Goal: Task Accomplishment & Management: Manage account settings

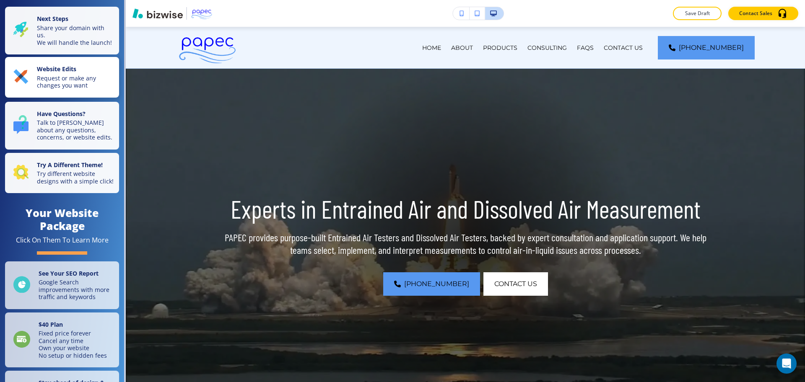
click at [68, 88] on p "Request or make any changes you want" at bounding box center [75, 82] width 77 height 15
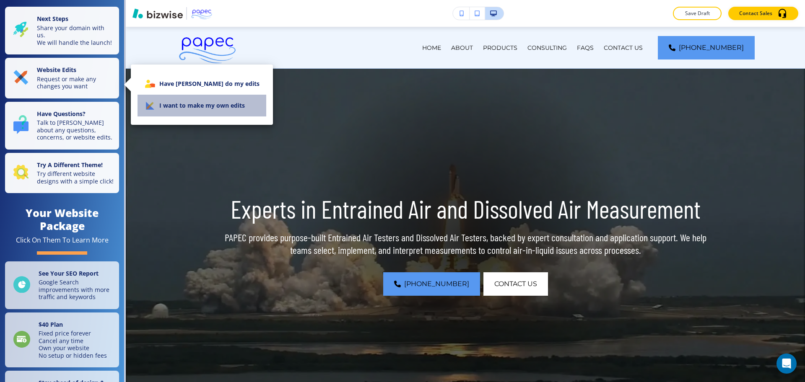
click at [204, 100] on li "I want to make my own edits" at bounding box center [202, 106] width 129 height 22
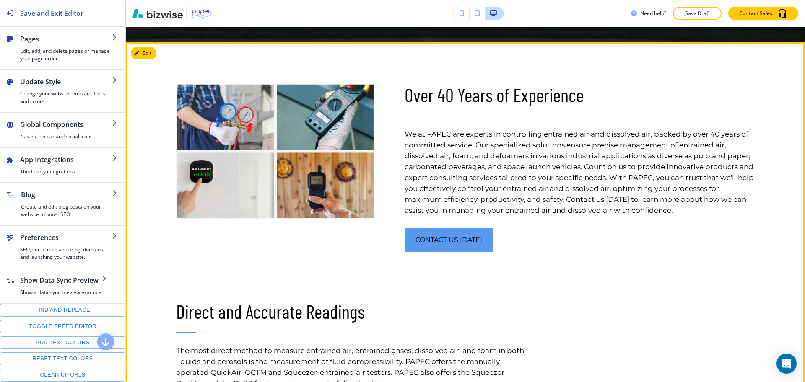
scroll to position [371, 0]
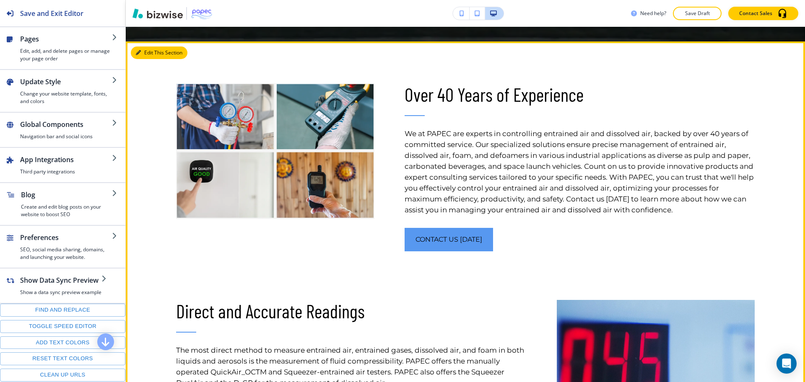
click at [140, 52] on icon "button" at bounding box center [138, 52] width 5 height 5
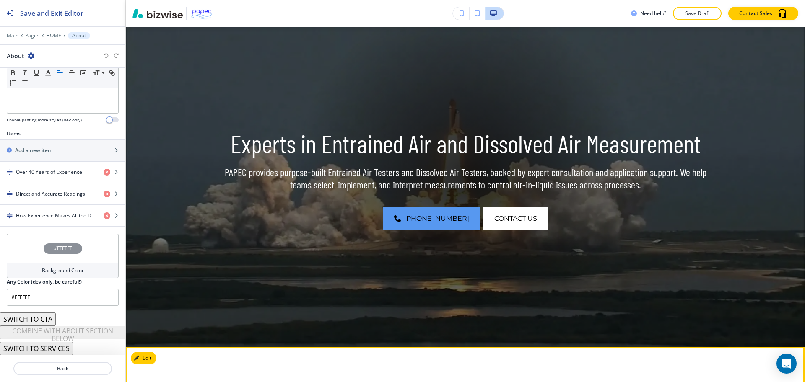
scroll to position [0, 0]
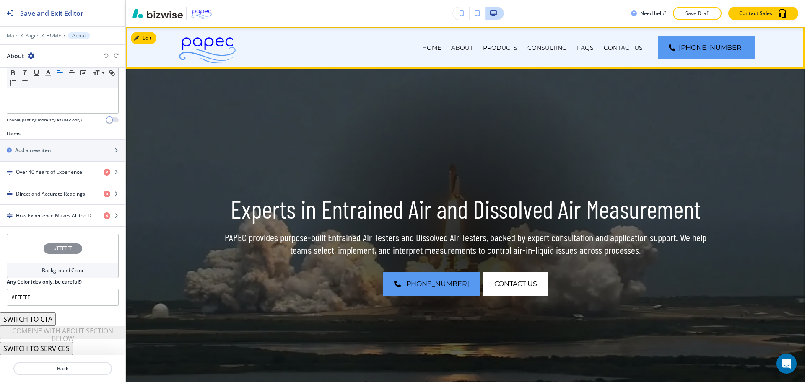
click at [444, 42] on div "HOME" at bounding box center [431, 48] width 29 height 42
click at [473, 46] on p "ABOUT" at bounding box center [462, 48] width 22 height 8
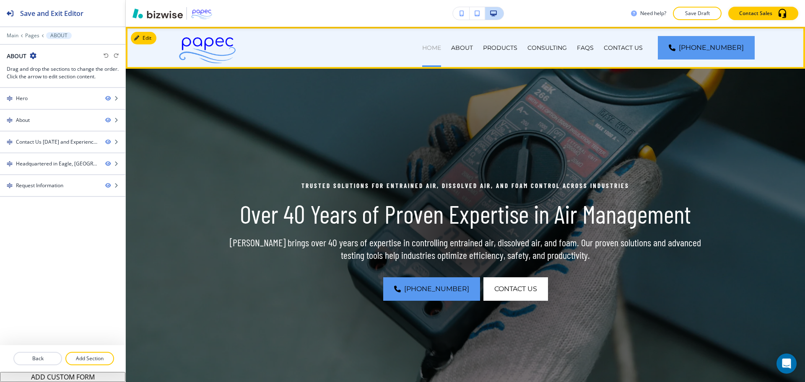
click at [441, 52] on p "HOME" at bounding box center [431, 48] width 19 height 8
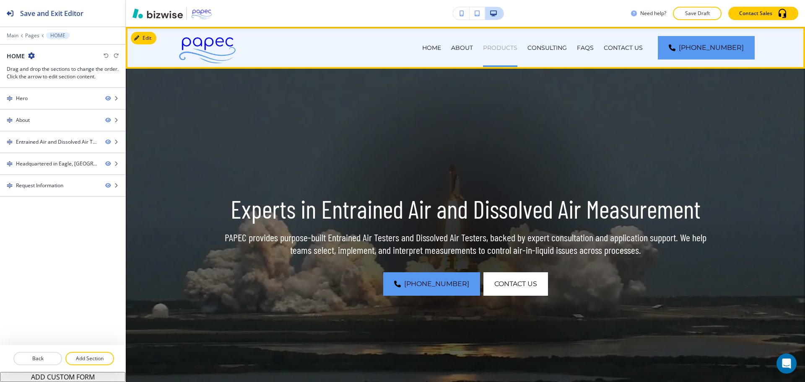
click at [518, 49] on p "PRODUCTS" at bounding box center [500, 48] width 34 height 8
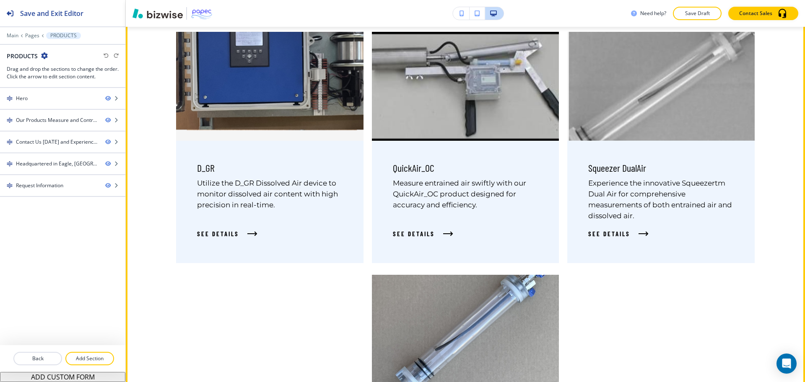
scroll to position [532, 0]
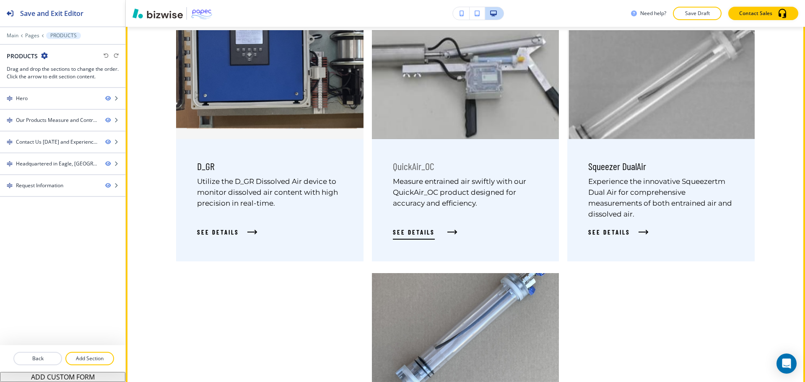
click at [416, 236] on span "See Details" at bounding box center [414, 232] width 42 height 10
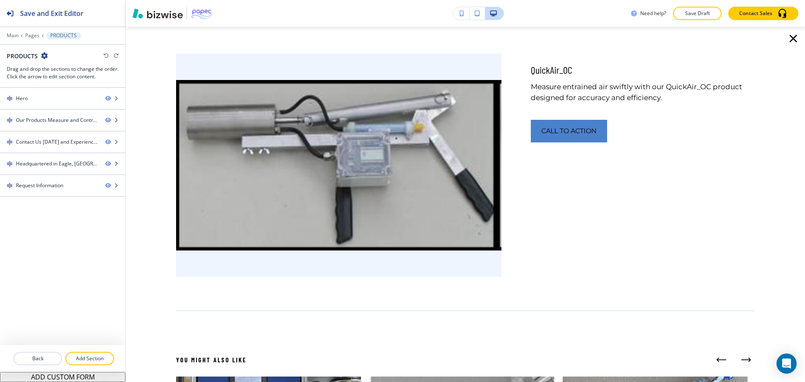
click at [549, 138] on button "Call to Action" at bounding box center [569, 131] width 76 height 23
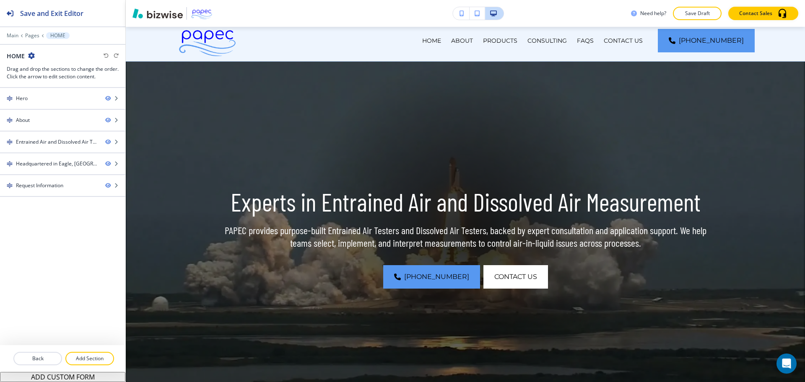
scroll to position [0, 0]
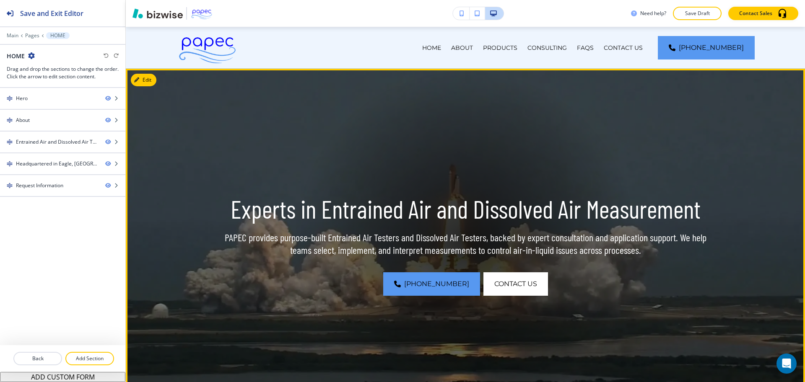
click at [497, 141] on div at bounding box center [466, 241] width 344 height 344
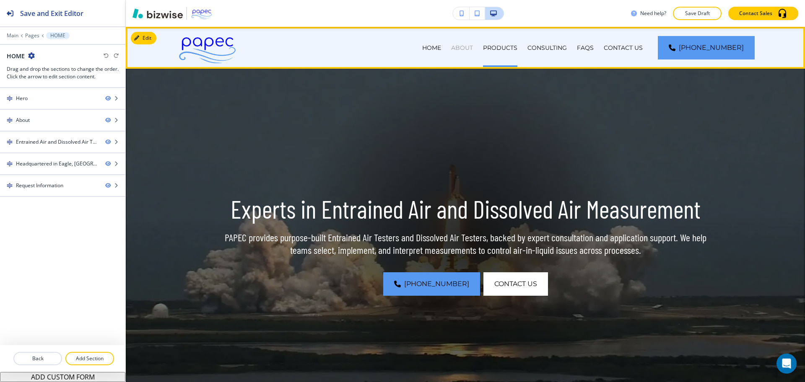
click at [473, 48] on p "ABOUT" at bounding box center [462, 48] width 22 height 8
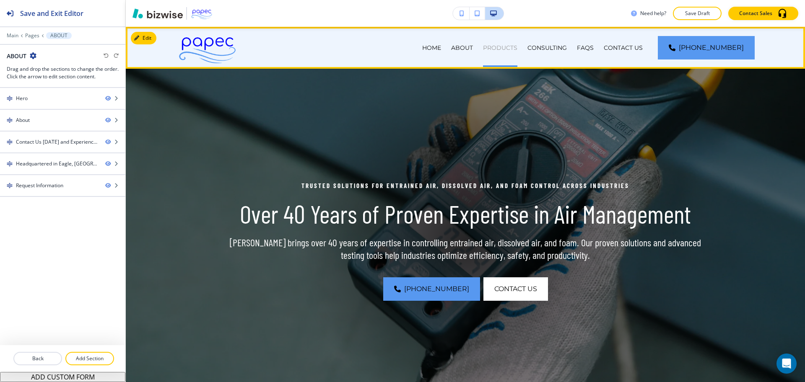
click at [518, 49] on p "PRODUCTS" at bounding box center [500, 48] width 34 height 8
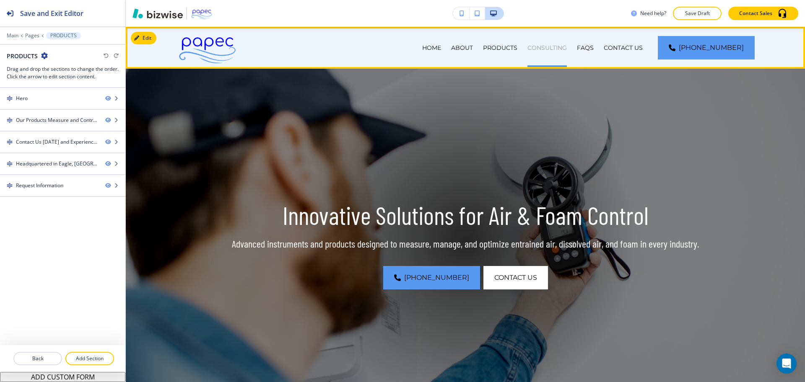
click at [567, 49] on p "CONSULTING" at bounding box center [547, 48] width 39 height 8
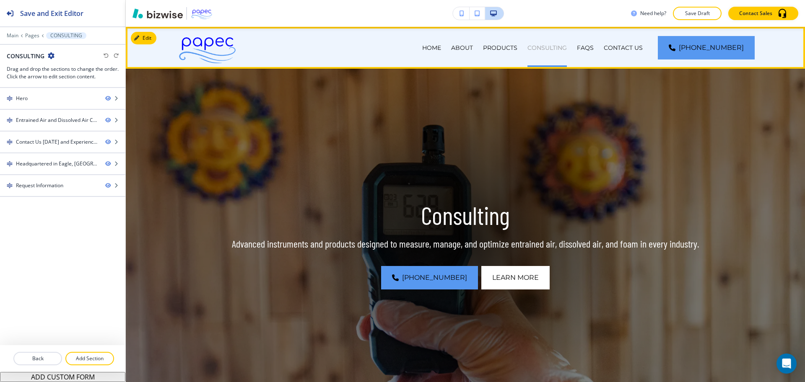
click at [551, 47] on p "CONSULTING" at bounding box center [547, 48] width 39 height 8
click at [518, 47] on p "PRODUCTS" at bounding box center [500, 48] width 34 height 8
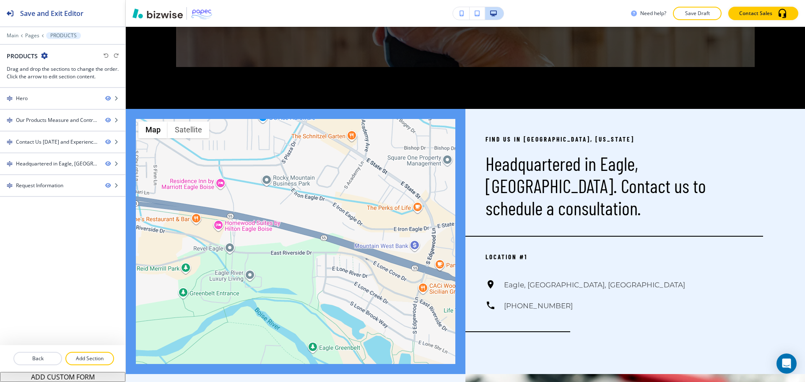
scroll to position [1202, 0]
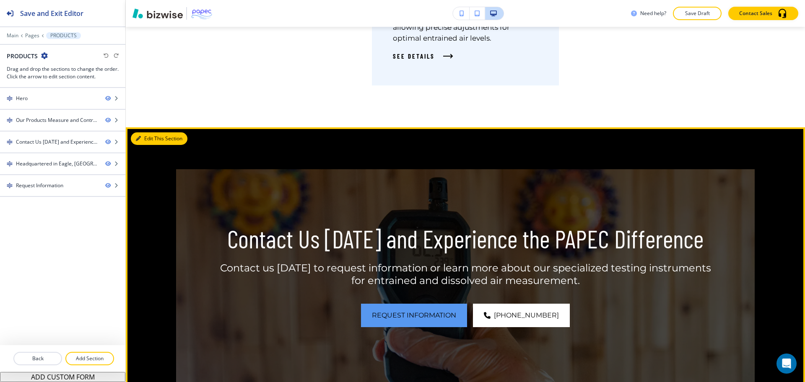
click at [153, 141] on button "Edit This Section" at bounding box center [159, 139] width 57 height 13
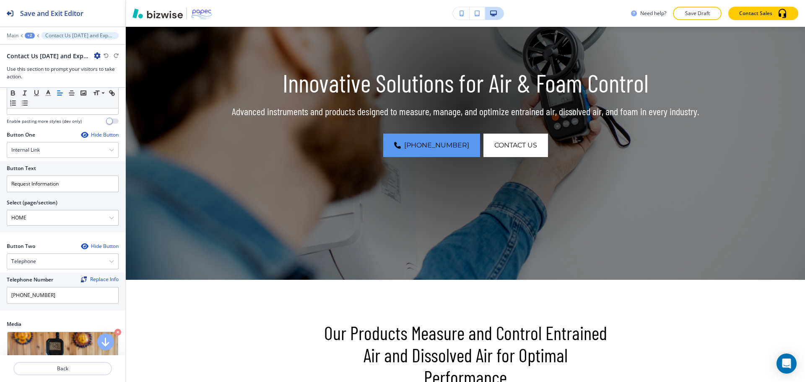
scroll to position [0, 0]
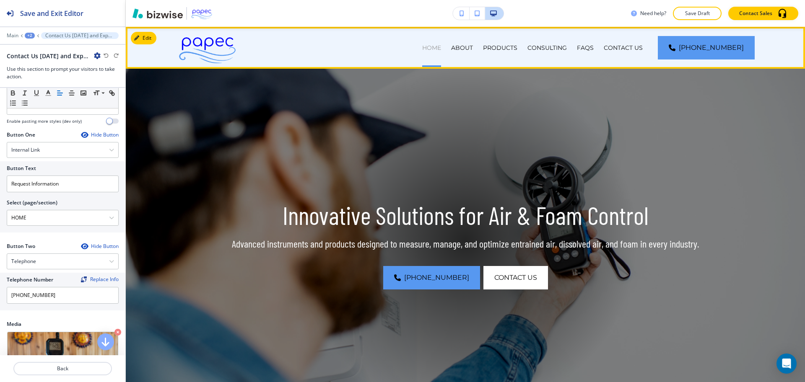
click at [441, 45] on p "HOME" at bounding box center [431, 48] width 19 height 8
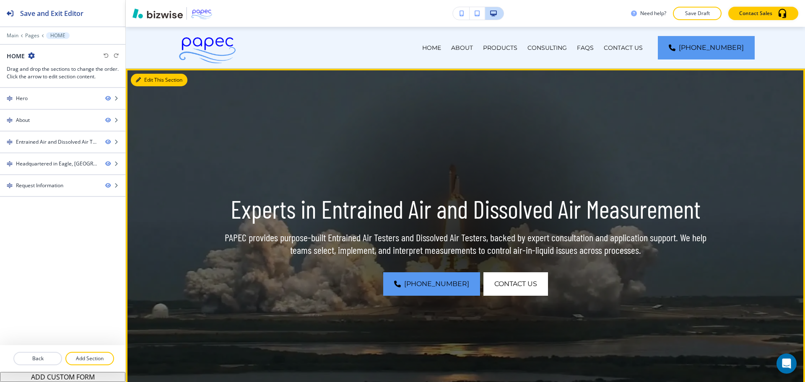
click at [146, 82] on button "Edit This Section" at bounding box center [159, 80] width 57 height 13
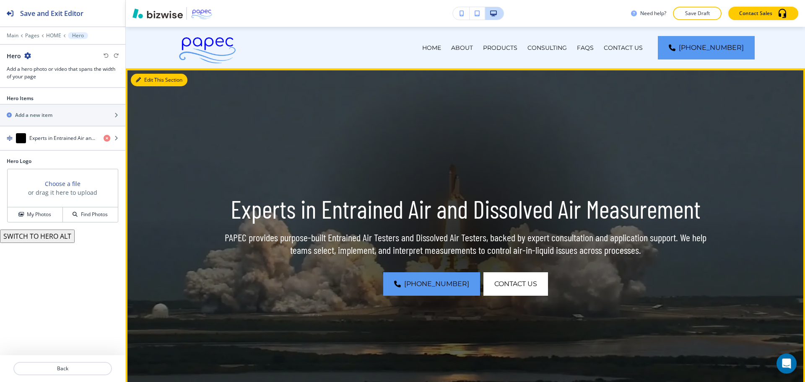
scroll to position [42, 0]
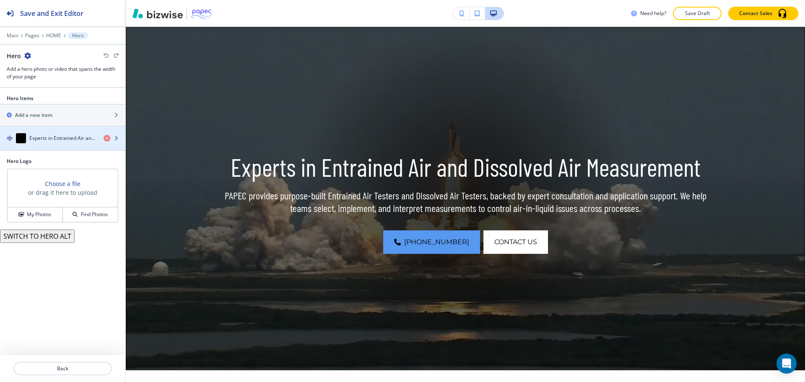
click at [69, 136] on h4 "Experts in Entrained Air and Dissolved Air Measurement" at bounding box center [63, 139] width 68 height 8
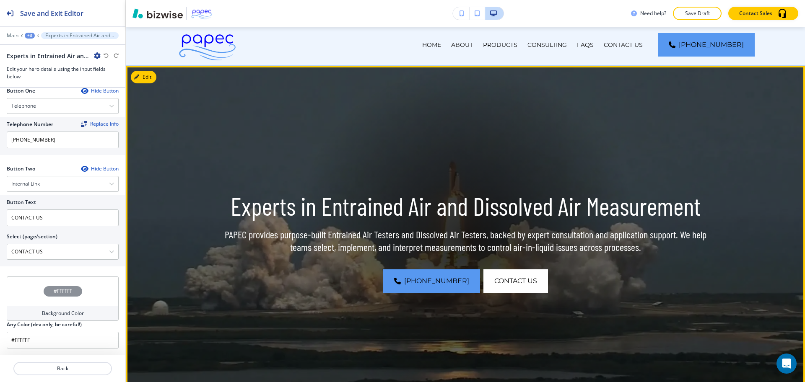
scroll to position [0, 0]
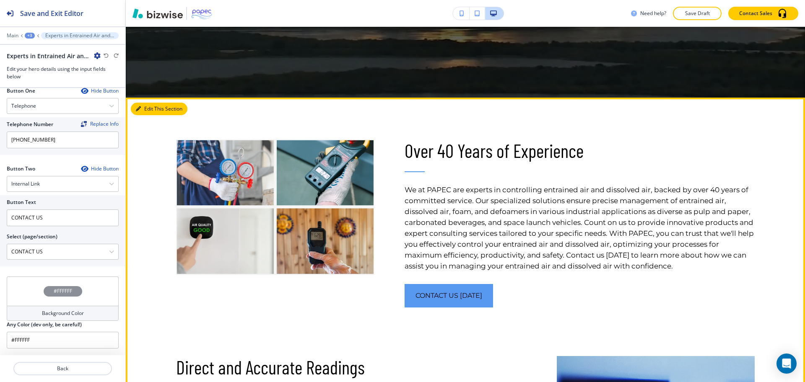
click at [151, 106] on button "Edit This Section" at bounding box center [159, 109] width 57 height 13
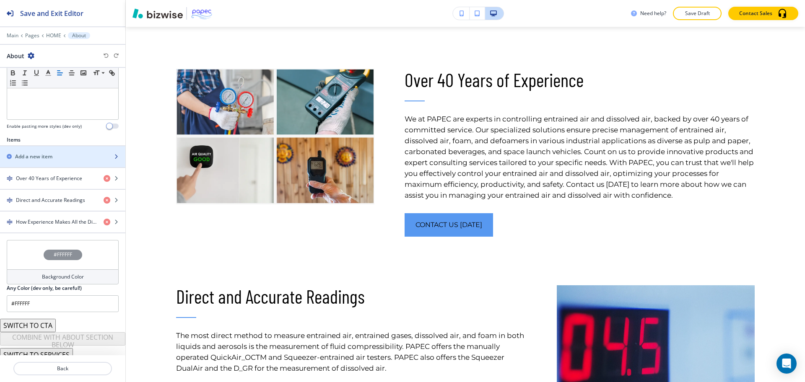
scroll to position [237, 0]
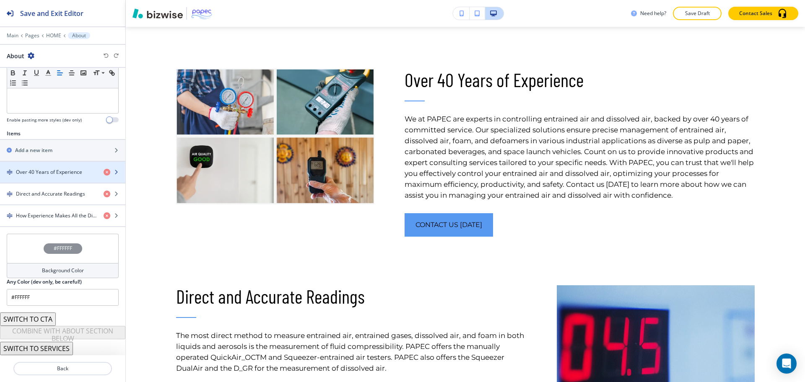
click at [57, 174] on h4 "Over 40 Years of Experience" at bounding box center [49, 173] width 66 height 8
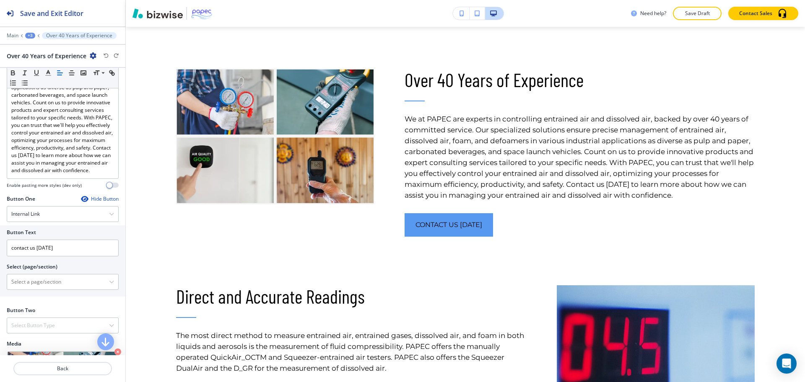
scroll to position [208, 0]
click at [52, 288] on \(page\/section\) "Manual Input" at bounding box center [58, 281] width 102 height 14
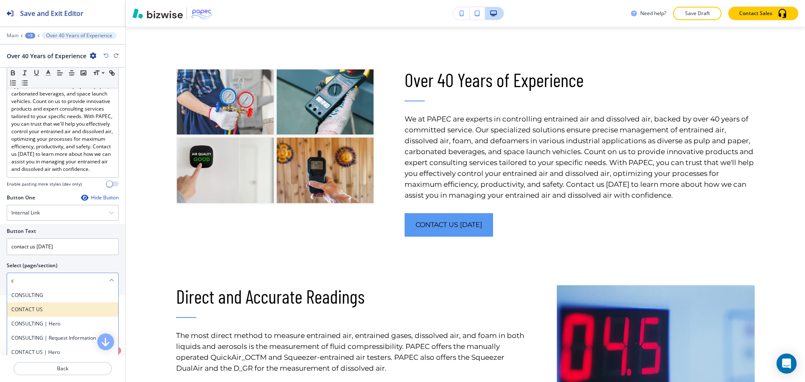
click at [39, 314] on h4 "CONTACT US" at bounding box center [62, 310] width 103 height 8
type \(page\/section\) "CONTACT US"
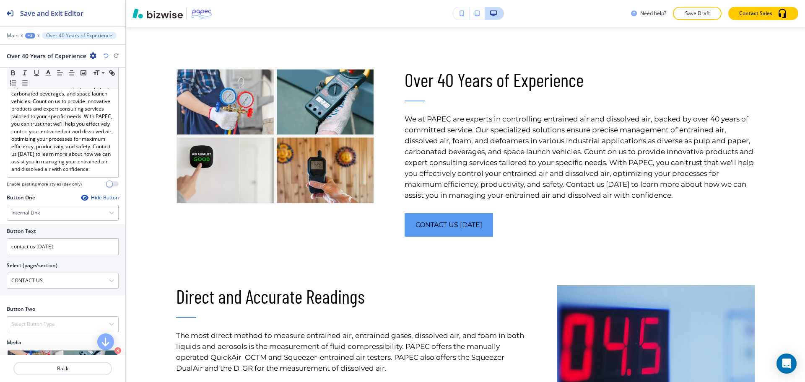
scroll to position [318, 0]
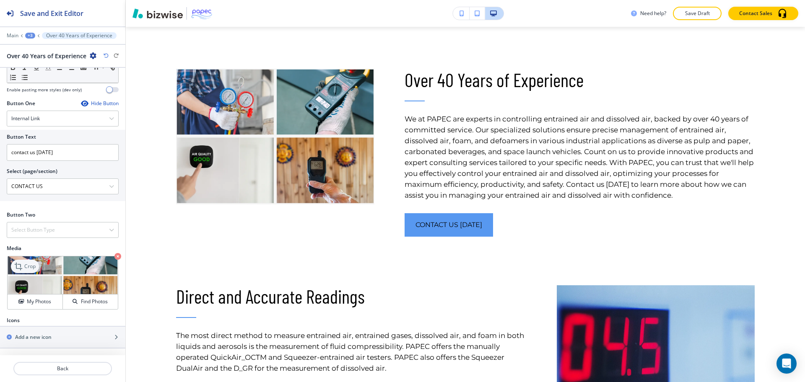
click at [26, 265] on p "Crop" at bounding box center [29, 267] width 11 height 8
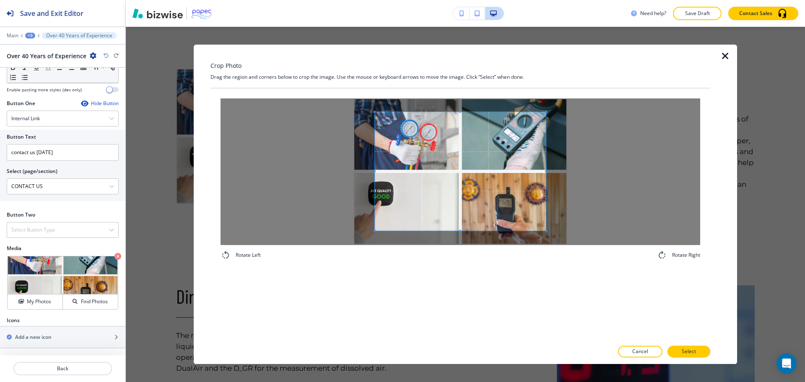
click at [461, 83] on div "Crop Photo Drag the region and corners below to crop the image. Use the mouse o…" at bounding box center [461, 204] width 500 height 320
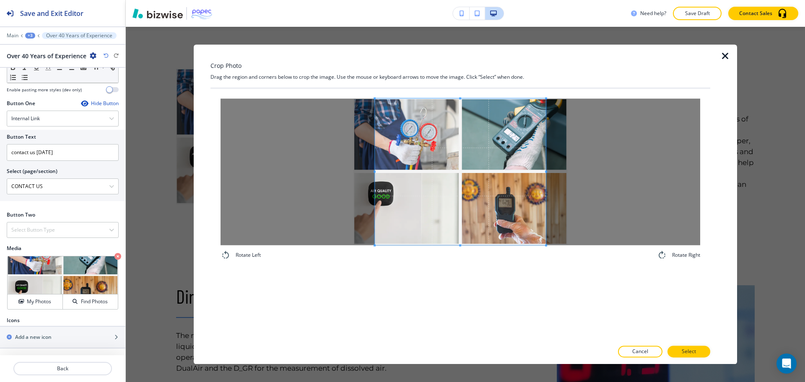
click at [457, 330] on div "Rotate Left Rotate Right" at bounding box center [461, 214] width 500 height 252
click at [692, 348] on button "Select" at bounding box center [689, 352] width 43 height 12
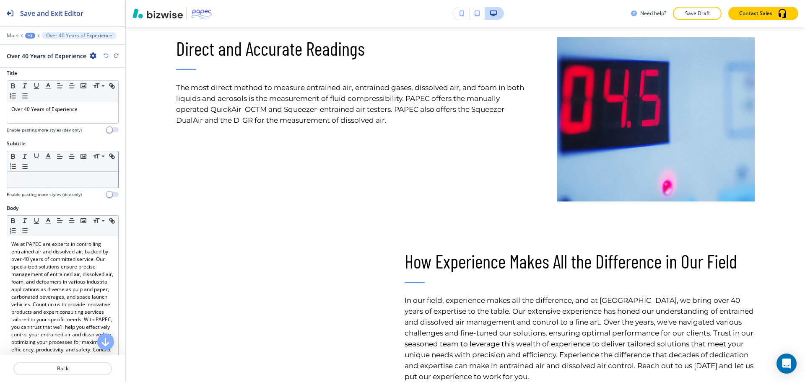
scroll to position [0, 0]
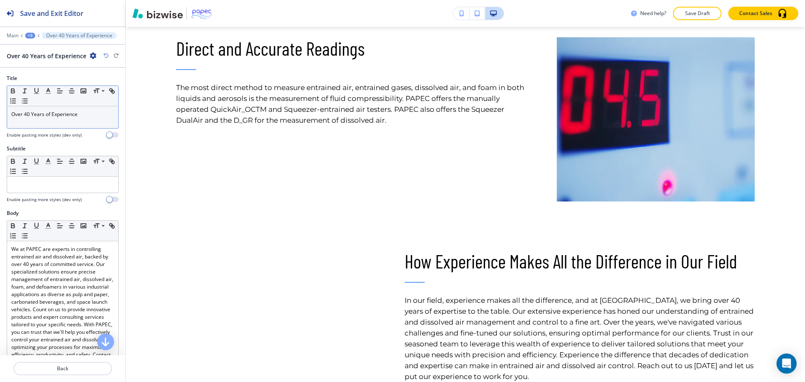
click at [68, 117] on p "Over 40 Years of Experience" at bounding box center [62, 115] width 103 height 8
click at [47, 99] on div "Small Normal Large Huge" at bounding box center [62, 96] width 111 height 21
click at [47, 95] on button "button" at bounding box center [48, 91] width 12 height 10
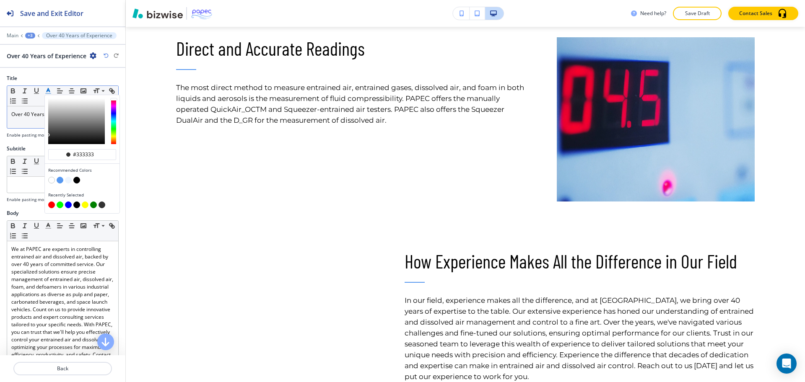
click at [61, 179] on button "button" at bounding box center [60, 180] width 7 height 7
type input "#5798f0"
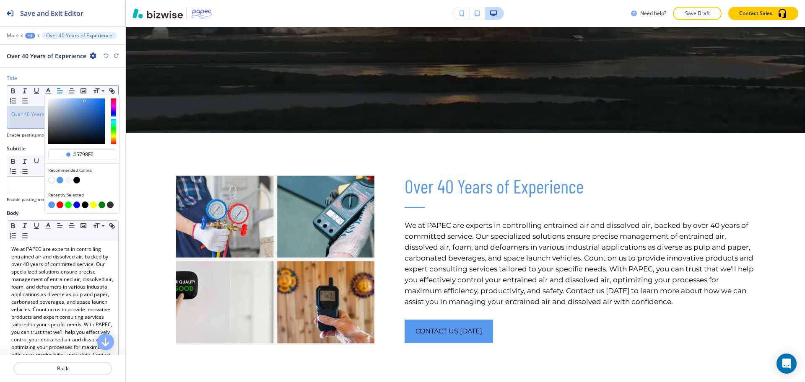
scroll to position [279, 0]
click at [34, 115] on span "Over 40 Years of Experience" at bounding box center [44, 114] width 66 height 7
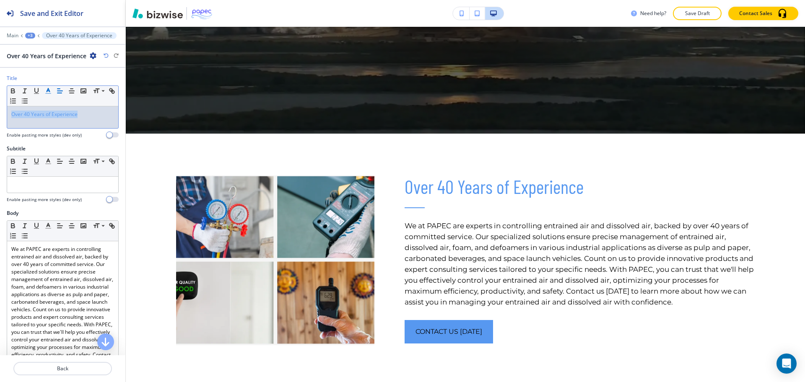
click at [51, 91] on icon "button" at bounding box center [48, 91] width 8 height 8
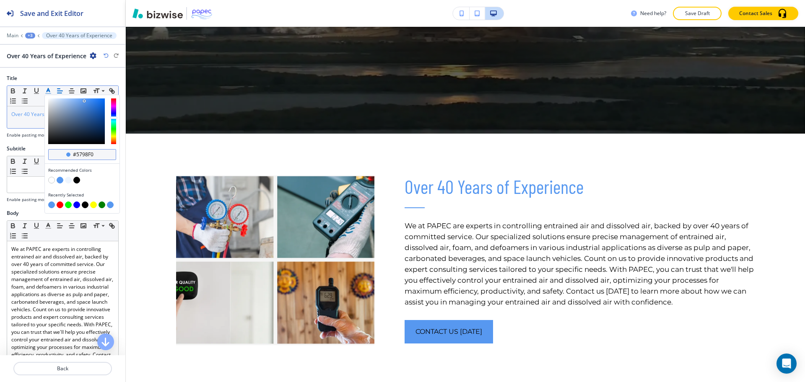
click at [96, 151] on input "#5798f0" at bounding box center [86, 154] width 29 height 7
paste input "0000fc"
type input "#0000fc"
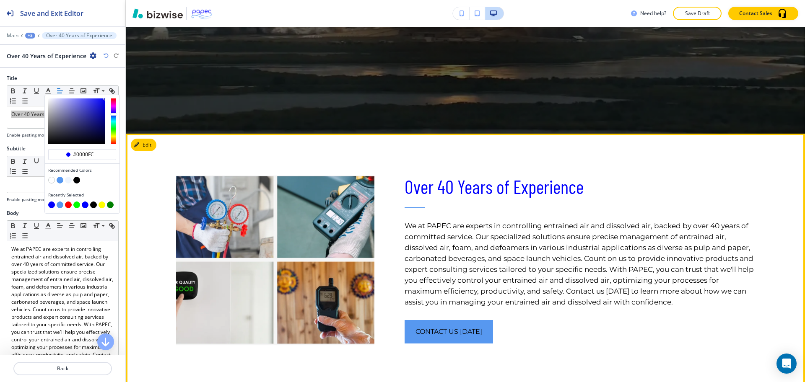
scroll to position [541, 0]
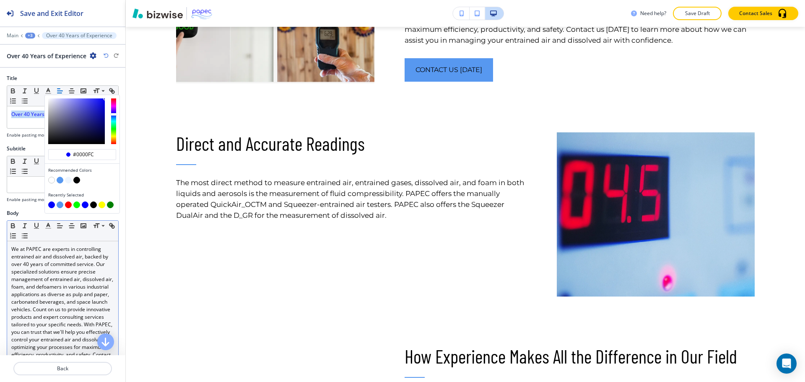
click at [78, 305] on p "We at PAPEC are experts in controlling entrained air and dissolved air, backed …" at bounding box center [62, 314] width 103 height 136
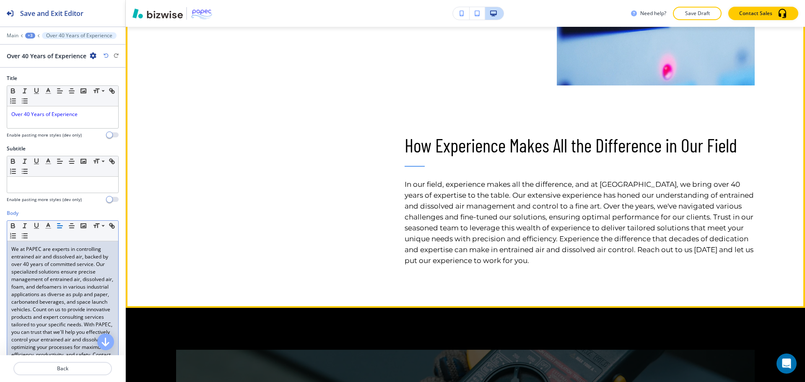
scroll to position [752, 0]
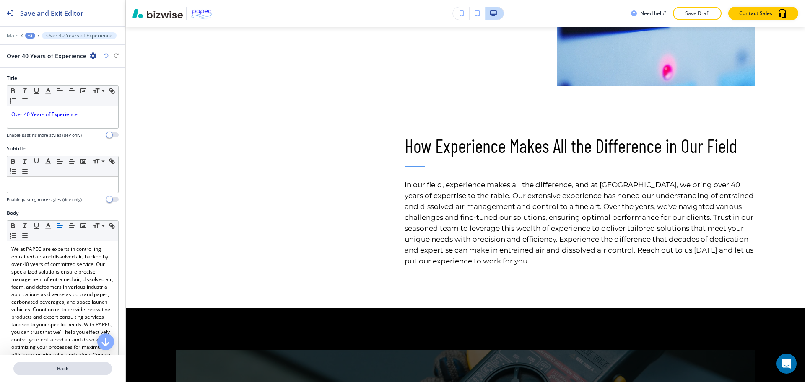
click at [67, 365] on p "Back" at bounding box center [62, 369] width 97 height 8
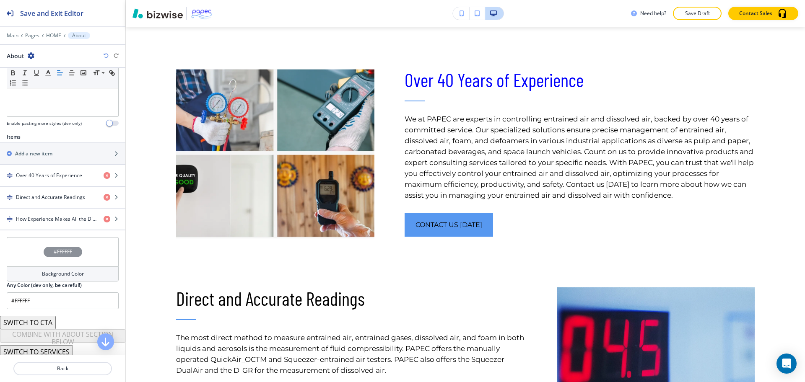
scroll to position [237, 0]
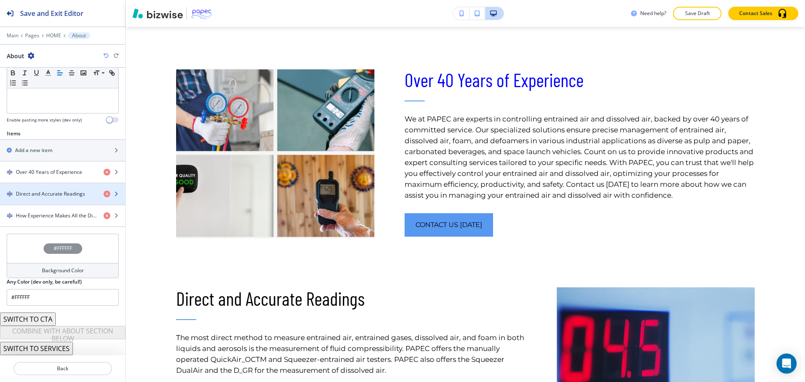
click at [55, 198] on div "button" at bounding box center [62, 201] width 125 height 7
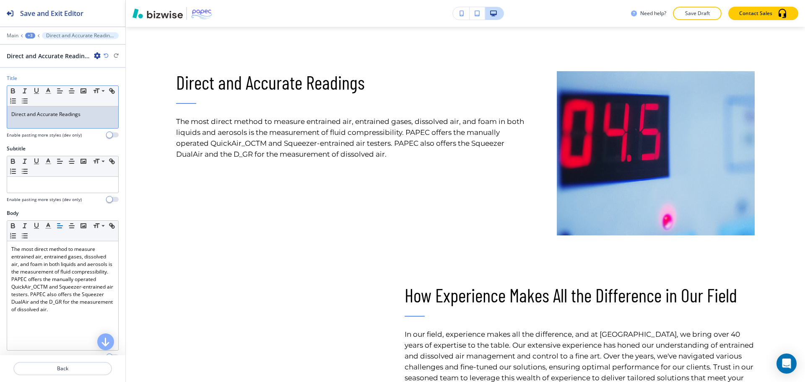
scroll to position [603, 0]
click at [57, 114] on p "Direct and Accurate Readings" at bounding box center [62, 115] width 103 height 8
click at [52, 94] on button "button" at bounding box center [48, 91] width 12 height 10
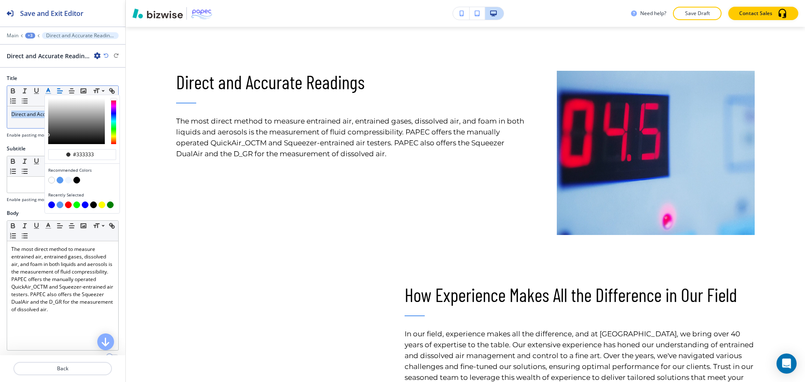
click at [52, 205] on button "button" at bounding box center [51, 205] width 7 height 7
type input "#0000fc"
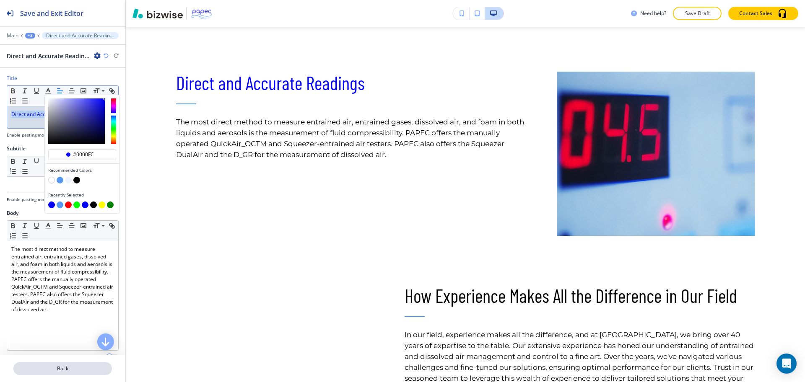
click at [60, 369] on p "Back" at bounding box center [62, 369] width 97 height 8
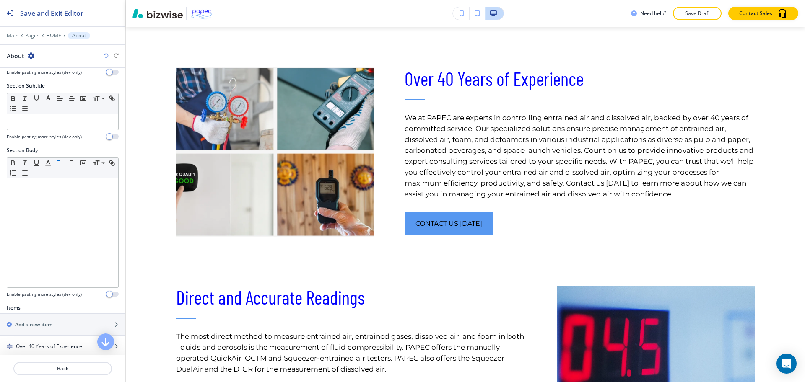
scroll to position [237, 0]
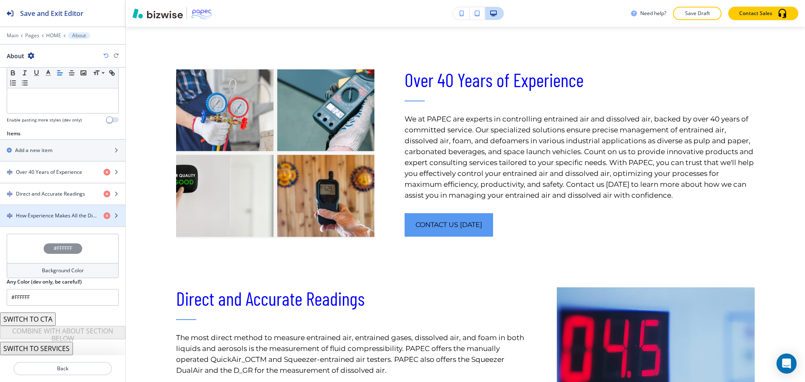
click at [43, 223] on div "button" at bounding box center [62, 223] width 125 height 7
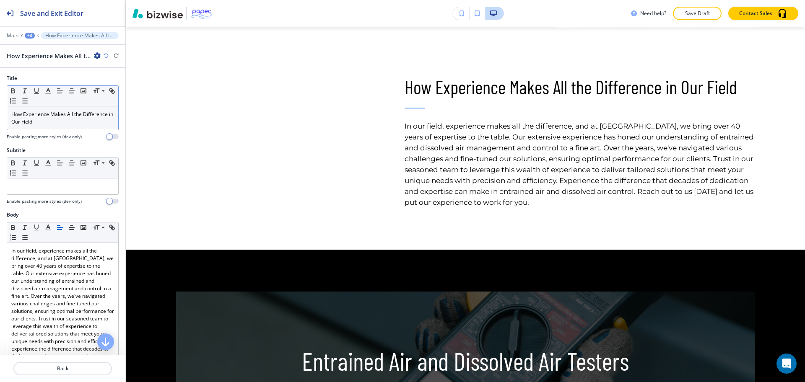
click at [58, 110] on div "How Experience Makes All the Difference in Our Field" at bounding box center [62, 118] width 111 height 23
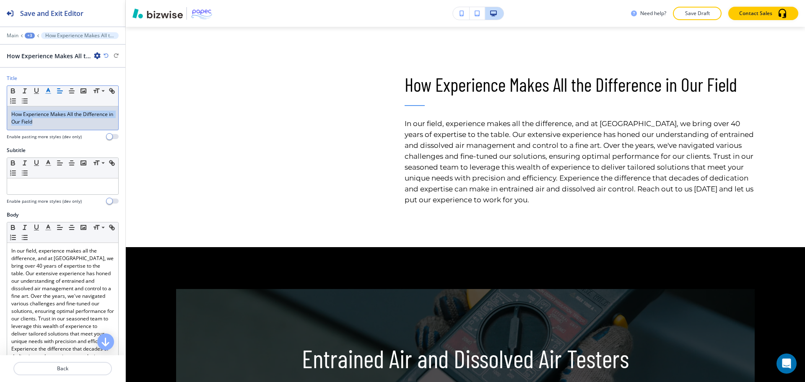
click at [47, 91] on line "button" at bounding box center [48, 91] width 2 height 0
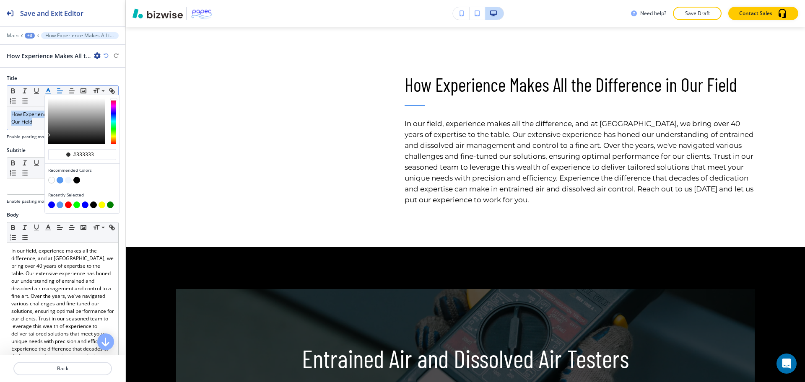
click at [52, 204] on button "button" at bounding box center [51, 205] width 7 height 7
type input "#0000fc"
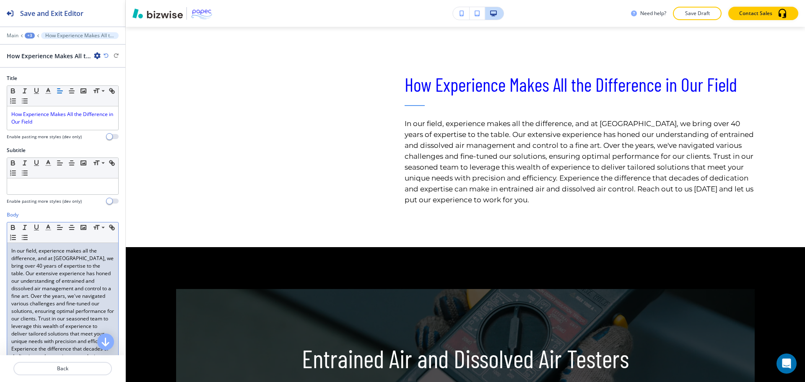
click at [58, 288] on p "In our field, experience makes all the difference, and at [GEOGRAPHIC_DATA], we…" at bounding box center [62, 315] width 103 height 136
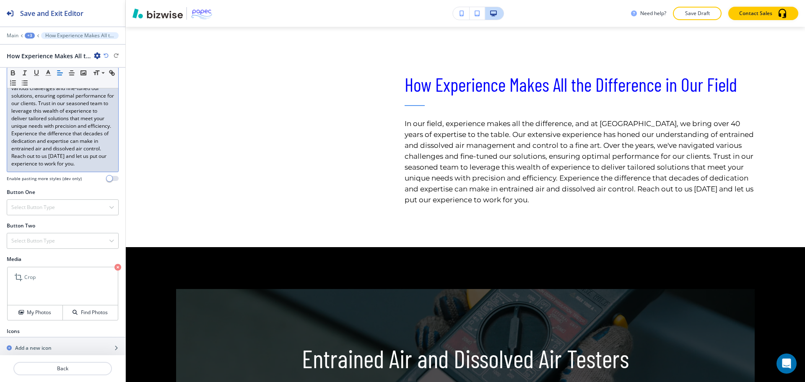
scroll to position [234, 0]
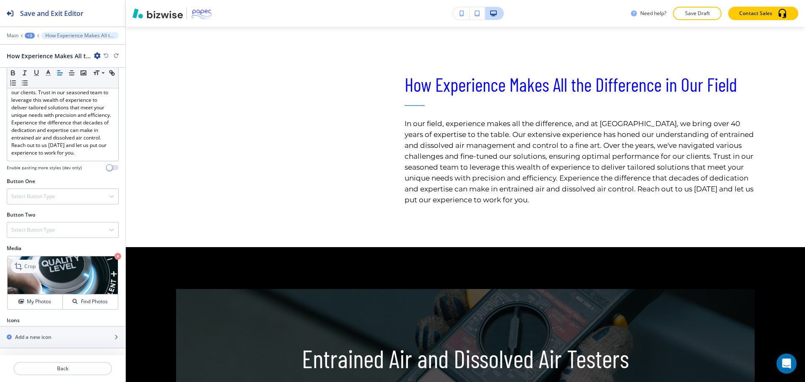
click at [18, 271] on icon at bounding box center [19, 267] width 10 height 10
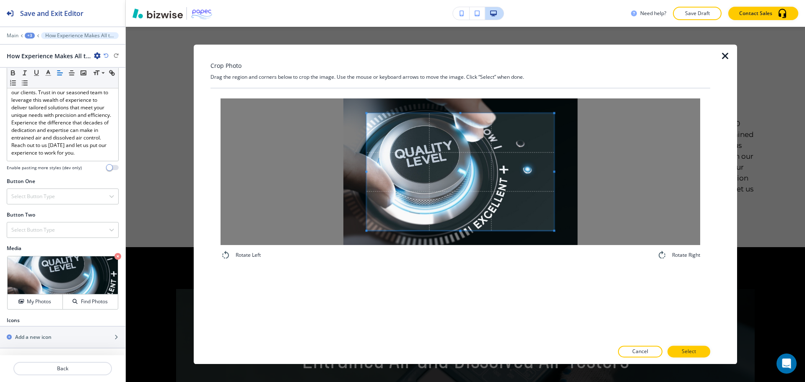
click at [458, 86] on div "Crop Photo Drag the region and corners below to crop the image. Use the mouse o…" at bounding box center [461, 204] width 500 height 320
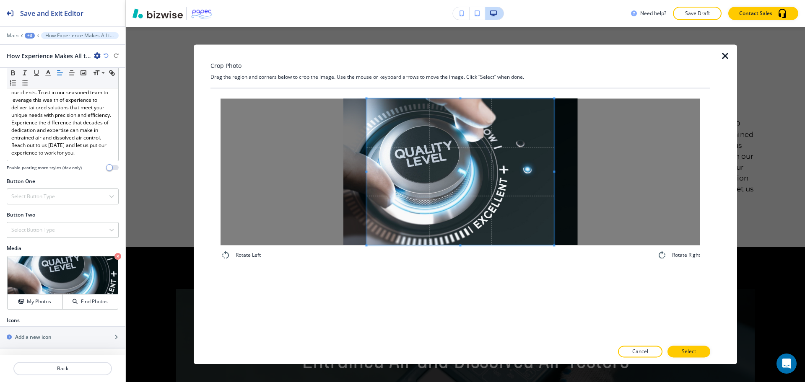
click at [469, 265] on div "Rotate Left Rotate Right" at bounding box center [461, 179] width 500 height 182
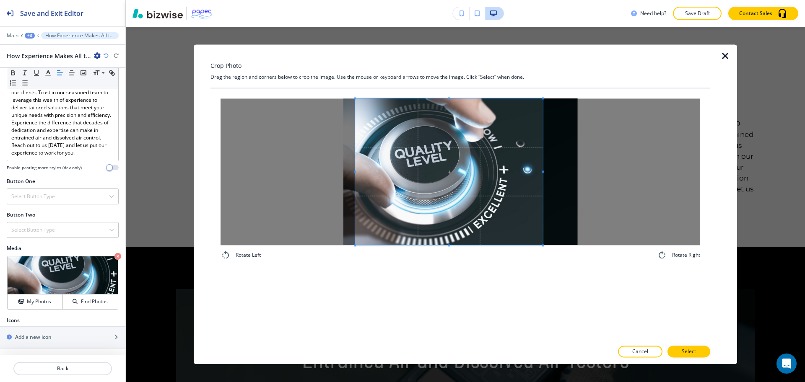
click at [457, 215] on span at bounding box center [448, 172] width 187 height 147
click at [478, 201] on span at bounding box center [447, 172] width 187 height 147
click at [685, 351] on p "Select" at bounding box center [689, 353] width 14 height 8
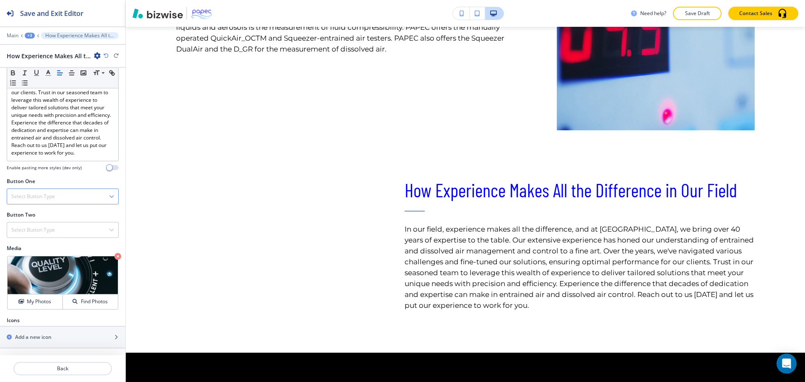
scroll to position [708, 0]
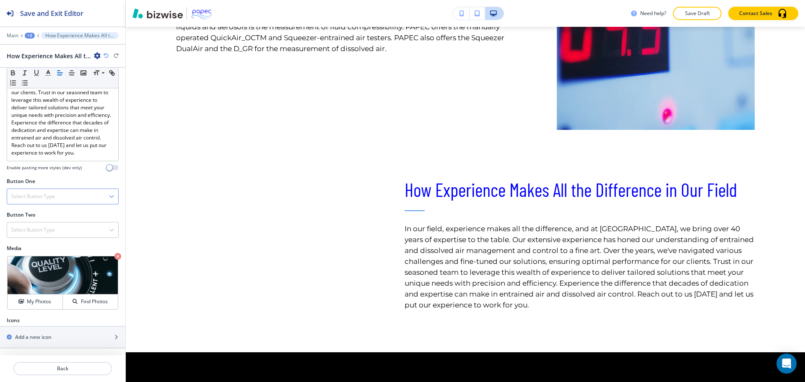
click at [91, 197] on div "Select Button Type" at bounding box center [62, 196] width 111 height 15
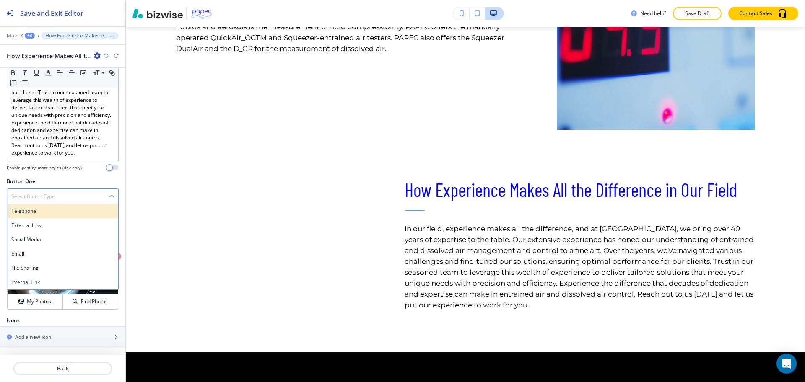
click at [52, 213] on h4 "Telephone" at bounding box center [62, 212] width 103 height 8
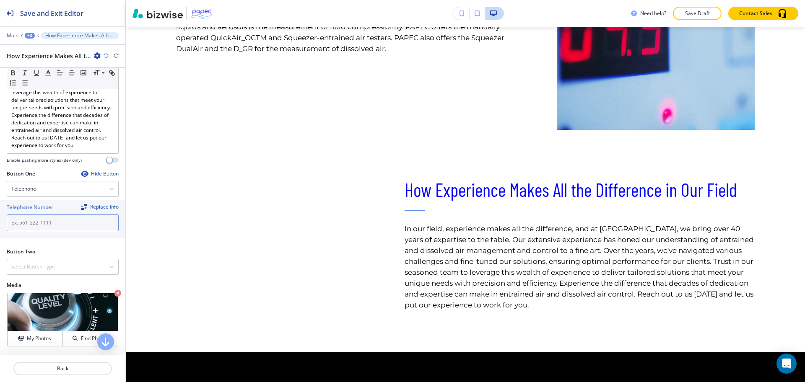
click at [39, 230] on input "text" at bounding box center [63, 223] width 112 height 17
paste input "[PHONE_NUMBER]"
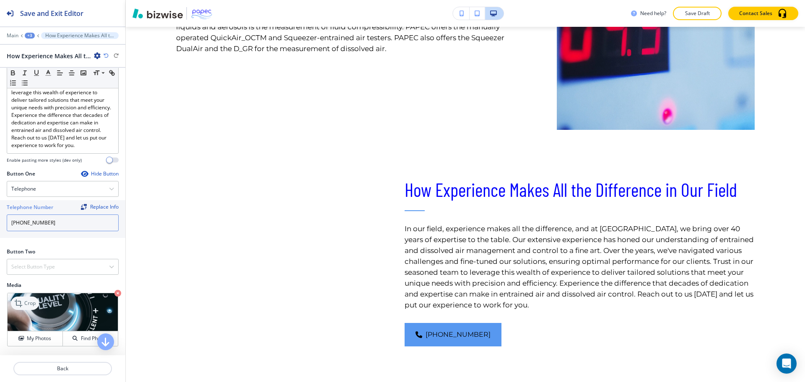
type input "[PHONE_NUMBER]"
click at [20, 309] on icon at bounding box center [19, 304] width 10 height 10
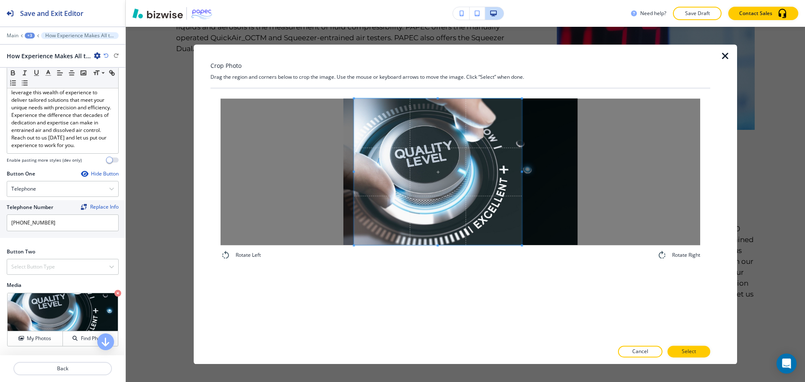
click at [521, 168] on div at bounding box center [438, 172] width 168 height 147
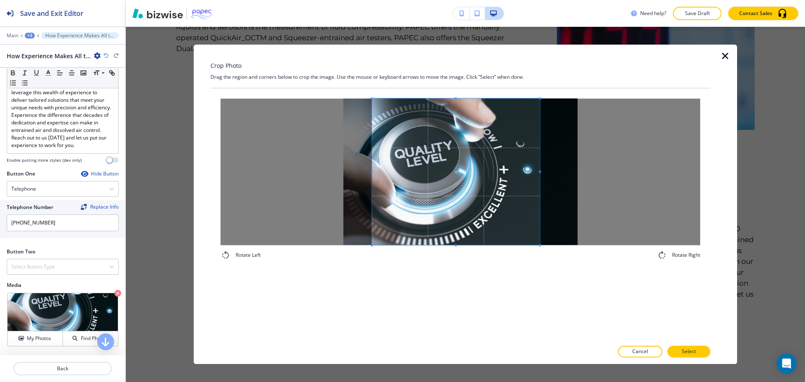
click at [512, 191] on span at bounding box center [456, 172] width 168 height 147
click at [506, 188] on span at bounding box center [454, 172] width 168 height 147
click at [682, 351] on button "Select" at bounding box center [689, 352] width 43 height 12
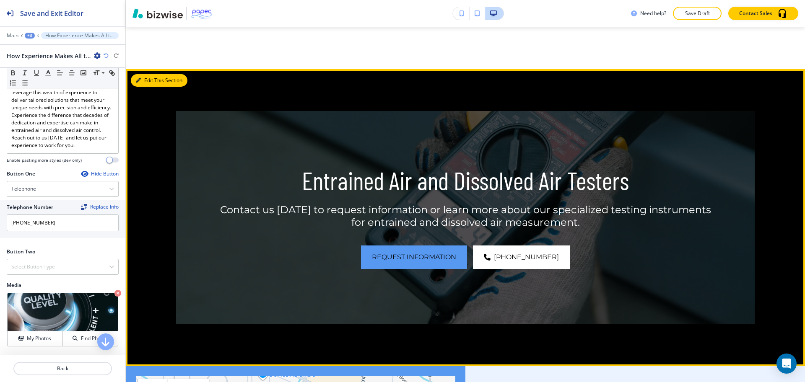
click at [147, 76] on button "Edit This Section" at bounding box center [159, 80] width 57 height 13
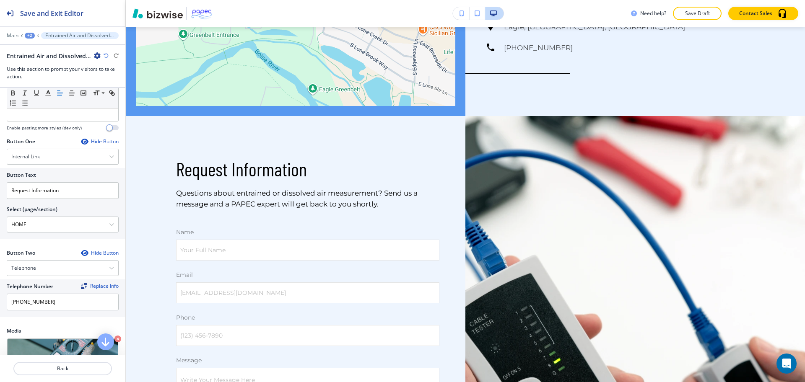
scroll to position [215, 0]
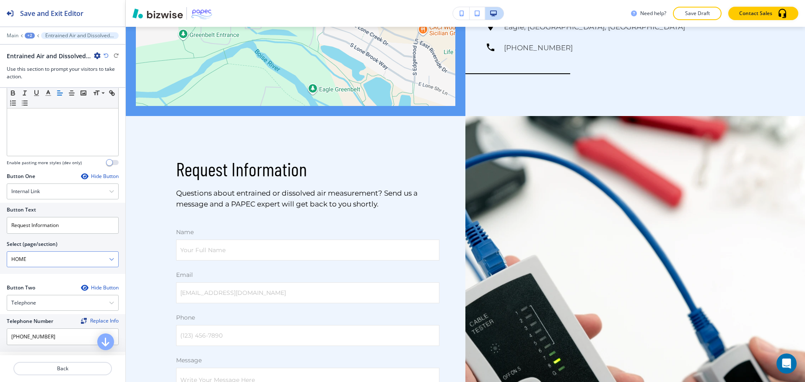
drag, startPoint x: 62, startPoint y: 258, endPoint x: 62, endPoint y: 252, distance: 5.9
click at [62, 258] on \(page\/section\) "HOME" at bounding box center [58, 259] width 102 height 14
drag, startPoint x: 49, startPoint y: 258, endPoint x: 0, endPoint y: 255, distance: 49.6
click at [0, 255] on div "Button Text Request Information Select (page/section) HOME HOME HOME | Hero HOM…" at bounding box center [62, 238] width 125 height 71
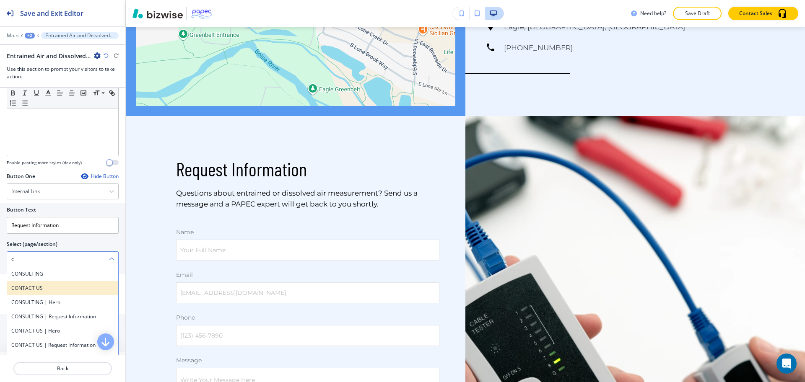
click at [31, 288] on h4 "CONTACT US" at bounding box center [62, 289] width 103 height 8
type \(page\/section\) "CONTACT US"
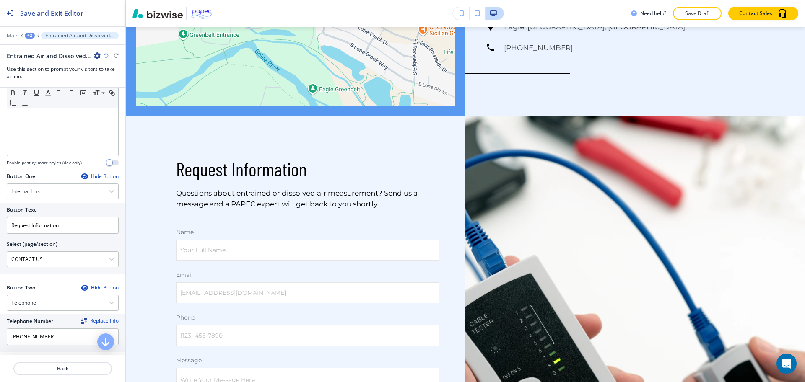
drag, startPoint x: 39, startPoint y: 259, endPoint x: 0, endPoint y: 254, distance: 39.0
click at [0, 254] on div "Button Text Request Information Select (page/section) CONTACT US CONSULTING CON…" at bounding box center [62, 238] width 125 height 71
click at [21, 230] on input "Request Information" at bounding box center [63, 225] width 112 height 17
paste input "CONTACT US"
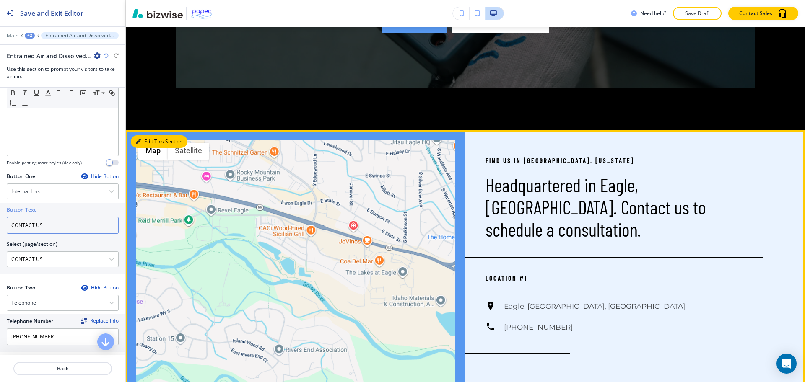
type input "CONTACT US"
click at [145, 138] on button "Edit This Section" at bounding box center [159, 141] width 57 height 13
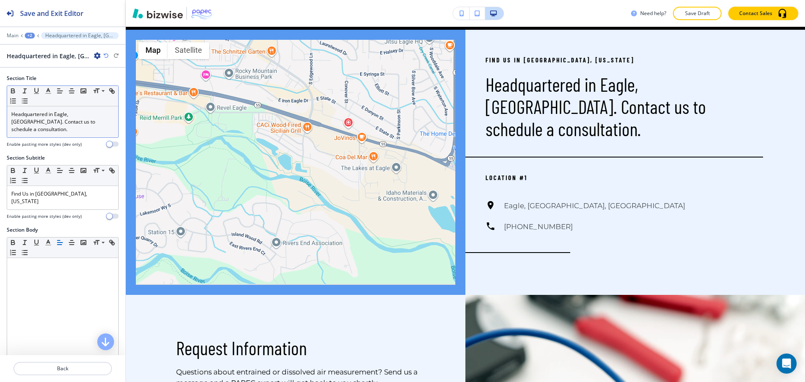
scroll to position [1365, 0]
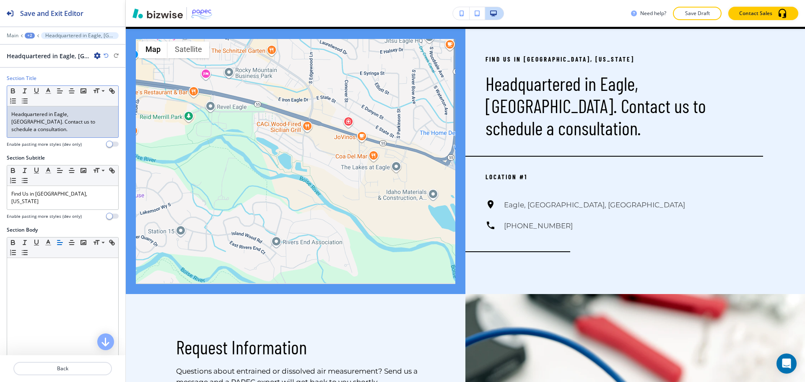
click at [68, 125] on p "Headquartered in Eagle, [GEOGRAPHIC_DATA]. Contact us to schedule a consultatio…" at bounding box center [62, 122] width 103 height 23
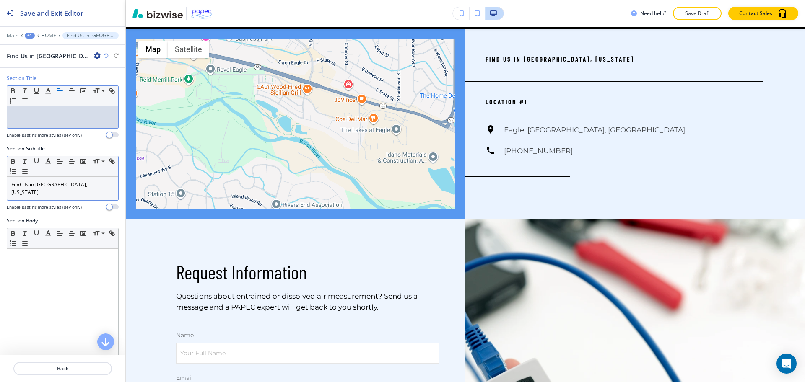
click at [80, 187] on p "Find Us in [GEOGRAPHIC_DATA], [US_STATE]" at bounding box center [62, 188] width 103 height 15
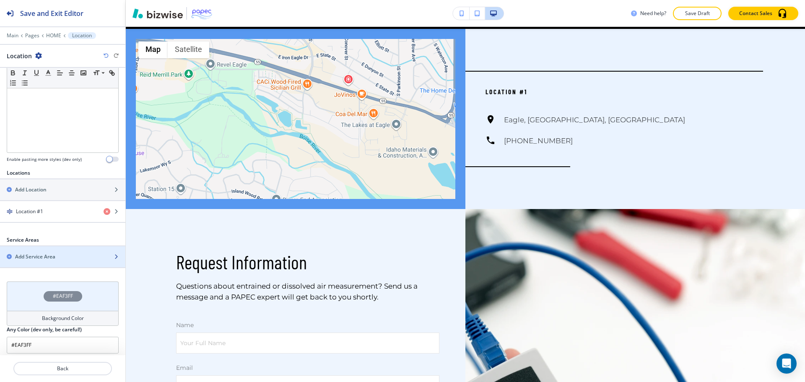
scroll to position [203, 0]
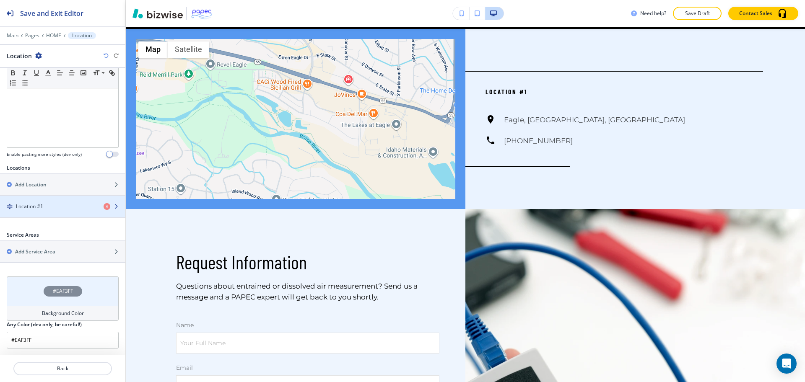
click at [49, 208] on div "Location #1" at bounding box center [48, 207] width 97 height 8
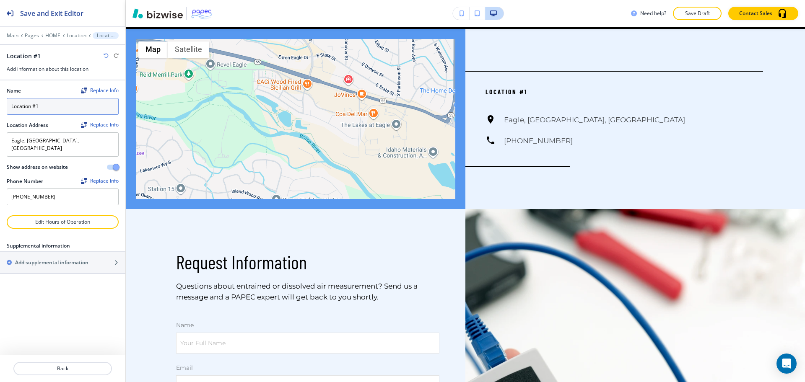
drag, startPoint x: 55, startPoint y: 109, endPoint x: 0, endPoint y: 95, distance: 56.1
click at [0, 105] on div "Name Replace Info Location #1 Location Address Replace Info [GEOGRAPHIC_DATA], …" at bounding box center [62, 148] width 125 height 135
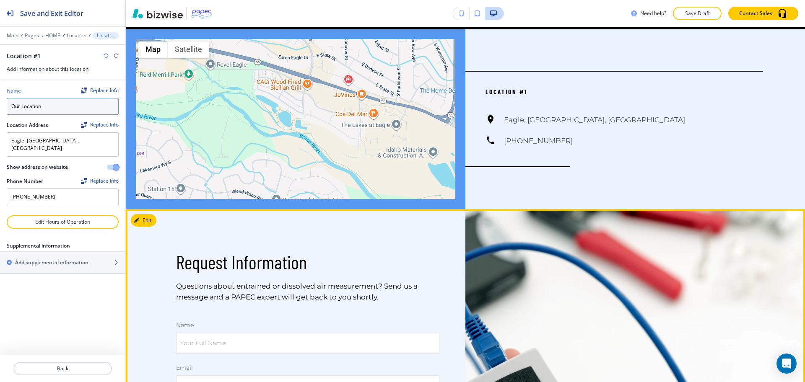
type input "Our Location"
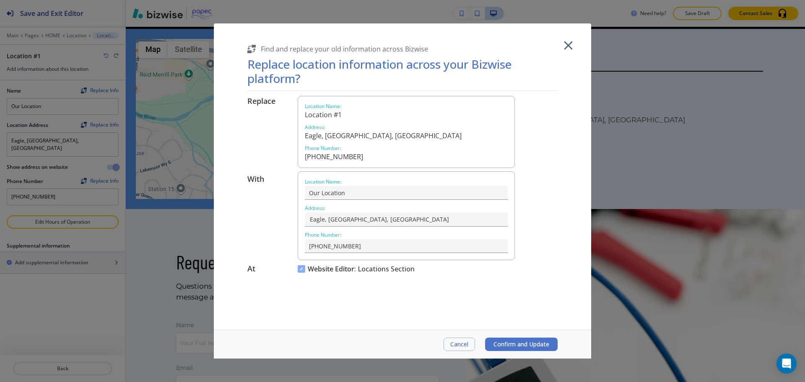
click at [525, 343] on span "Confirm and Update" at bounding box center [522, 344] width 56 height 7
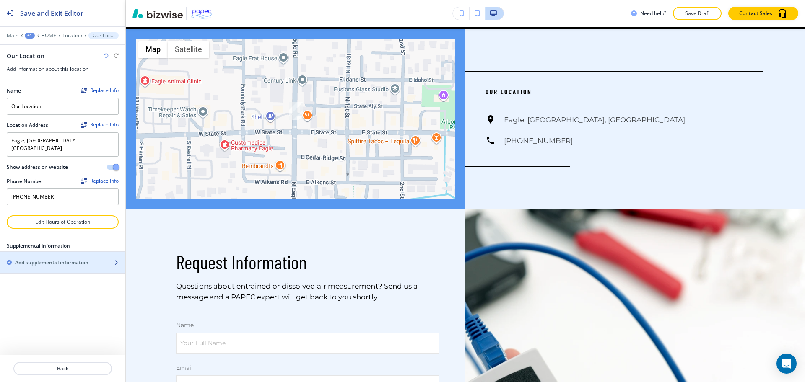
click at [56, 259] on h2 "Add supplemental information" at bounding box center [51, 263] width 73 height 8
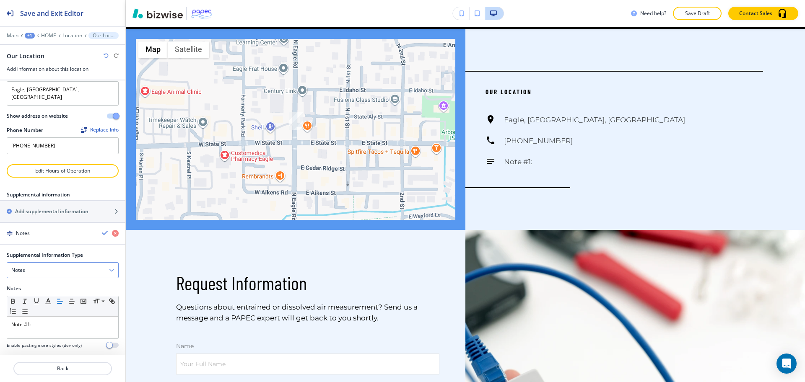
click at [51, 263] on div "Notes" at bounding box center [62, 270] width 111 height 15
click at [30, 295] on h4 "Email Address" at bounding box center [62, 299] width 103 height 8
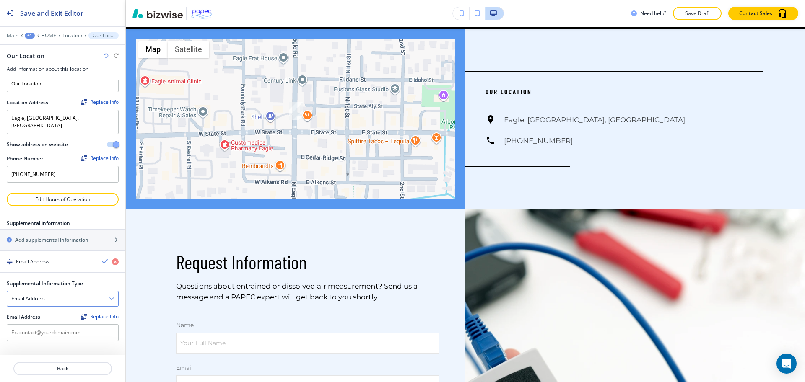
scroll to position [15, 0]
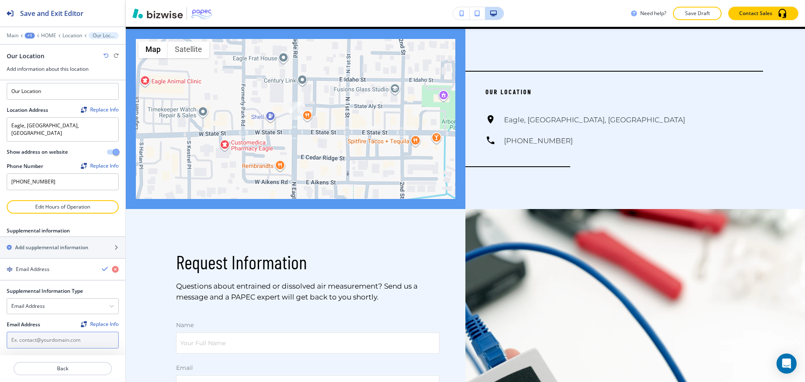
click at [34, 334] on input "text" at bounding box center [63, 340] width 112 height 17
paste input "[PERSON_NAME][EMAIL_ADDRESS][PERSON_NAME][DOMAIN_NAME]"
type input "[PERSON_NAME][EMAIL_ADDRESS][PERSON_NAME][DOMAIN_NAME]"
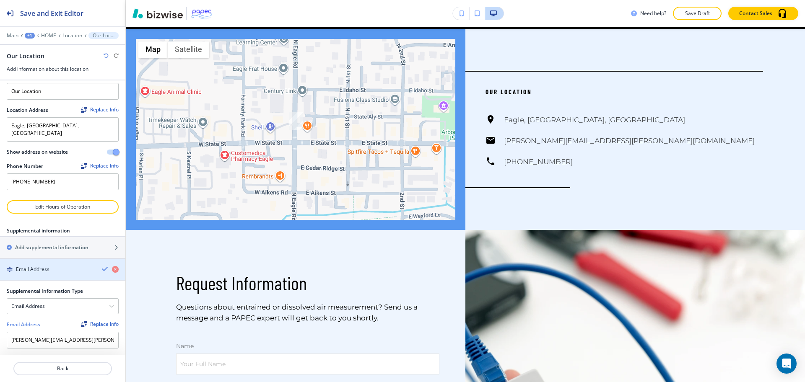
click at [102, 266] on icon "button" at bounding box center [105, 269] width 7 height 7
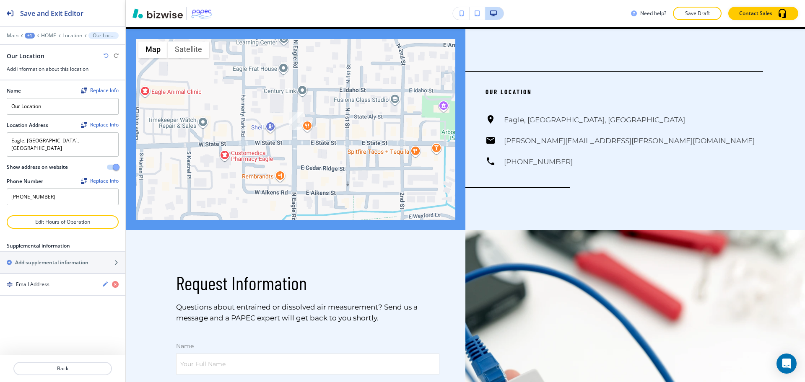
scroll to position [0, 0]
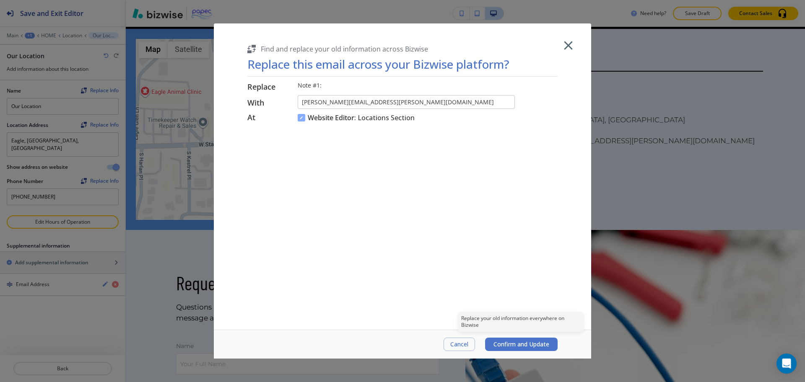
click at [521, 342] on span "Confirm and Update" at bounding box center [522, 344] width 56 height 7
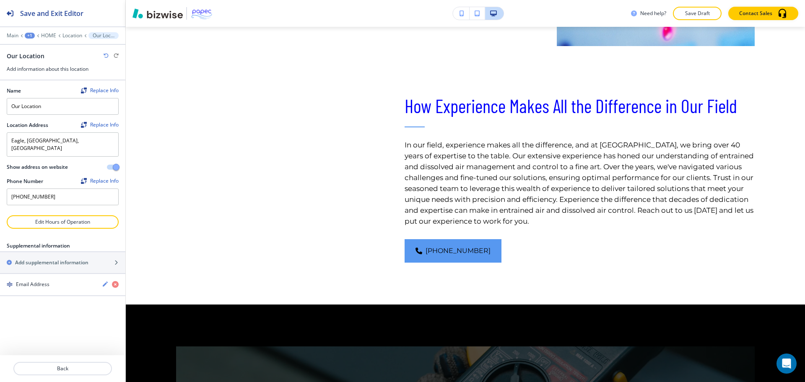
scroll to position [780, 0]
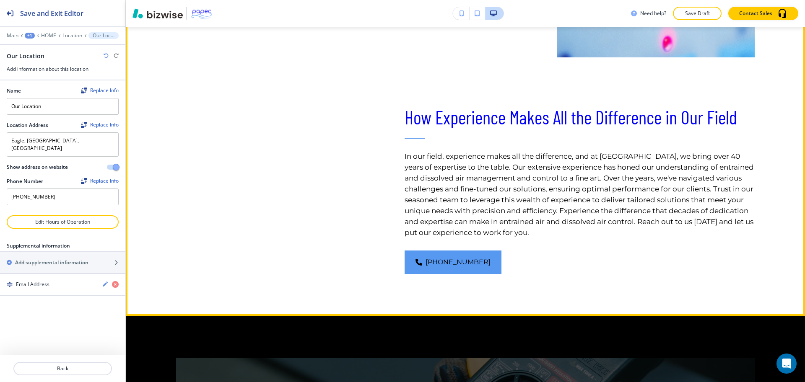
click at [609, 153] on p "In our field, experience makes all the difference, and at [GEOGRAPHIC_DATA], we…" at bounding box center [580, 194] width 351 height 87
copy p "PAPEC"
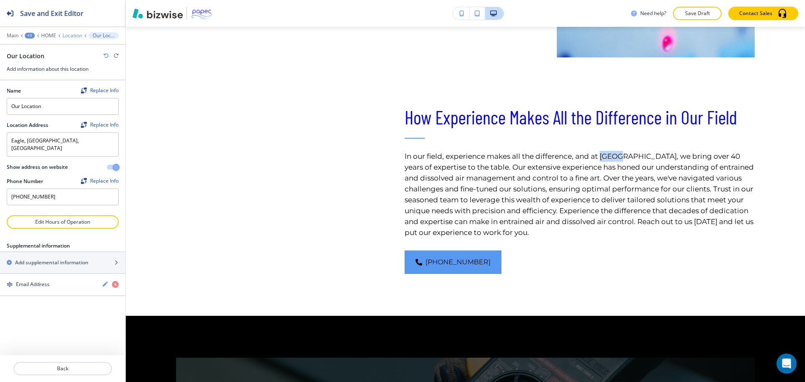
click at [72, 36] on p "Location" at bounding box center [72, 36] width 20 height 6
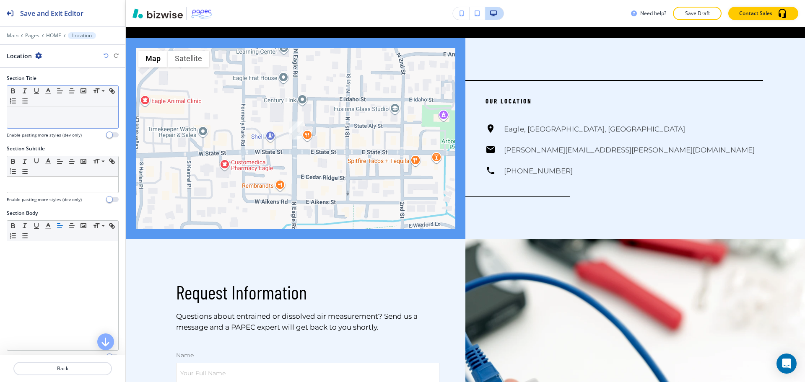
click at [49, 111] on p at bounding box center [62, 115] width 103 height 8
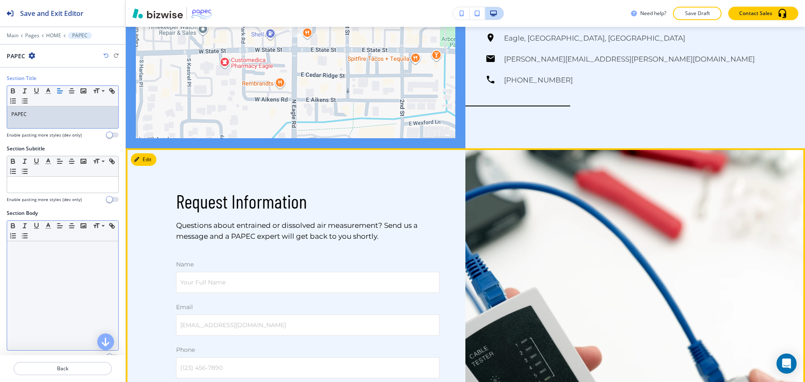
scroll to position [1470, 0]
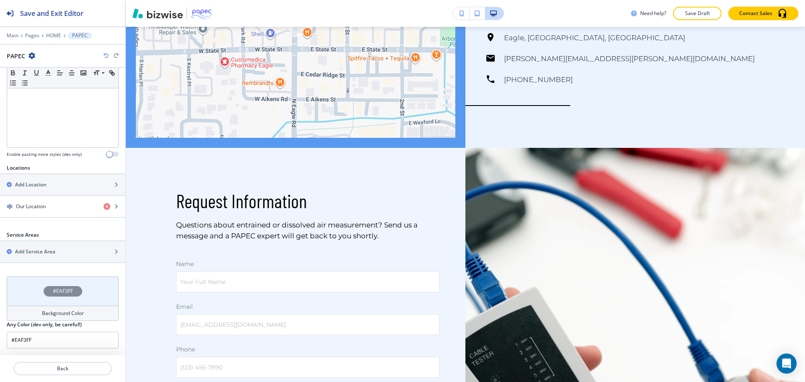
click at [63, 311] on h4 "Background Color" at bounding box center [63, 314] width 42 height 8
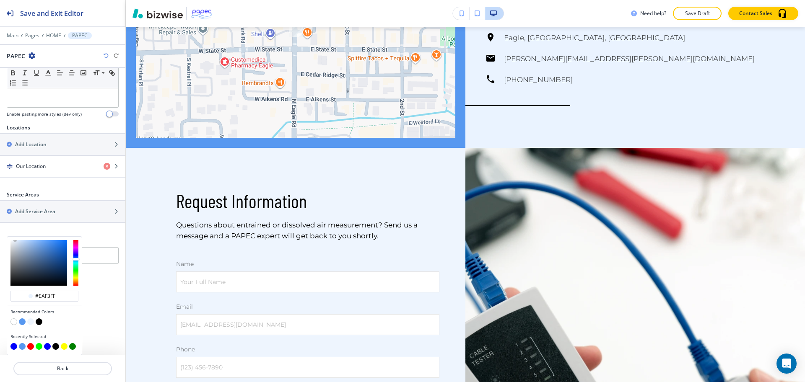
click at [13, 322] on button "button" at bounding box center [13, 322] width 7 height 7
type input "#FFFFFF"
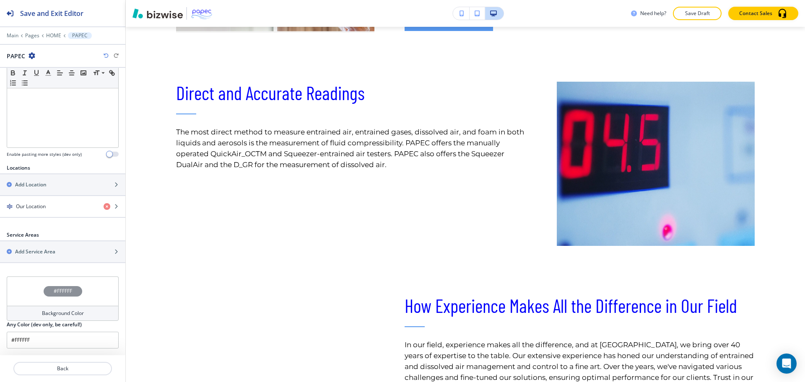
scroll to position [0, 0]
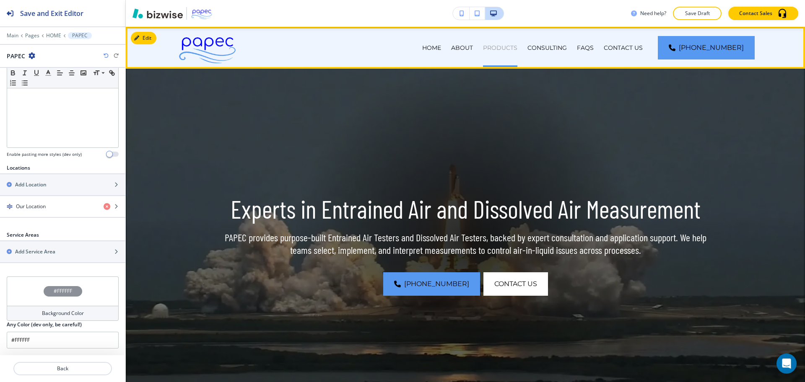
click at [517, 47] on p "PRODUCTS" at bounding box center [500, 48] width 34 height 8
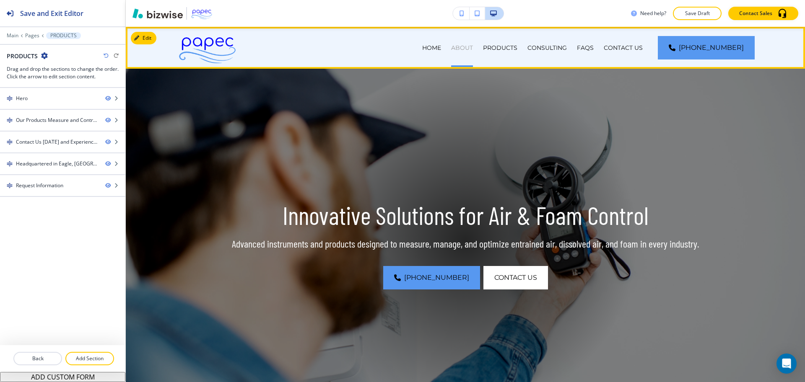
click at [473, 47] on p "ABOUT" at bounding box center [462, 48] width 22 height 8
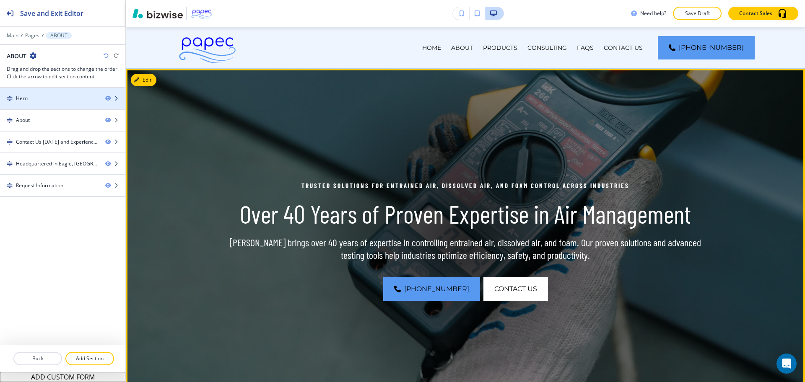
click at [50, 95] on div "Hero" at bounding box center [49, 99] width 99 height 8
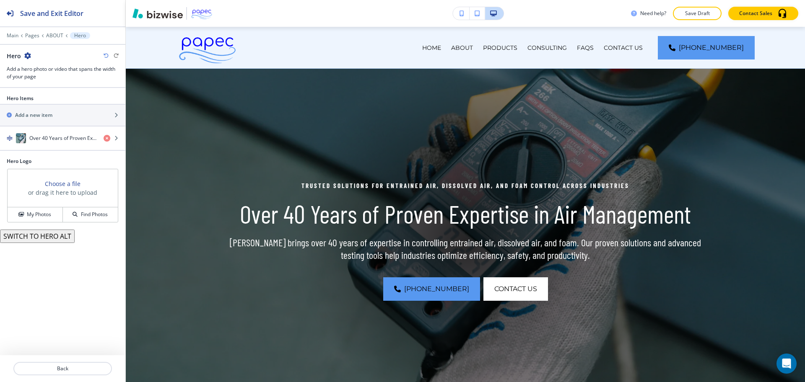
scroll to position [42, 0]
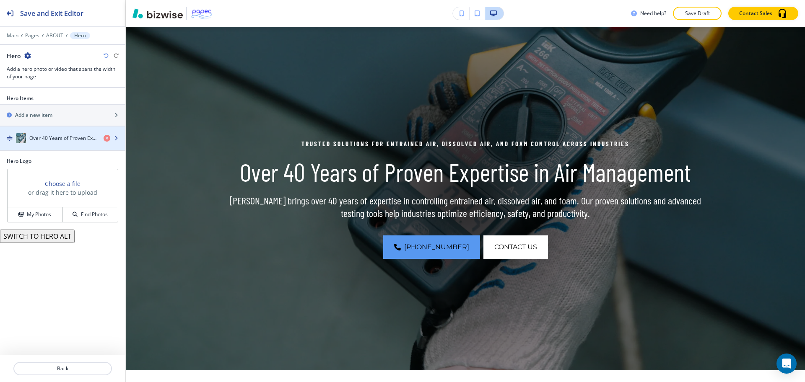
click at [42, 132] on div "button" at bounding box center [62, 130] width 125 height 7
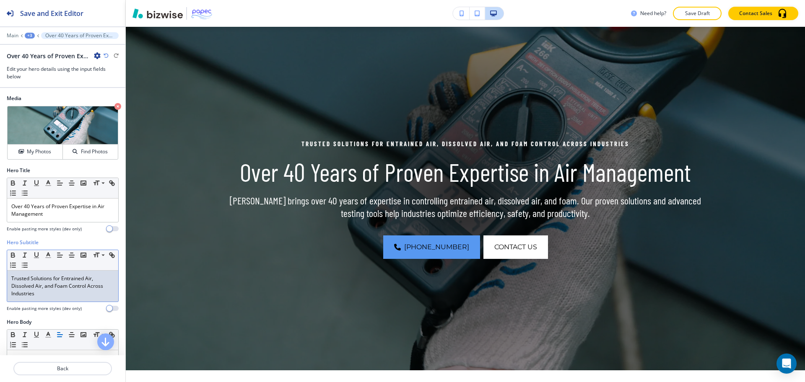
click at [54, 290] on p "Trusted Solutions for Entrained Air, Dissolved Air, and Foam Control Across Ind…" at bounding box center [62, 286] width 103 height 23
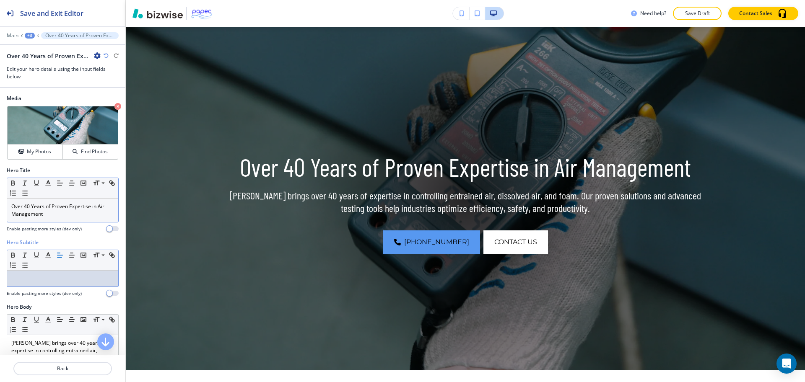
click at [51, 216] on p "Over 40 Years of Proven Expertise in Air Management" at bounding box center [62, 210] width 103 height 15
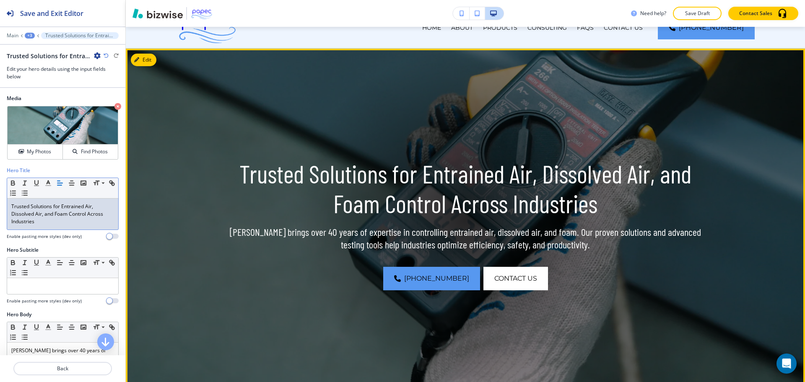
scroll to position [0, 0]
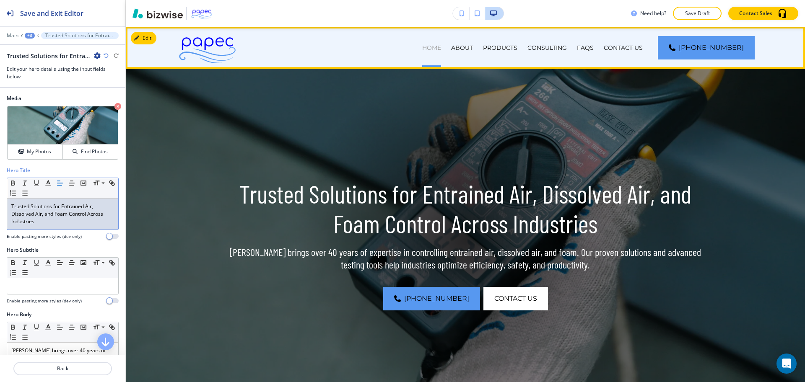
click at [441, 45] on p "HOME" at bounding box center [431, 48] width 19 height 8
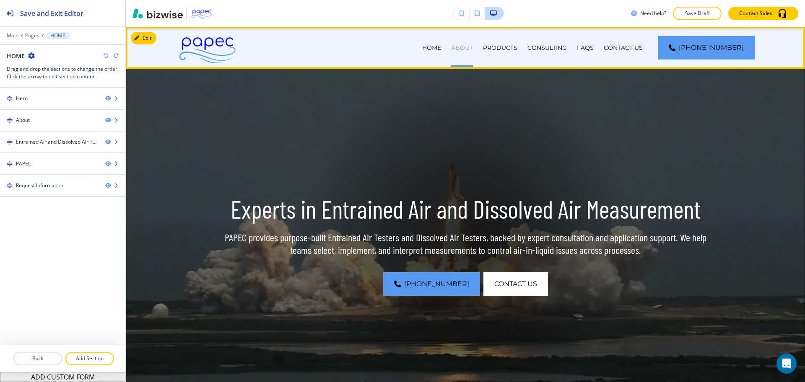
click at [473, 51] on p "ABOUT" at bounding box center [462, 48] width 22 height 8
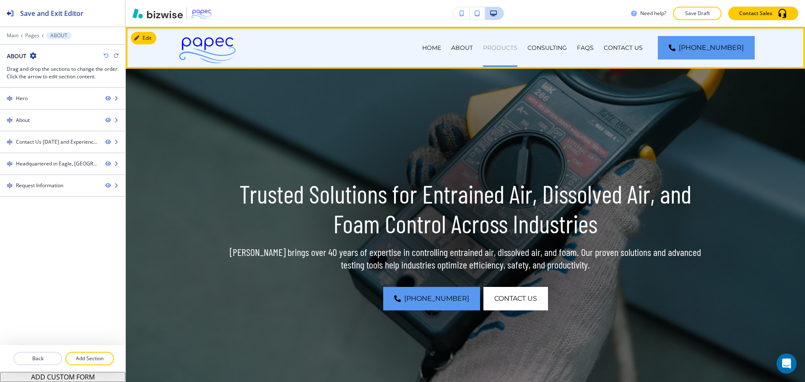
click at [518, 47] on p "PRODUCTS" at bounding box center [500, 48] width 34 height 8
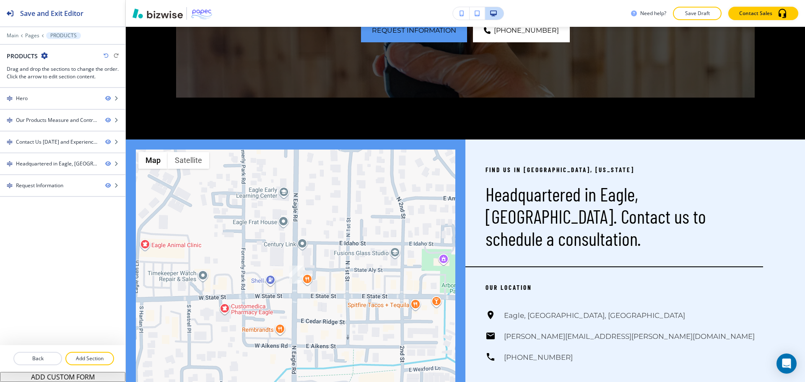
scroll to position [1208, 0]
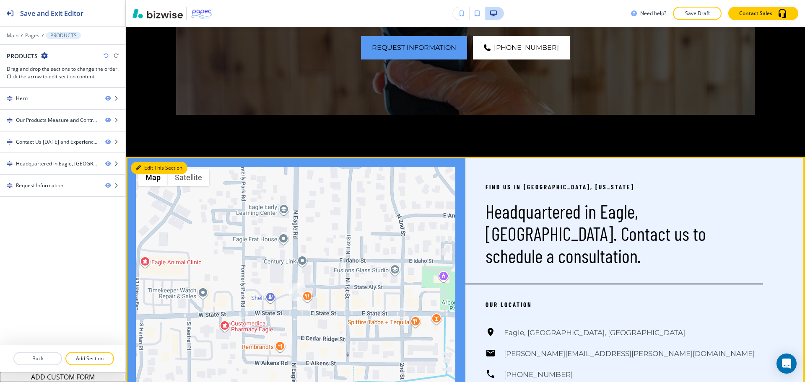
click at [156, 168] on button "Edit This Section" at bounding box center [159, 168] width 57 height 13
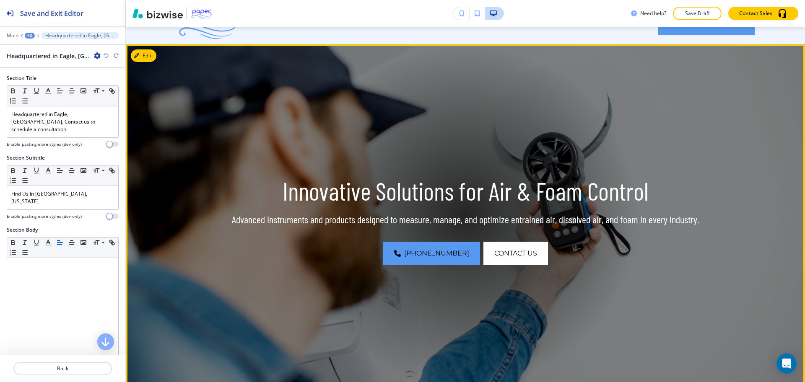
scroll to position [0, 0]
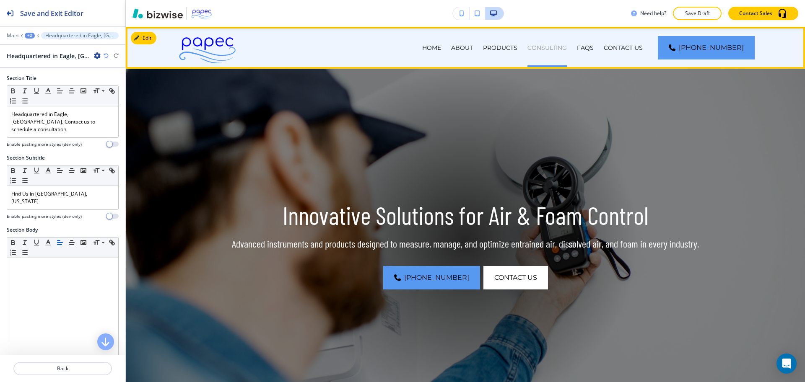
click at [552, 47] on p "CONSULTING" at bounding box center [547, 48] width 39 height 8
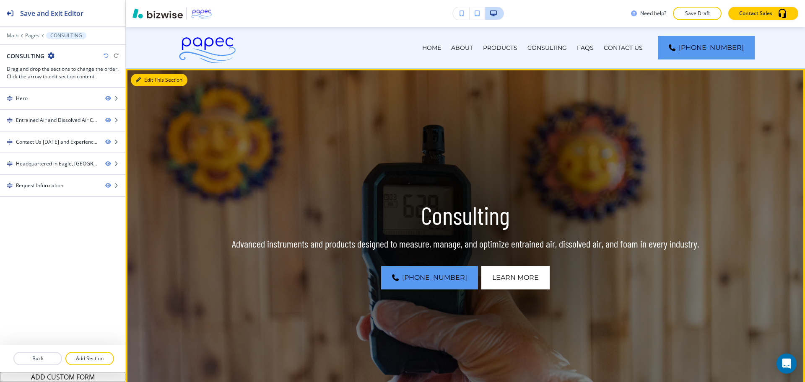
click at [152, 82] on button "Edit This Section" at bounding box center [159, 80] width 57 height 13
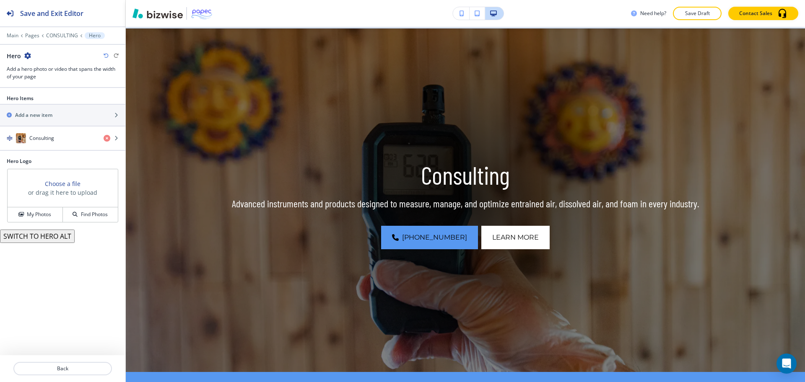
scroll to position [42, 0]
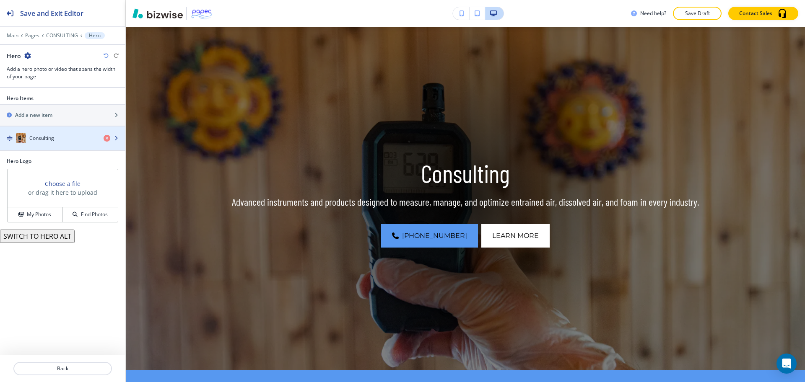
click at [68, 134] on div "Consulting" at bounding box center [48, 138] width 97 height 10
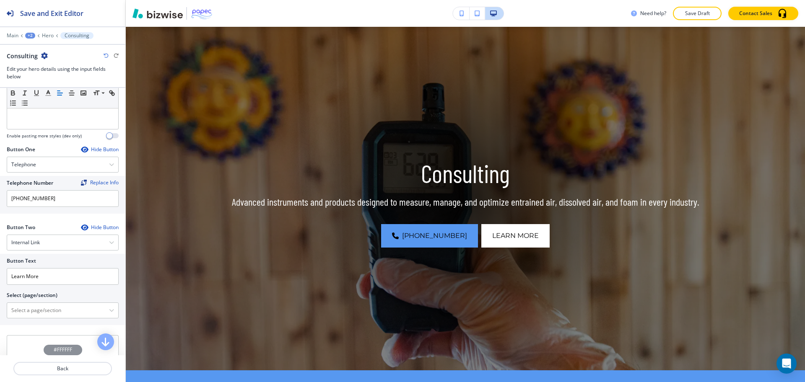
scroll to position [314, 0]
click at [42, 314] on \(page\/section\) "Manual Input" at bounding box center [58, 310] width 102 height 14
type \(page\/section\) "CONTACT US"
drag, startPoint x: 50, startPoint y: 308, endPoint x: 0, endPoint y: 313, distance: 50.5
click at [0, 313] on div "Button Text Learn More Select (page/section) CONTACT US CONTACT US CONTACT US |…" at bounding box center [62, 289] width 125 height 71
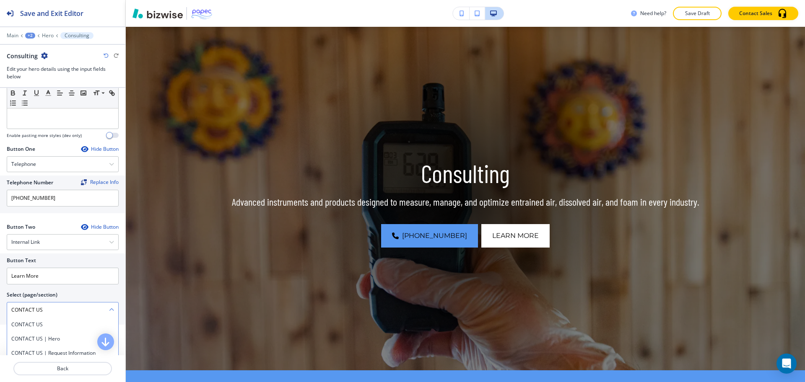
drag, startPoint x: 19, startPoint y: 322, endPoint x: 25, endPoint y: 316, distance: 8.6
click at [19, 322] on h4 "CONTACT US" at bounding box center [62, 325] width 103 height 8
click at [55, 273] on input "Learn More" at bounding box center [63, 276] width 112 height 17
paste input "CONTACT US"
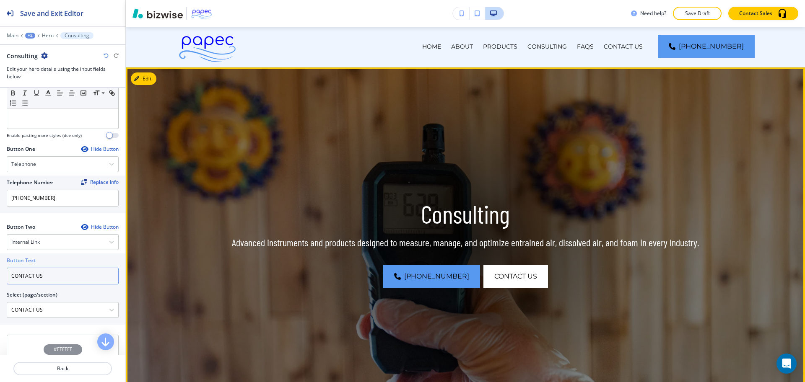
scroll to position [0, 0]
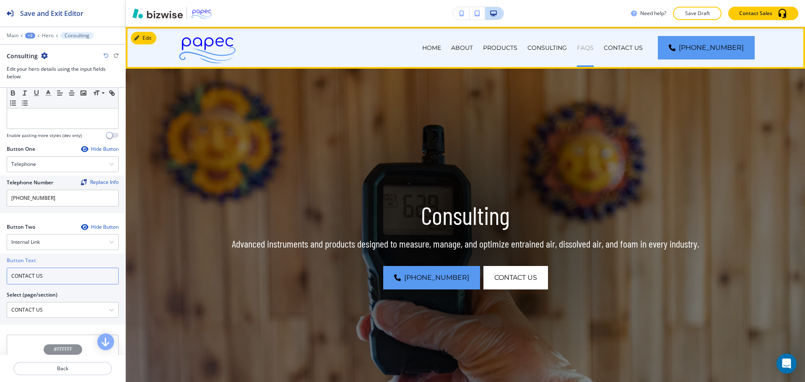
type input "CONTACT US"
click at [594, 47] on p "FAQs" at bounding box center [585, 48] width 17 height 8
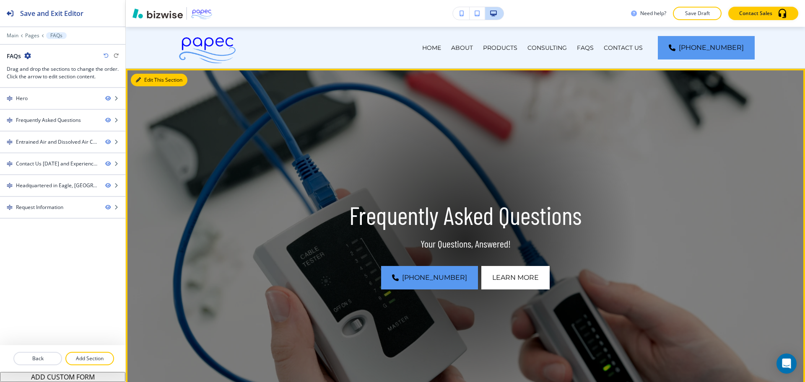
click at [145, 81] on button "Edit This Section" at bounding box center [159, 80] width 57 height 13
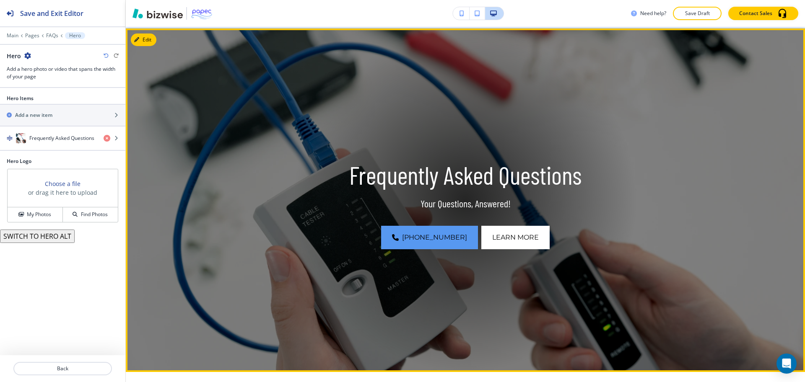
scroll to position [42, 0]
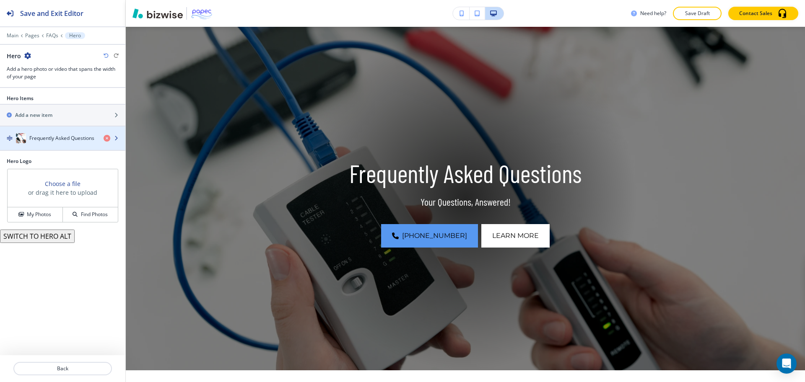
click at [66, 133] on div "button" at bounding box center [62, 130] width 125 height 7
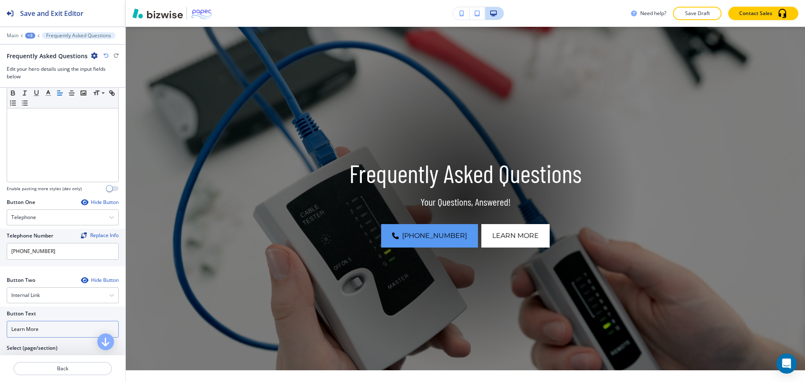
scroll to position [261, 0]
click at [45, 325] on input "Learn More" at bounding box center [63, 329] width 112 height 17
paste input "CONTACT US"
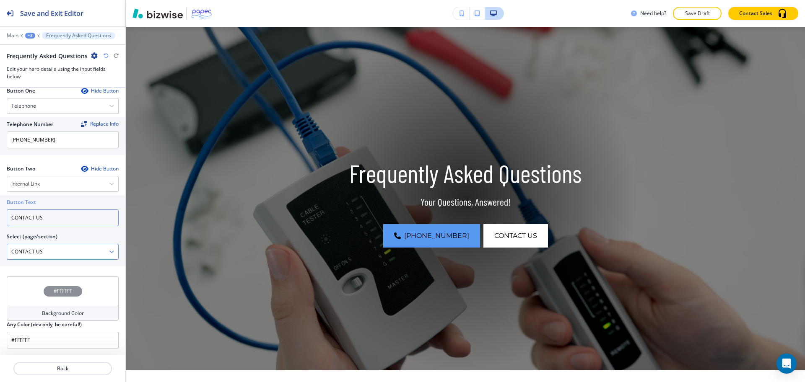
scroll to position [0, 0]
type input "CONTACT US"
click at [49, 249] on \(page\/section\) "CONTACT US" at bounding box center [58, 252] width 102 height 14
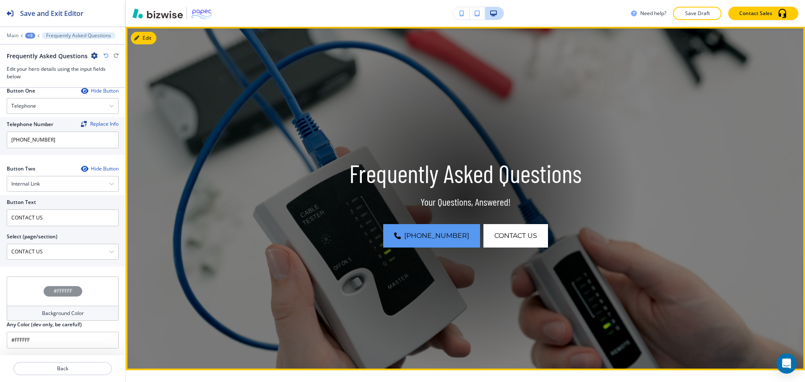
drag, startPoint x: 0, startPoint y: 103, endPoint x: 126, endPoint y: 350, distance: 277.4
click at [126, 350] on img at bounding box center [465, 199] width 679 height 344
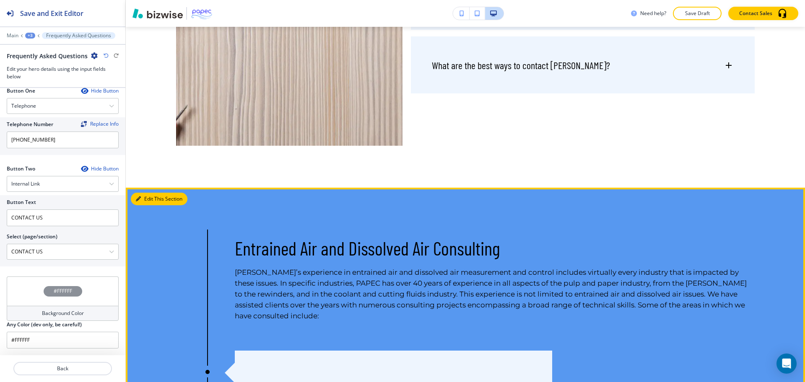
click at [135, 195] on button "Edit This Section" at bounding box center [159, 199] width 57 height 13
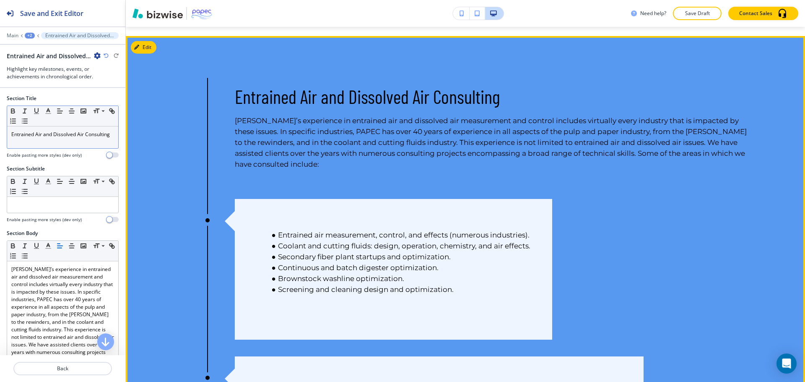
scroll to position [817, 0]
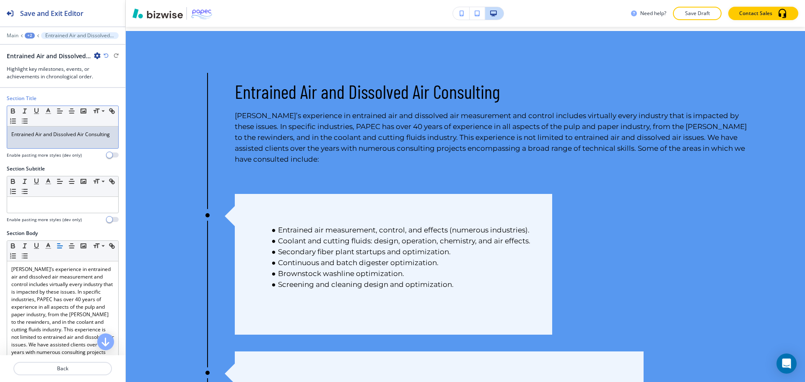
click at [46, 146] on div "Entrained Air and Dissolved Air Consulting" at bounding box center [62, 138] width 111 height 22
click at [48, 111] on line "button" at bounding box center [48, 111] width 2 height 0
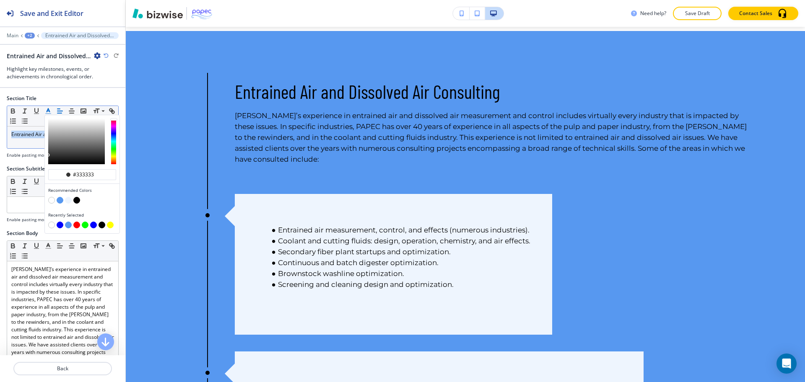
click at [51, 200] on button "button" at bounding box center [51, 200] width 7 height 7
type input "#ffffff"
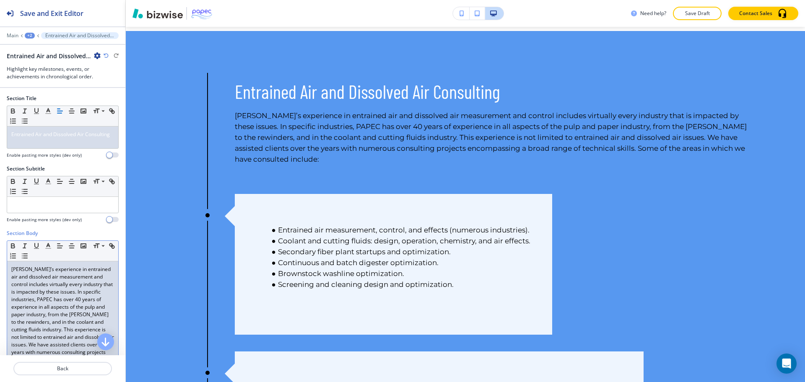
click at [49, 285] on p "[PERSON_NAME]’s experience in entrained air and dissolved air measurement and c…" at bounding box center [62, 322] width 103 height 113
click at [107, 56] on icon "button" at bounding box center [106, 55] width 5 height 5
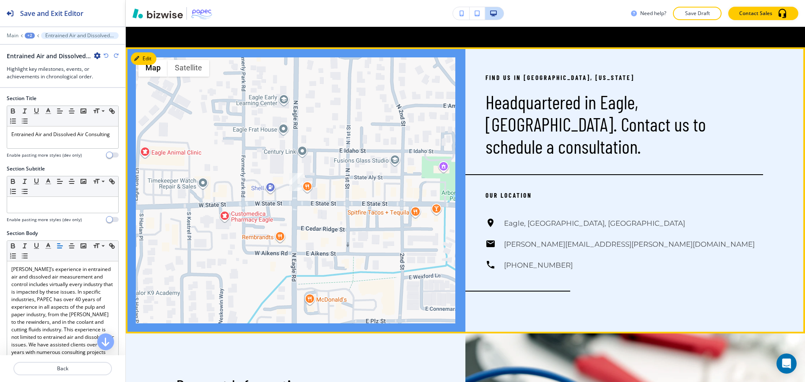
scroll to position [1760, 0]
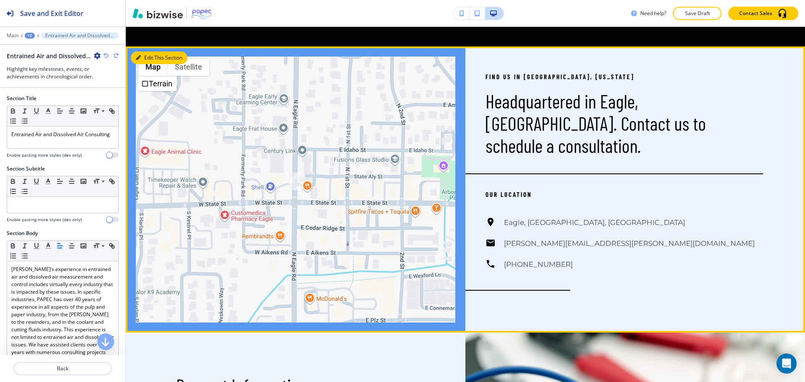
click at [140, 55] on icon "button" at bounding box center [138, 57] width 5 height 5
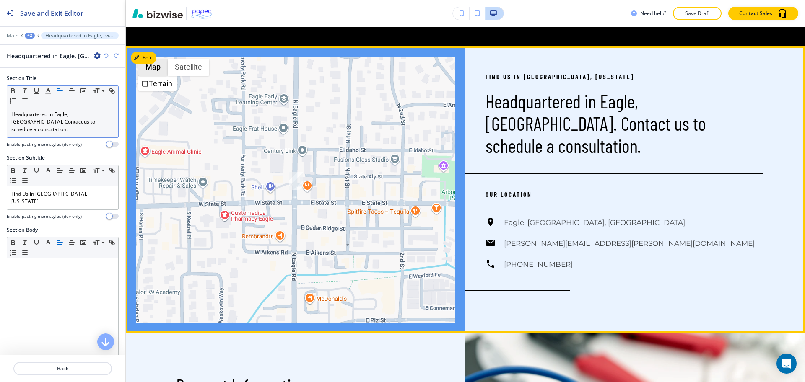
scroll to position [1776, 0]
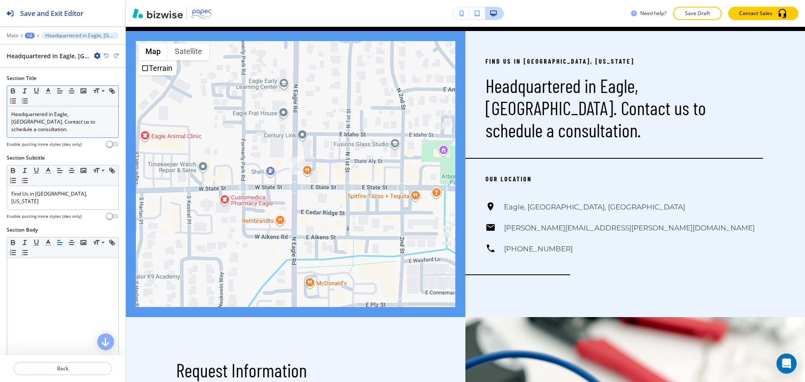
click at [64, 115] on p "Headquartered in Eagle, [GEOGRAPHIC_DATA]. Contact us to schedule a consultatio…" at bounding box center [62, 122] width 103 height 23
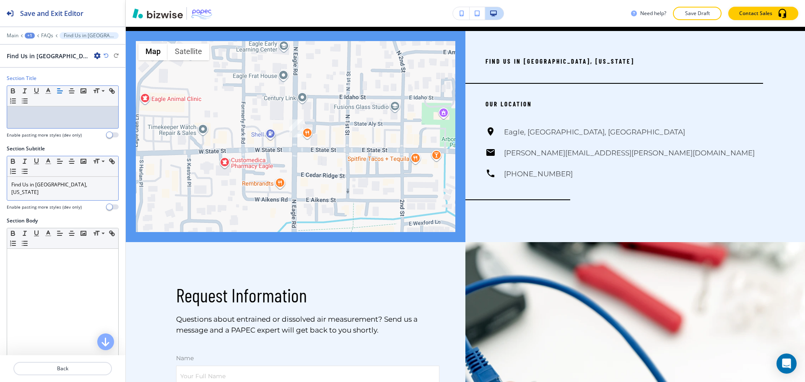
click at [80, 188] on p "Find Us in [GEOGRAPHIC_DATA], [US_STATE]" at bounding box center [62, 188] width 103 height 15
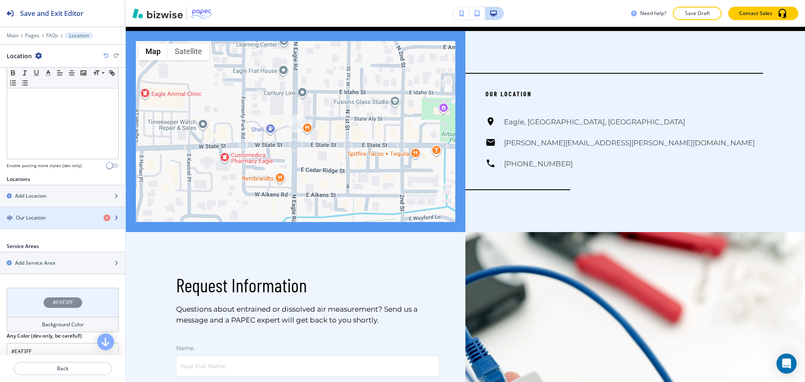
scroll to position [203, 0]
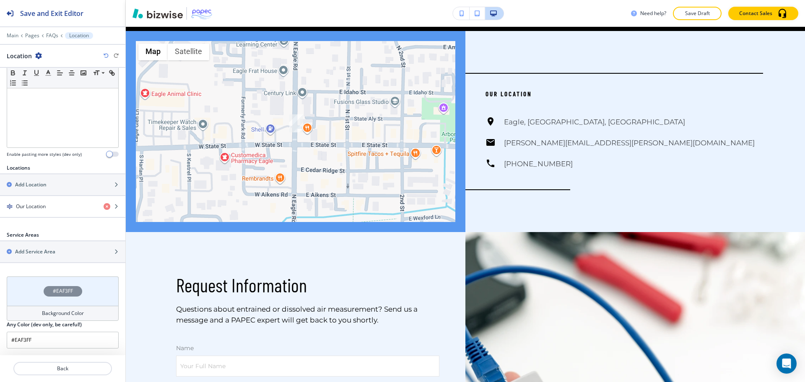
click at [70, 316] on h4 "Background Color" at bounding box center [63, 314] width 42 height 8
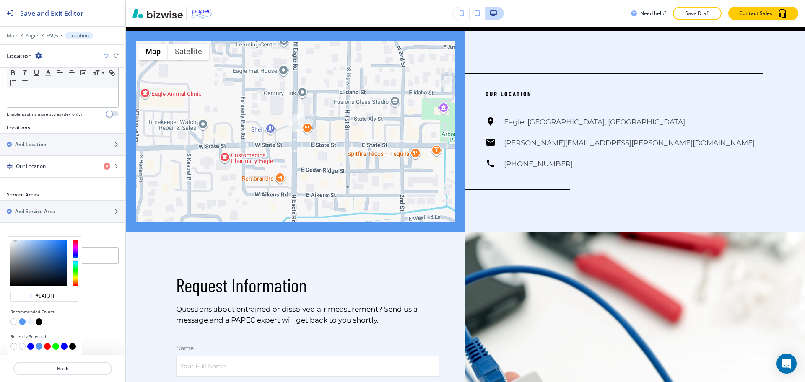
click at [15, 322] on button "button" at bounding box center [13, 322] width 7 height 7
type input "#FFFFFF"
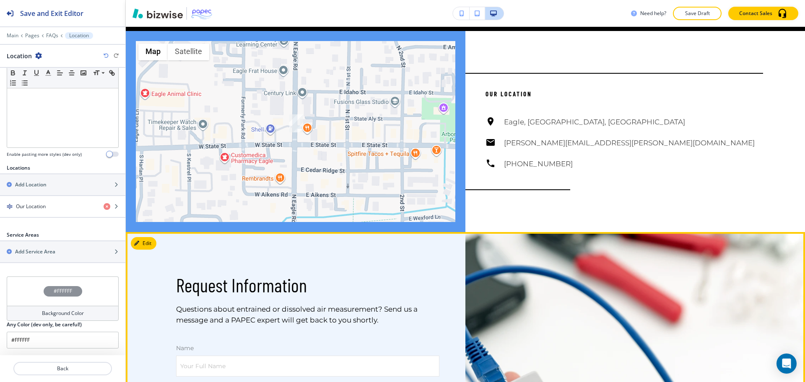
click at [243, 317] on p "Questions about entrained or dissolved air measurement? Send us a message and a…" at bounding box center [307, 315] width 263 height 22
copy p "PAPEC"
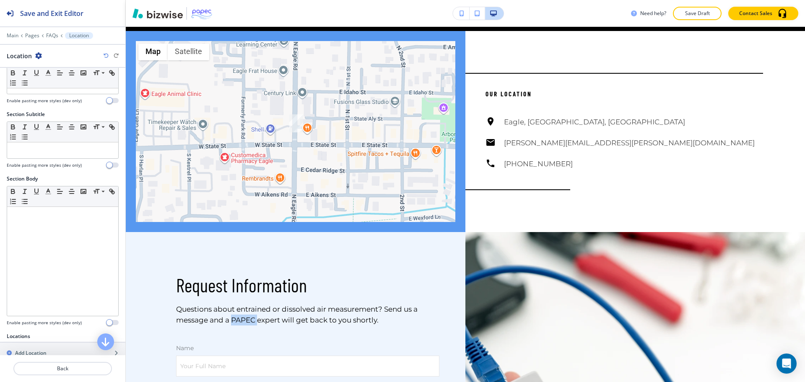
scroll to position [0, 0]
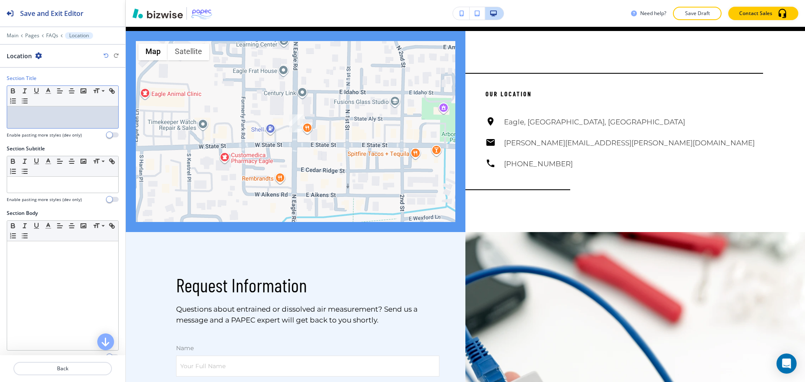
click at [62, 112] on p at bounding box center [62, 115] width 103 height 8
paste div
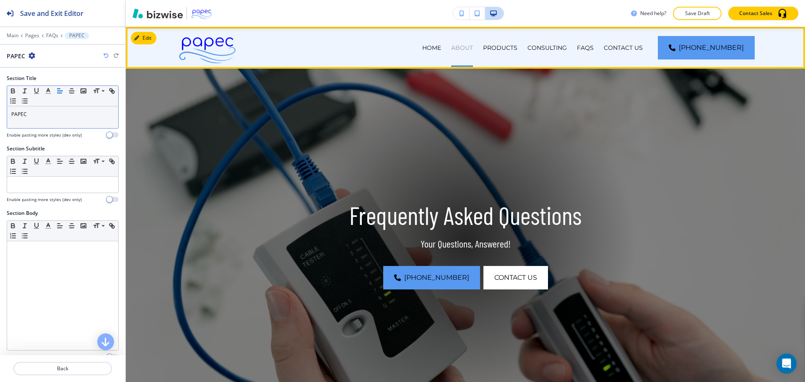
click at [473, 48] on p "ABOUT" at bounding box center [462, 48] width 22 height 8
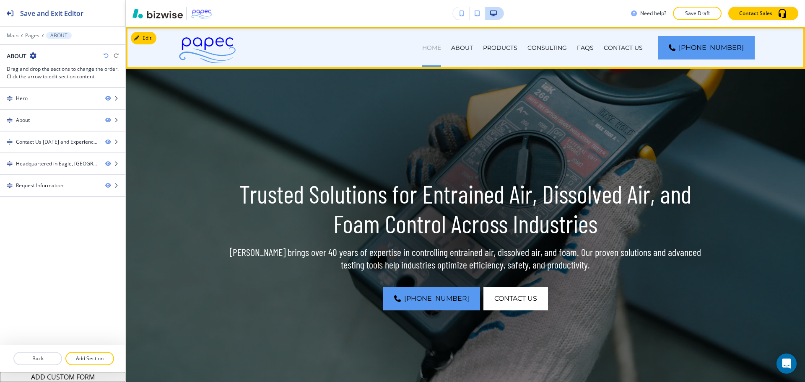
click at [441, 48] on p "HOME" at bounding box center [431, 48] width 19 height 8
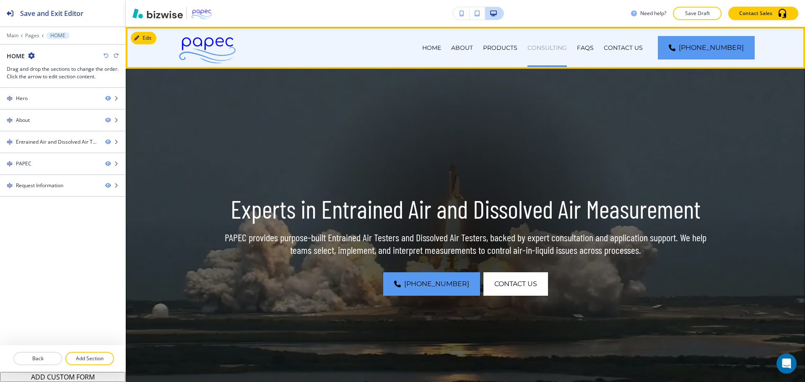
click at [557, 48] on p "CONSULTING" at bounding box center [547, 48] width 39 height 8
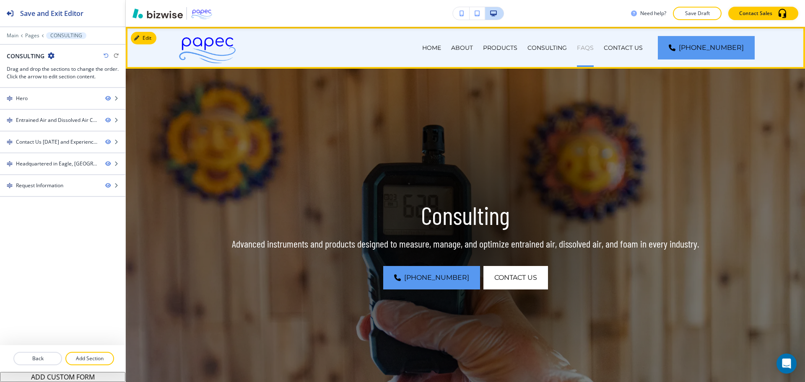
click at [594, 49] on p "FAQs" at bounding box center [585, 48] width 17 height 8
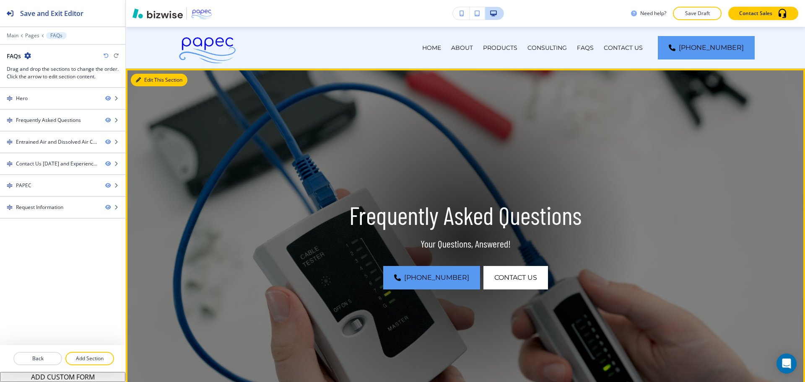
click at [145, 82] on button "Edit This Section" at bounding box center [159, 80] width 57 height 13
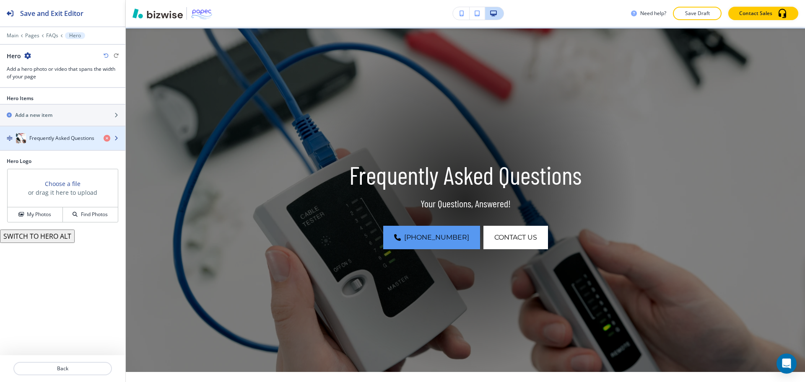
scroll to position [42, 0]
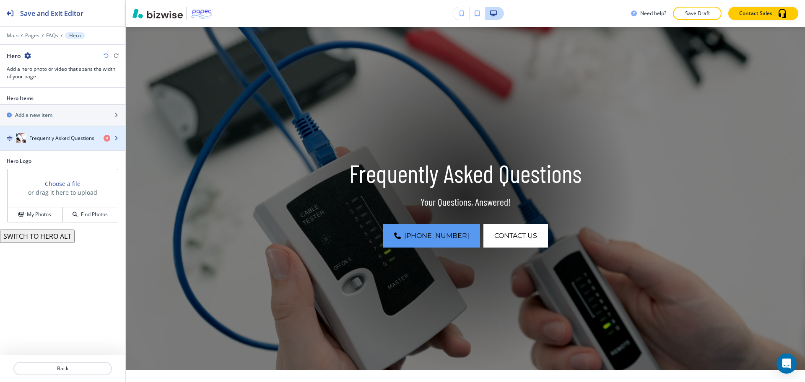
click at [71, 140] on h4 "Frequently Asked Questions" at bounding box center [61, 139] width 65 height 8
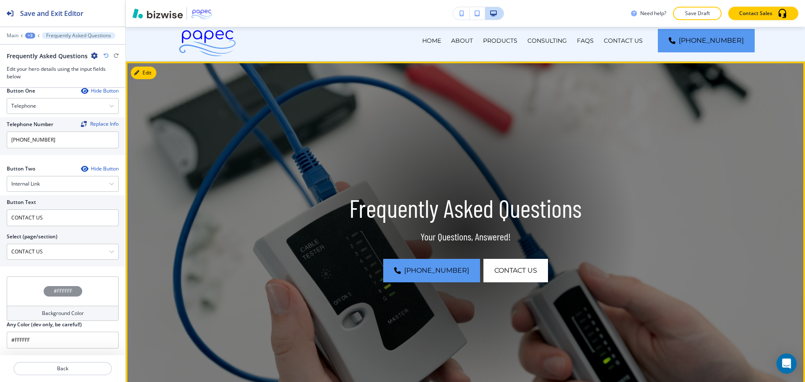
scroll to position [0, 0]
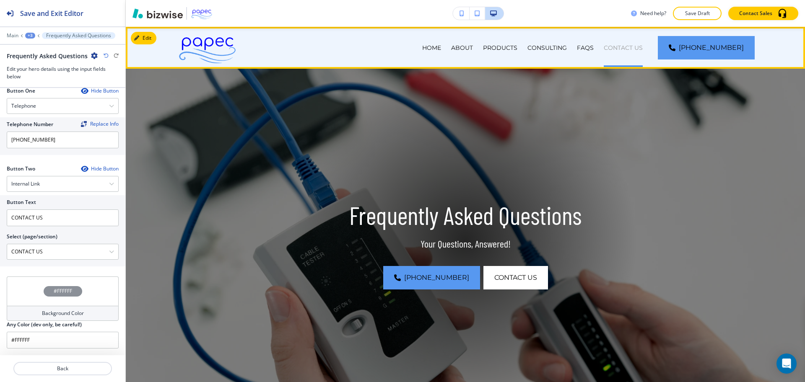
click at [636, 44] on div "CONTACT US" at bounding box center [623, 48] width 49 height 42
click at [588, 51] on div "FAQs" at bounding box center [585, 48] width 27 height 8
click at [617, 48] on div "CONTACT US" at bounding box center [623, 48] width 49 height 8
click at [629, 50] on p "CONTACT US" at bounding box center [623, 48] width 39 height 8
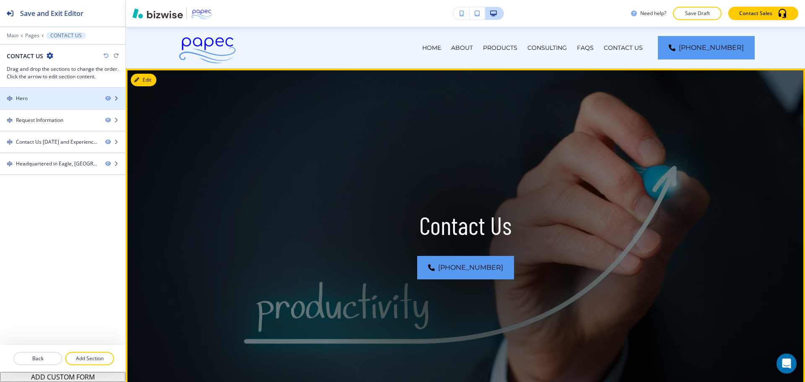
click at [45, 92] on div at bounding box center [62, 91] width 125 height 7
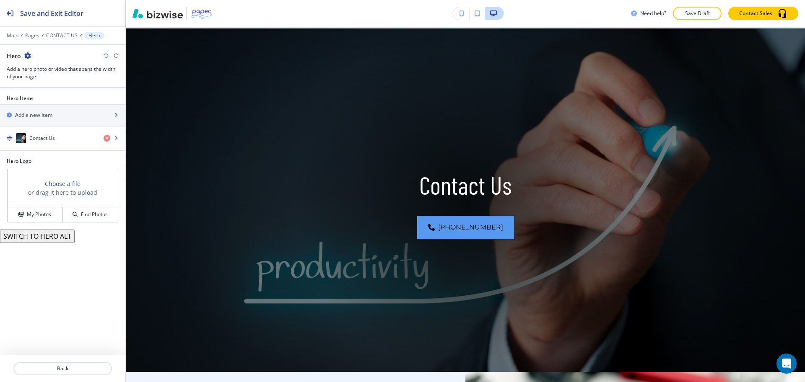
scroll to position [42, 0]
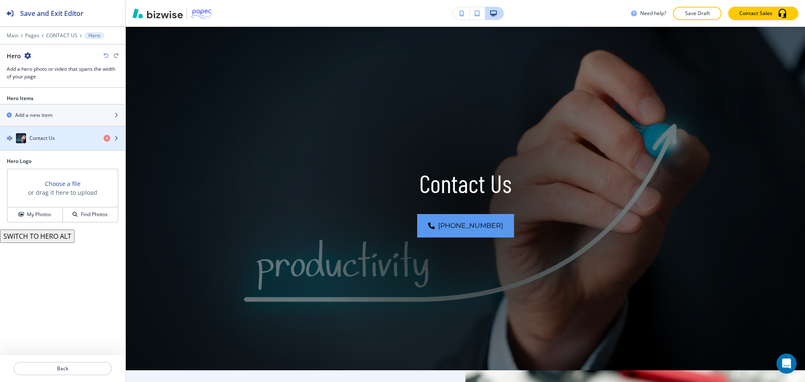
click at [60, 142] on div "Contact Us" at bounding box center [48, 138] width 97 height 10
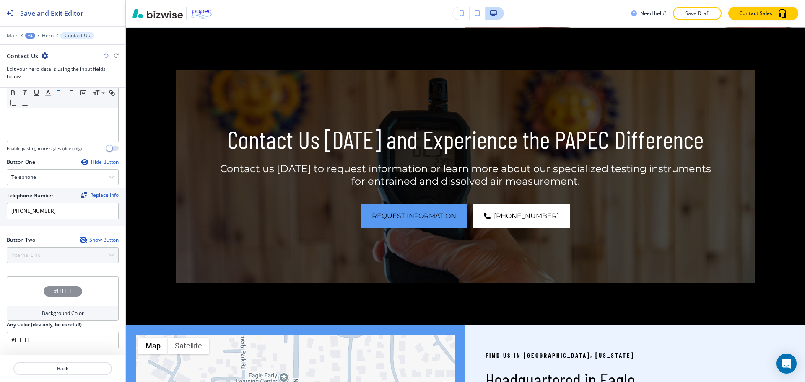
scroll to position [773, 0]
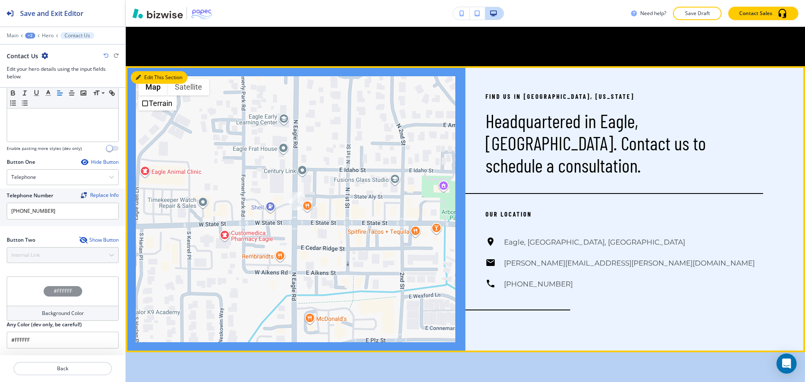
click at [143, 75] on button "Edit This Section" at bounding box center [159, 77] width 57 height 13
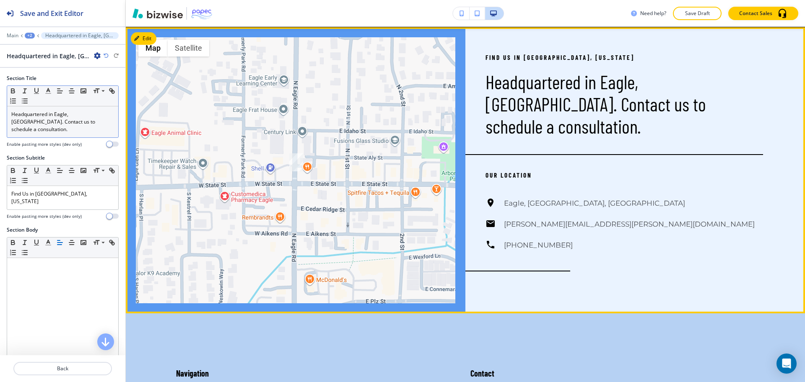
scroll to position [1067, 0]
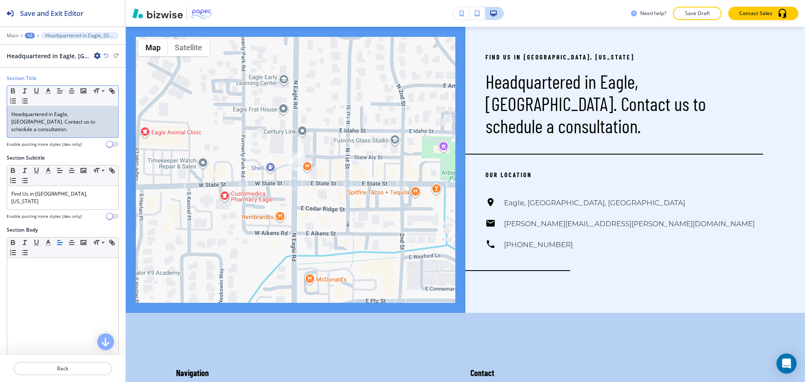
click at [68, 118] on p "Headquartered in Eagle, [GEOGRAPHIC_DATA]. Contact us to schedule a consultatio…" at bounding box center [62, 122] width 103 height 23
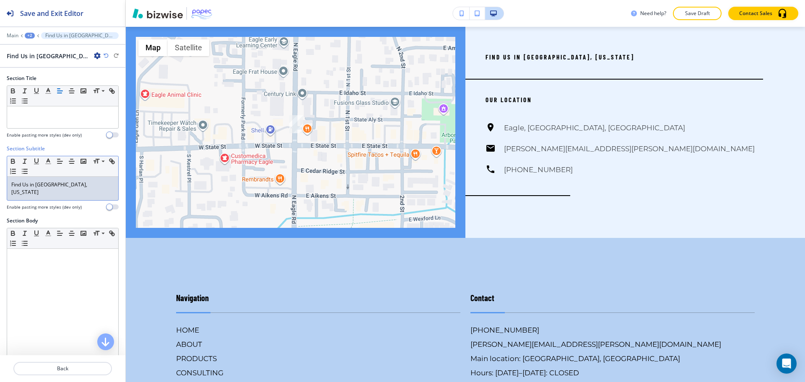
click at [67, 183] on p "Find Us in [GEOGRAPHIC_DATA], [US_STATE]" at bounding box center [62, 188] width 103 height 15
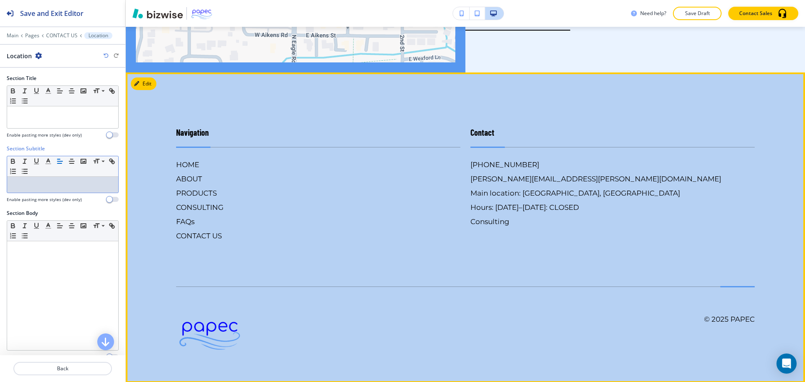
scroll to position [1223, 0]
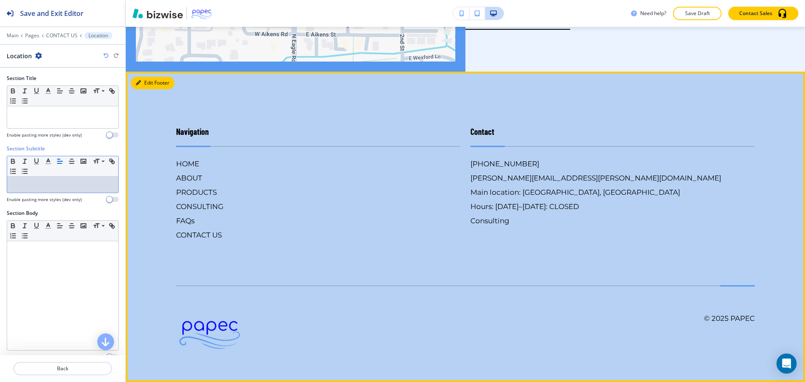
click at [149, 83] on button "Edit Footer" at bounding box center [153, 83] width 44 height 13
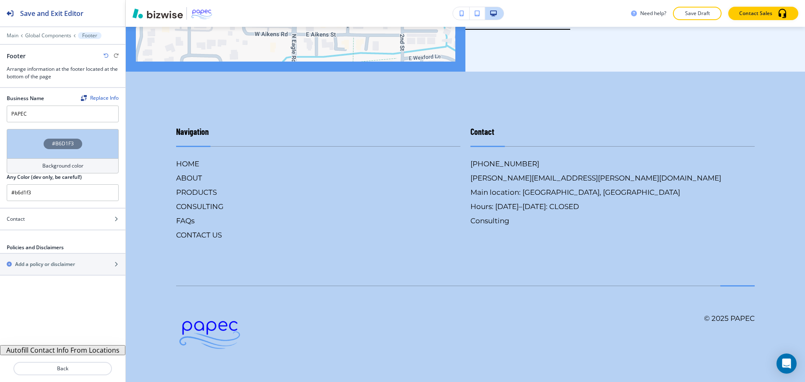
click at [85, 348] on button "Autofill Contact Info From Locations" at bounding box center [62, 351] width 125 height 10
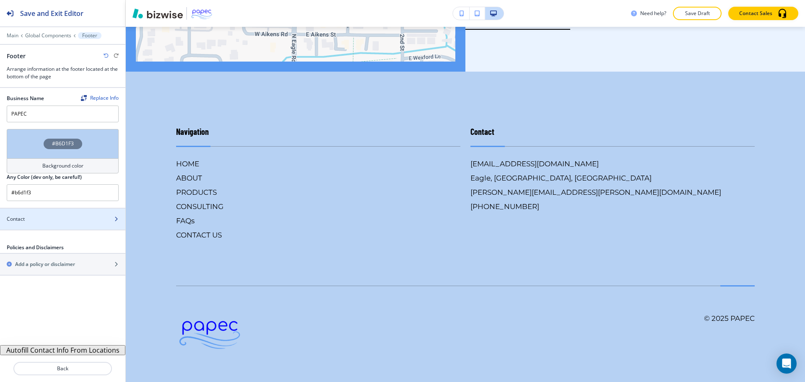
click at [54, 214] on div at bounding box center [62, 212] width 125 height 7
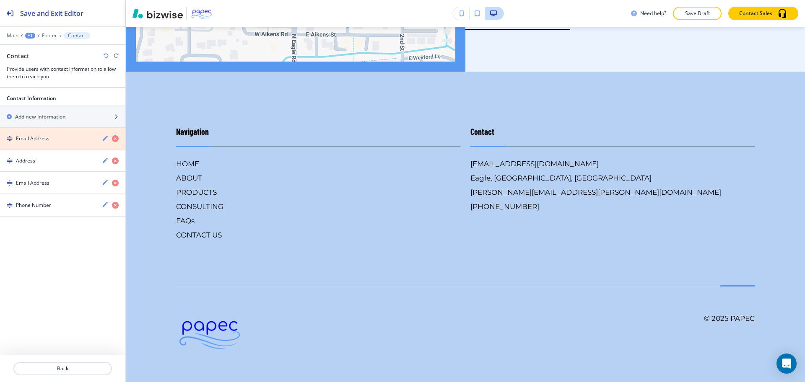
click at [115, 139] on icon "button" at bounding box center [115, 138] width 7 height 7
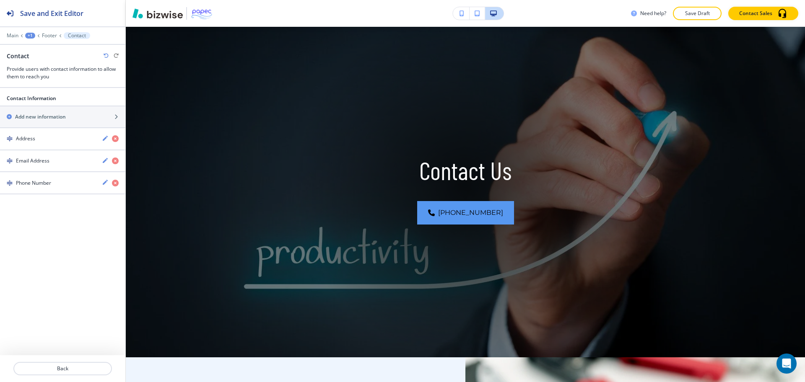
scroll to position [0, 0]
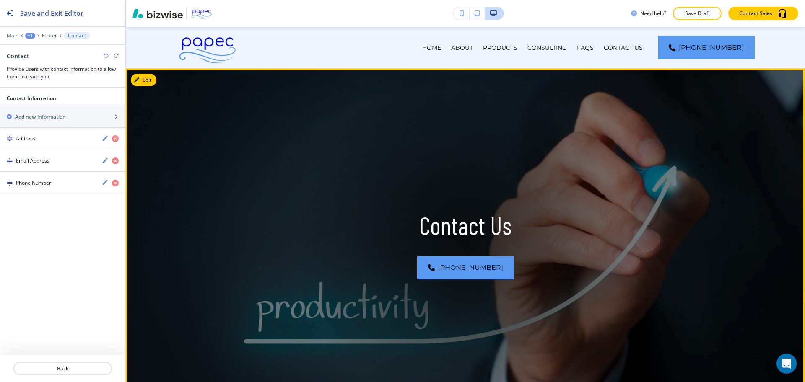
click at [156, 78] on img at bounding box center [465, 241] width 679 height 344
click at [147, 78] on button "Edit This Section" at bounding box center [159, 80] width 57 height 13
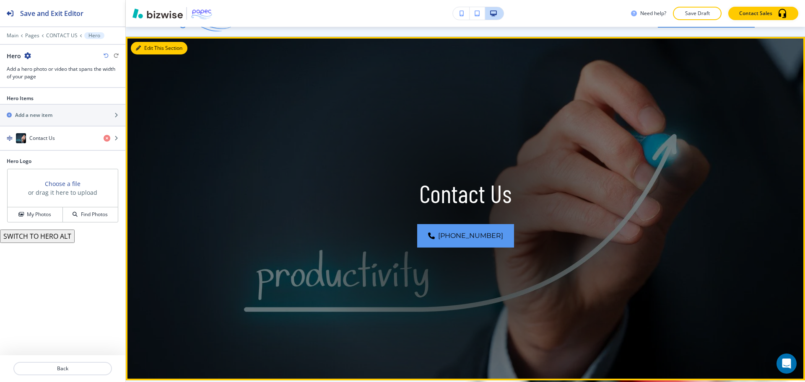
scroll to position [42, 0]
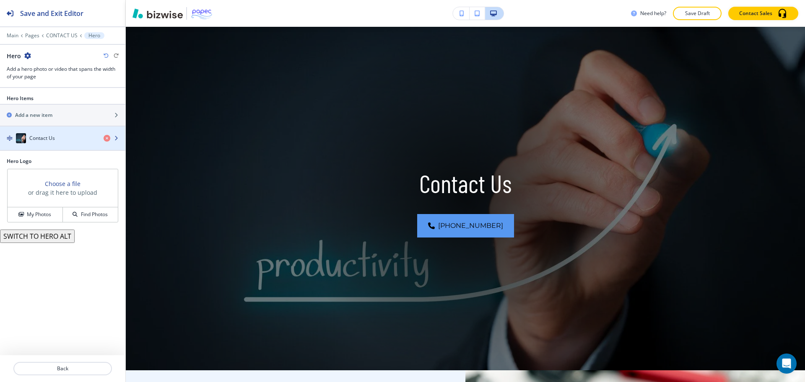
click at [55, 144] on div "button" at bounding box center [62, 146] width 125 height 7
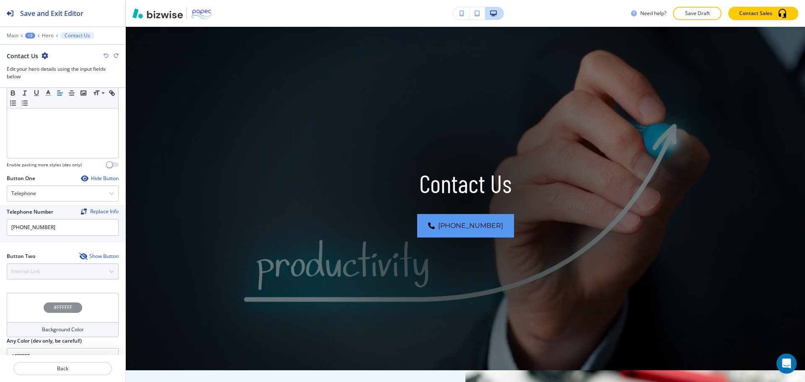
scroll to position [301, 0]
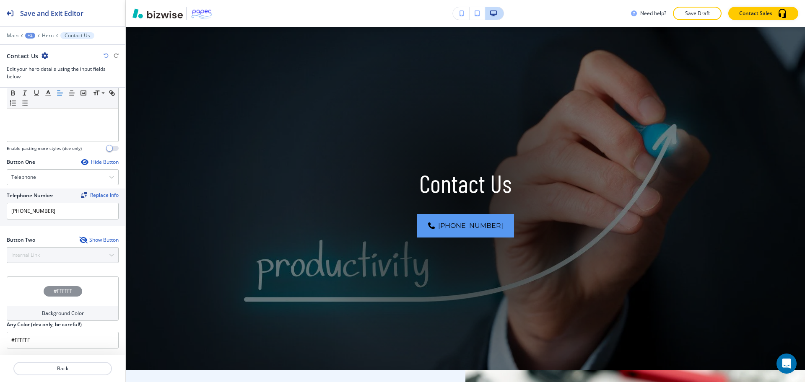
click at [89, 241] on div "Show Button" at bounding box center [98, 240] width 39 height 7
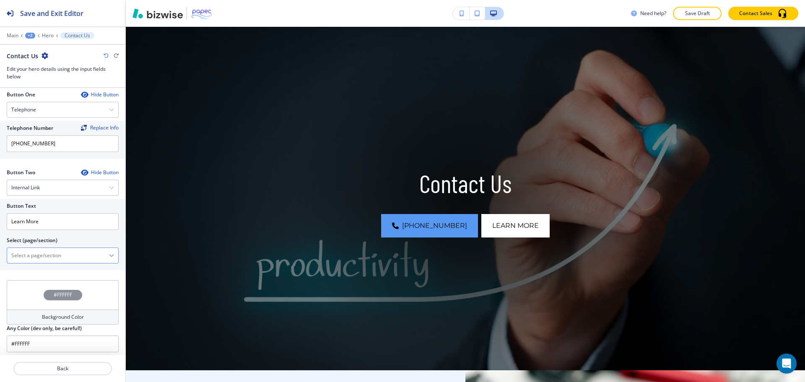
scroll to position [372, 0]
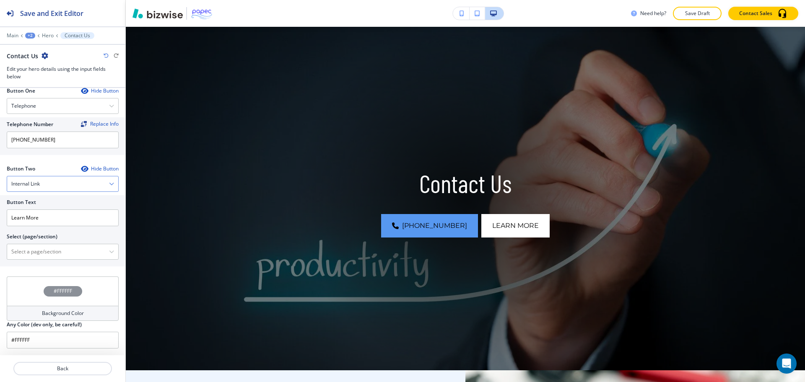
click at [68, 187] on div "Internal Link" at bounding box center [62, 184] width 111 height 15
click at [62, 239] on h4 "Email" at bounding box center [62, 242] width 103 height 8
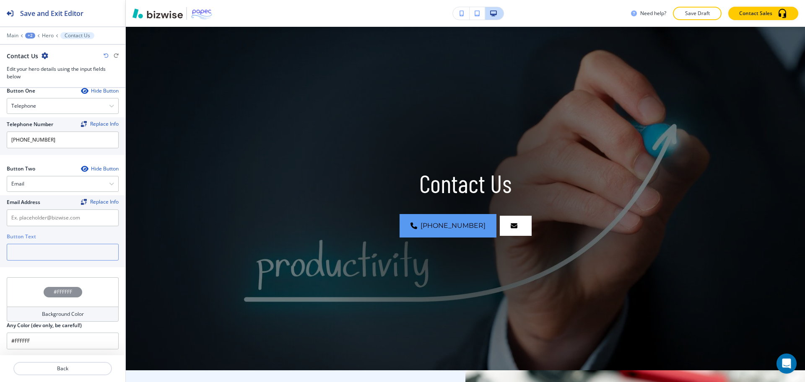
click at [60, 251] on input "text" at bounding box center [63, 252] width 112 height 17
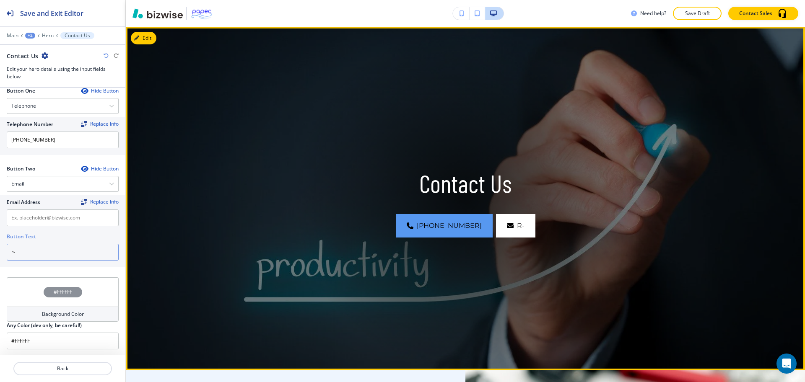
type input "r"
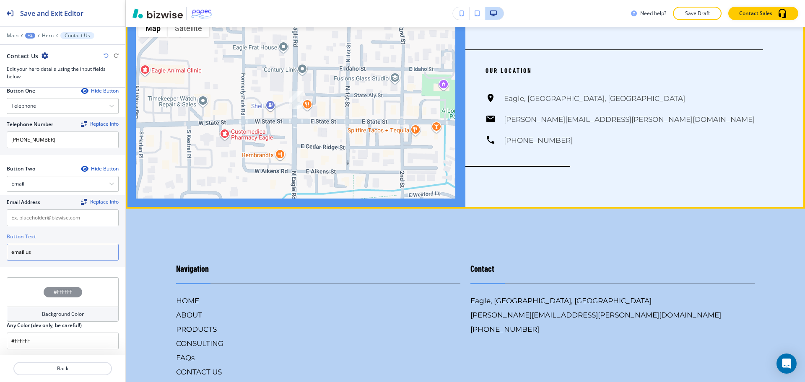
type input "email us"
drag, startPoint x: 585, startPoint y: 121, endPoint x: 501, endPoint y: 123, distance: 83.9
click at [501, 123] on div "Eagle, [GEOGRAPHIC_DATA], [GEOGRAPHIC_DATA] [PERSON_NAME][EMAIL_ADDRESS][PERSON…" at bounding box center [625, 119] width 278 height 53
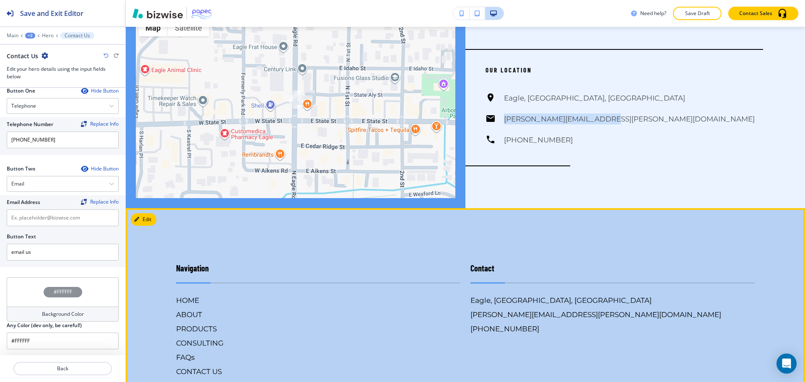
copy h6 "[PERSON_NAME][EMAIL_ADDRESS][PERSON_NAME][DOMAIN_NAME]"
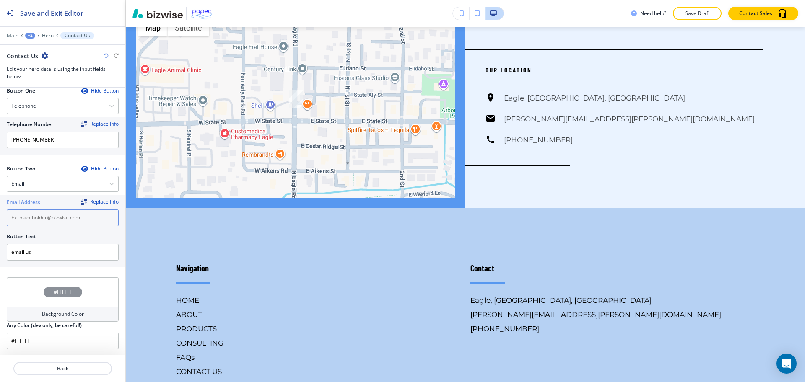
click at [81, 211] on input "text" at bounding box center [63, 218] width 112 height 17
paste input "[PERSON_NAME][EMAIL_ADDRESS][PERSON_NAME][DOMAIN_NAME]"
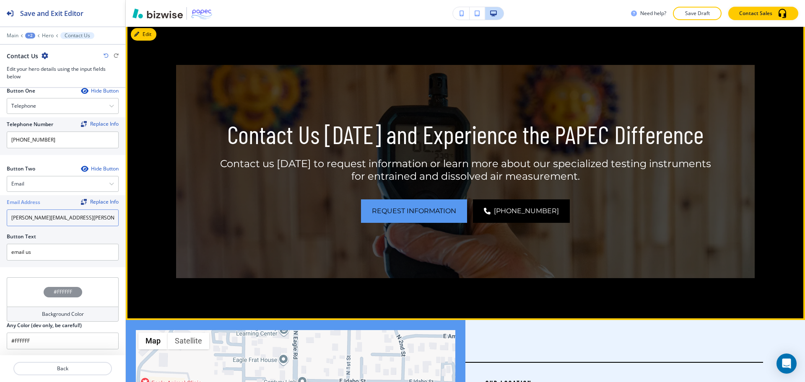
scroll to position [773, 0]
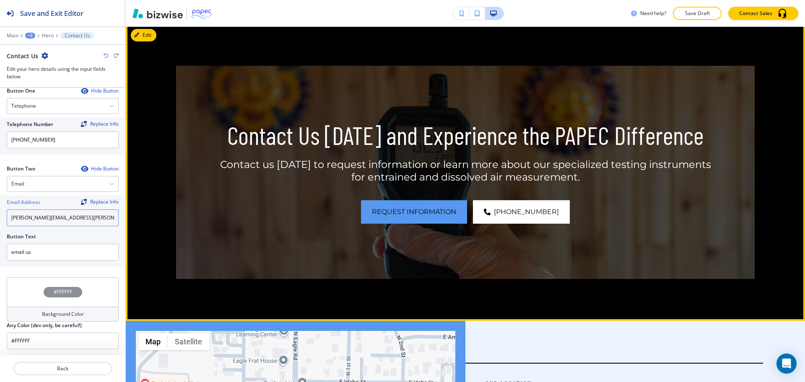
type input "[PERSON_NAME][EMAIL_ADDRESS][PERSON_NAME][DOMAIN_NAME]"
click at [588, 140] on p "Contact Us [DATE] and Experience the PAPEC Difference" at bounding box center [465, 135] width 493 height 30
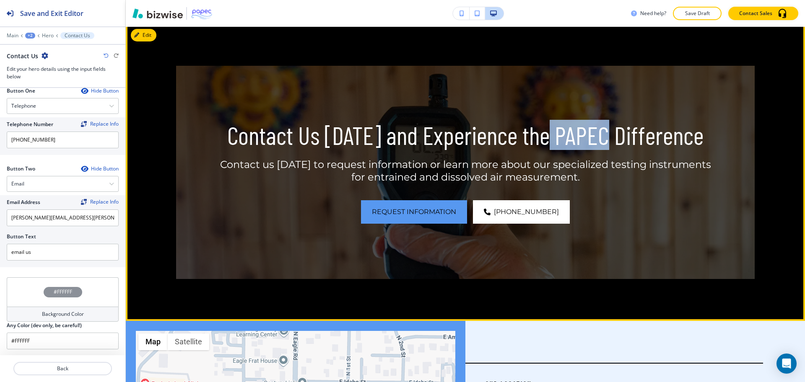
click at [588, 140] on p "Contact Us [DATE] and Experience the PAPEC Difference" at bounding box center [465, 135] width 493 height 30
copy p "PAPEC"
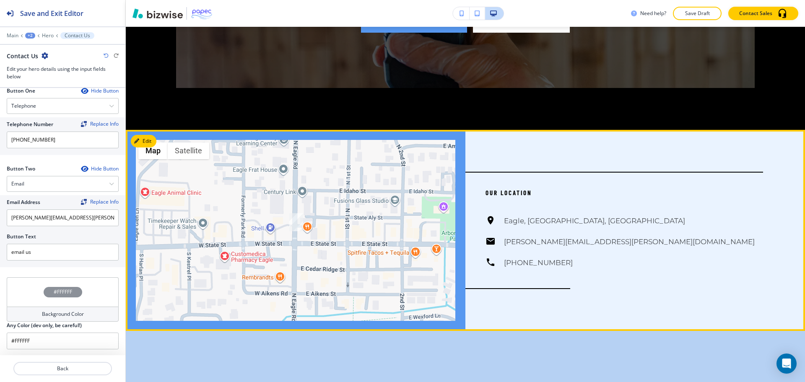
scroll to position [964, 0]
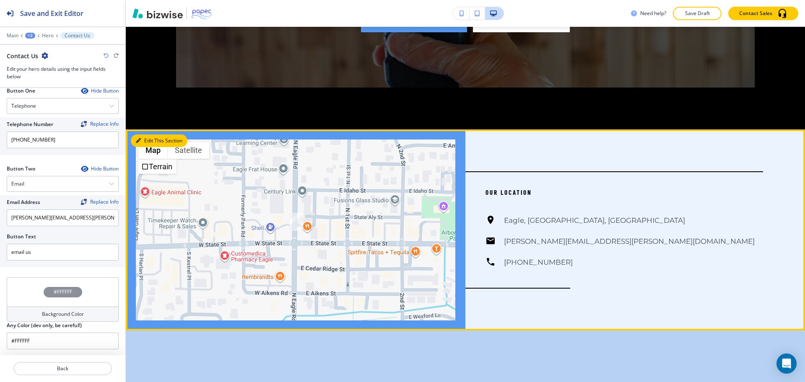
click at [146, 139] on button "Edit This Section" at bounding box center [159, 141] width 57 height 13
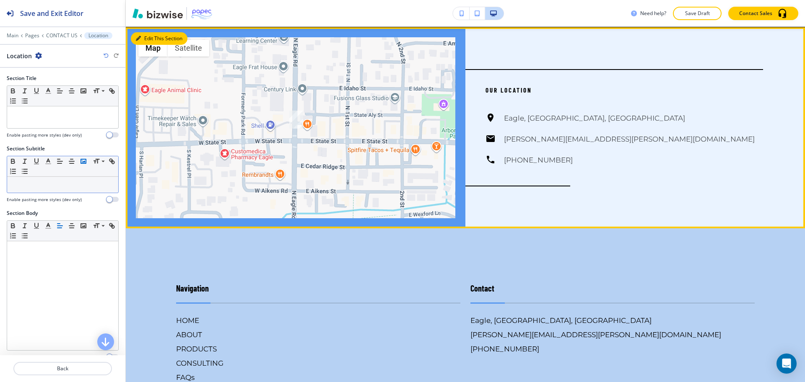
scroll to position [1067, 0]
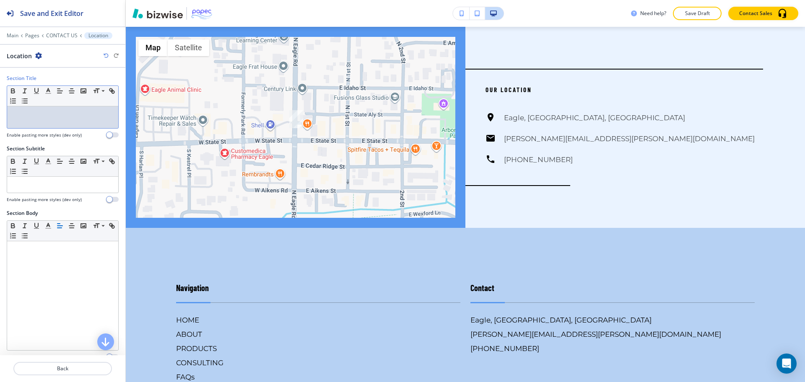
click at [64, 119] on div at bounding box center [62, 118] width 111 height 22
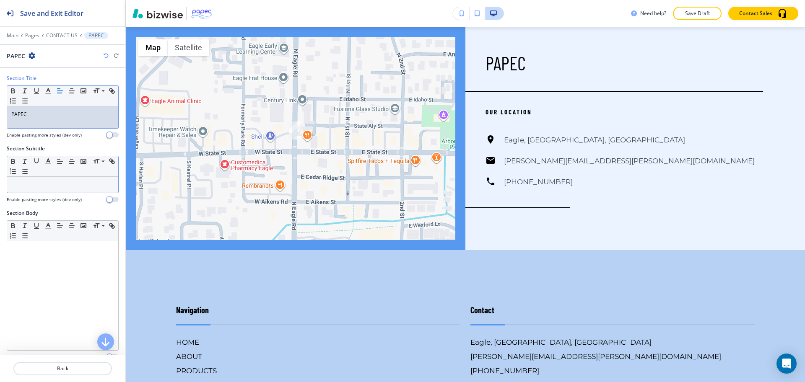
scroll to position [203, 0]
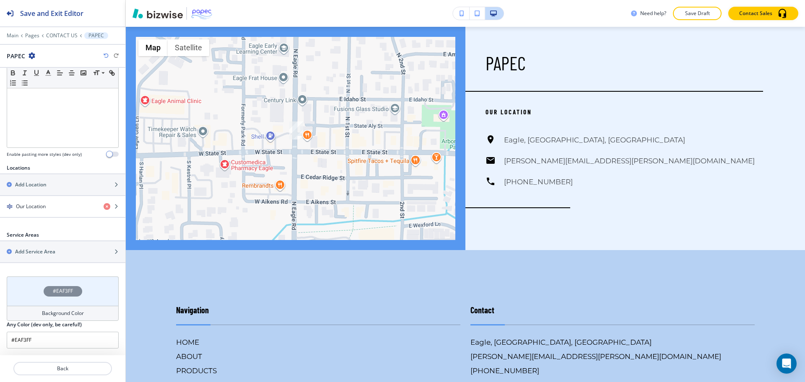
click at [56, 315] on h4 "Background Color" at bounding box center [63, 314] width 42 height 8
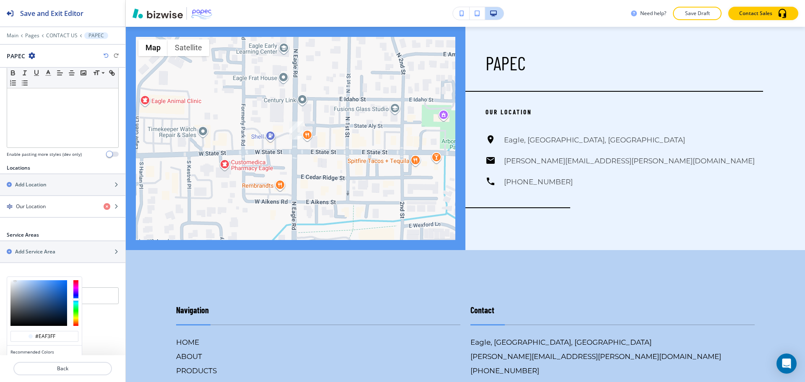
scroll to position [243, 0]
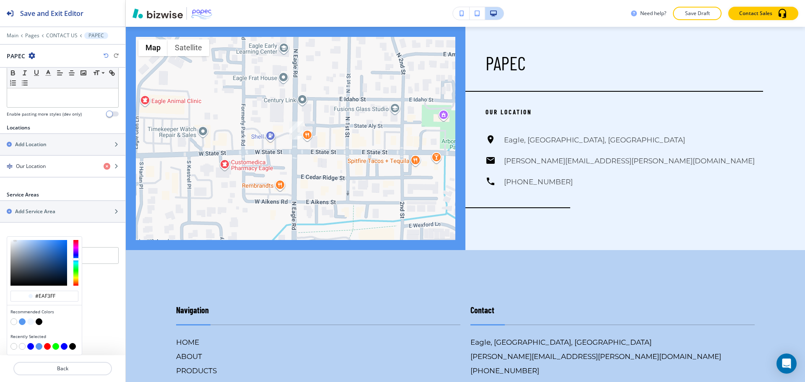
click at [14, 322] on button "button" at bounding box center [13, 322] width 7 height 7
type input "#FFFFFF"
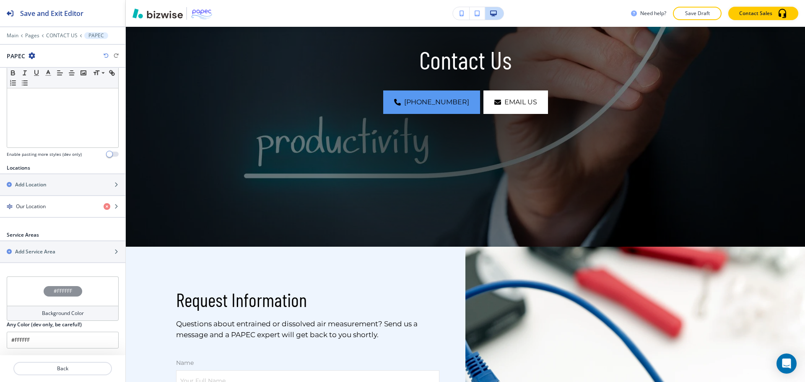
scroll to position [0, 0]
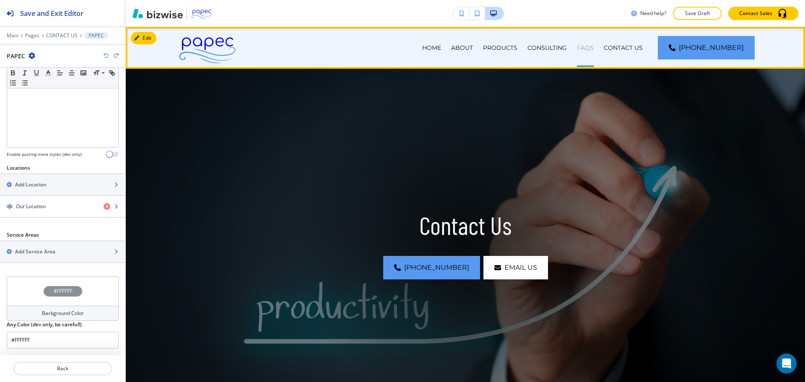
click at [593, 49] on p "FAQs" at bounding box center [585, 48] width 17 height 8
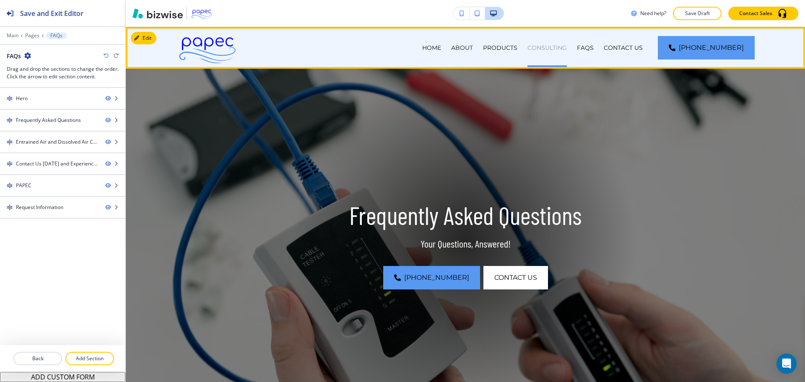
click at [561, 48] on p "CONSULTING" at bounding box center [547, 48] width 39 height 8
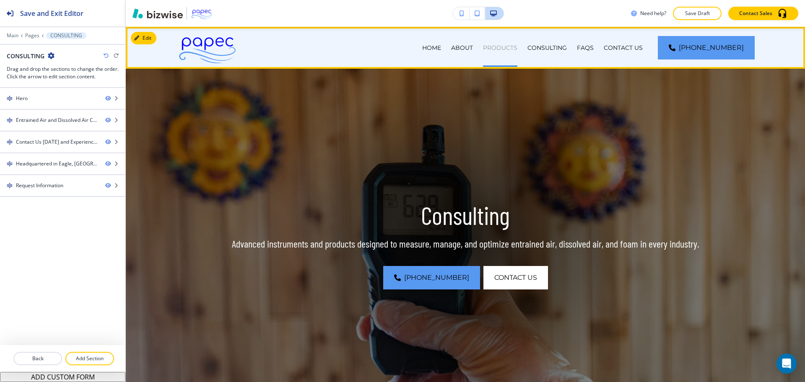
click at [510, 46] on p "PRODUCTS" at bounding box center [500, 48] width 34 height 8
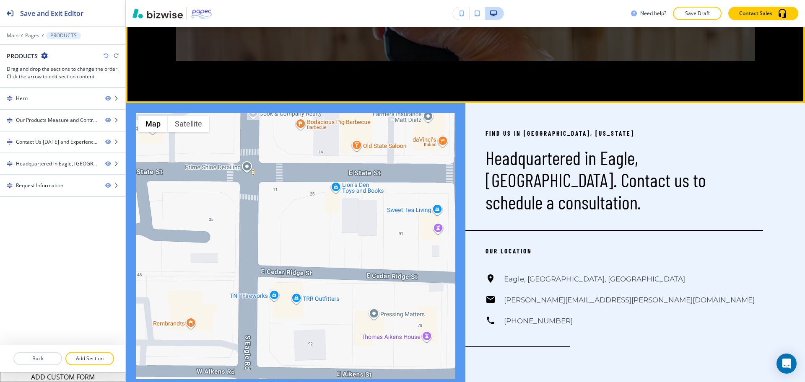
scroll to position [1262, 0]
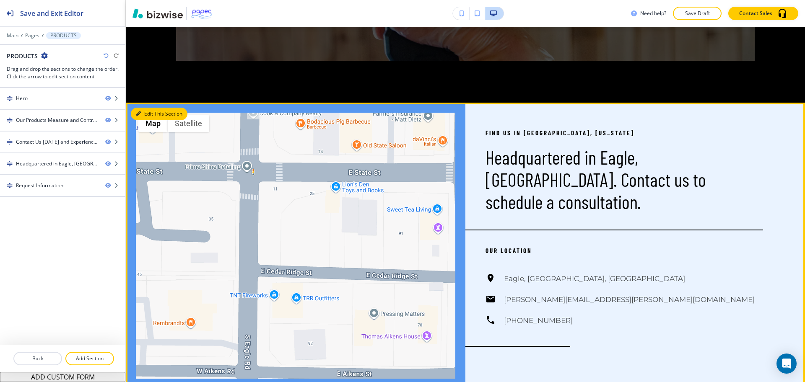
click at [149, 114] on button "Edit This Section" at bounding box center [159, 114] width 57 height 13
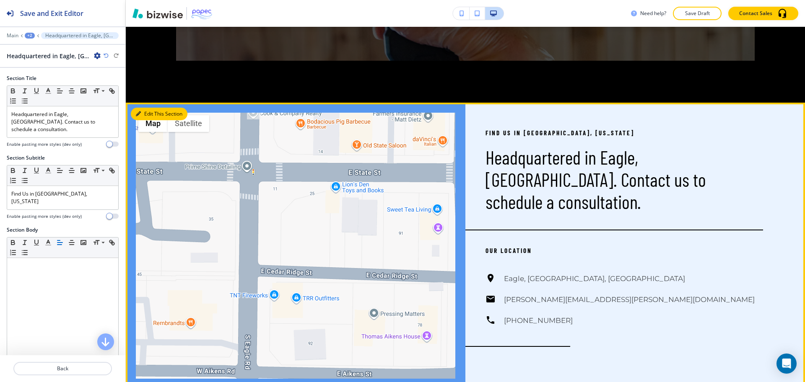
scroll to position [1338, 0]
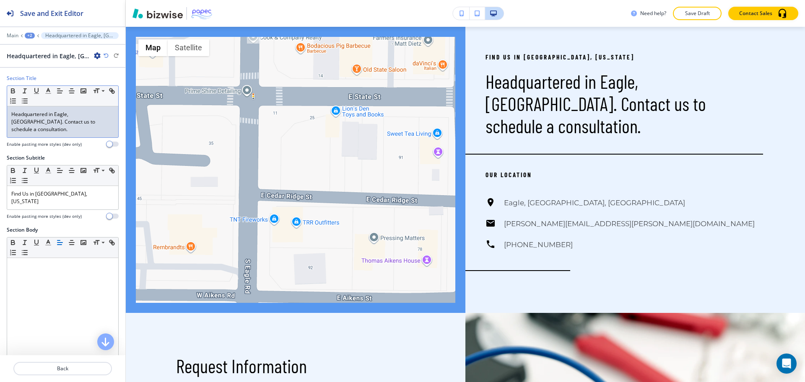
click at [72, 125] on p "Headquartered in Eagle, [GEOGRAPHIC_DATA]. Contact us to schedule a consultatio…" at bounding box center [62, 122] width 103 height 23
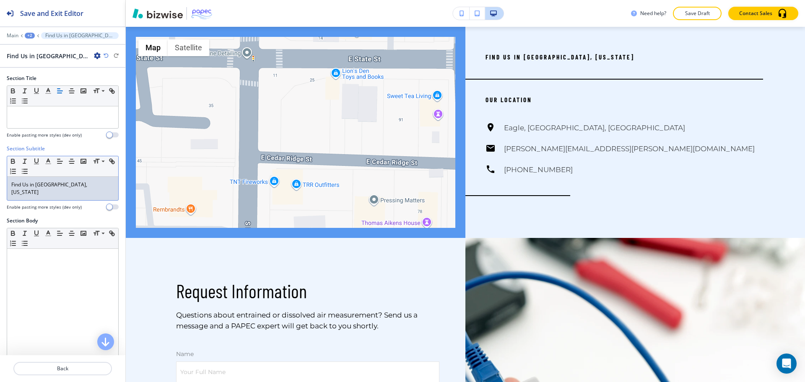
click at [68, 185] on p "Find Us in [GEOGRAPHIC_DATA], [US_STATE]" at bounding box center [62, 188] width 103 height 15
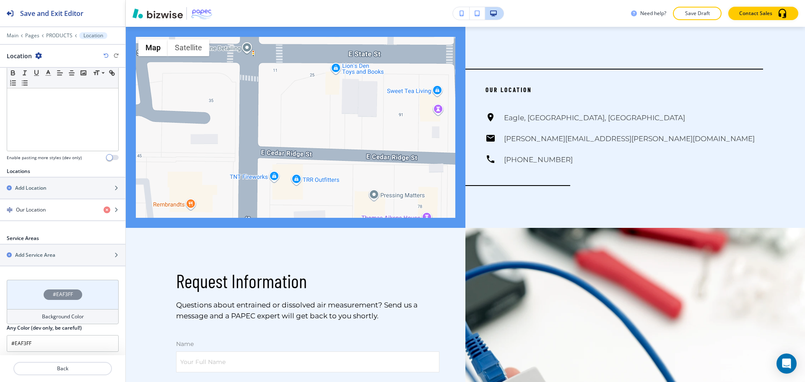
scroll to position [203, 0]
click at [61, 313] on h4 "Background Color" at bounding box center [63, 314] width 42 height 8
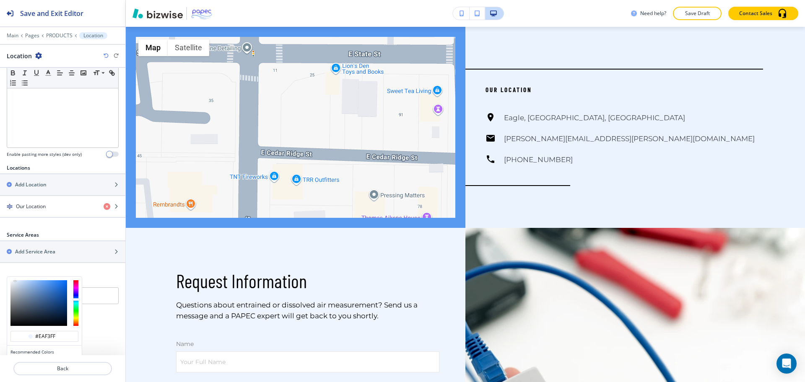
scroll to position [243, 0]
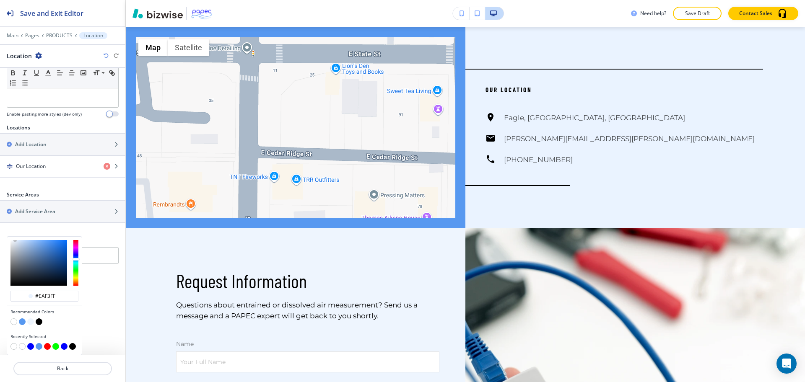
click at [15, 322] on button "button" at bounding box center [13, 322] width 7 height 7
type input "#FFFFFF"
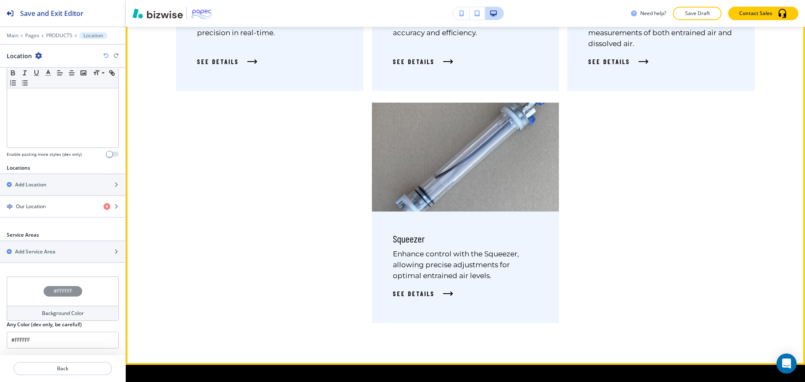
scroll to position [916, 0]
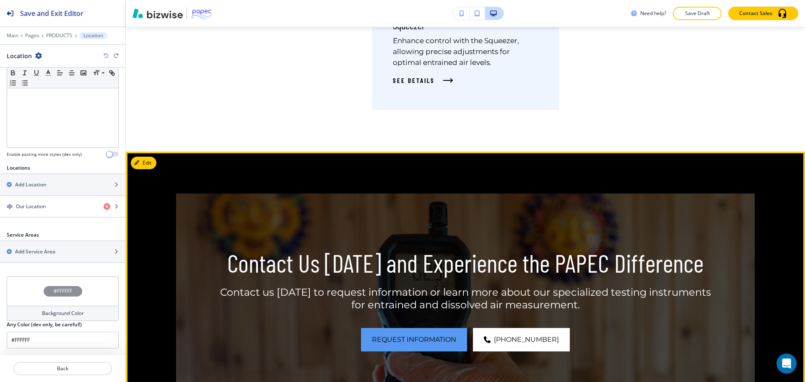
click at [581, 255] on p "Contact Us [DATE] and Experience the PAPEC Difference" at bounding box center [465, 263] width 493 height 30
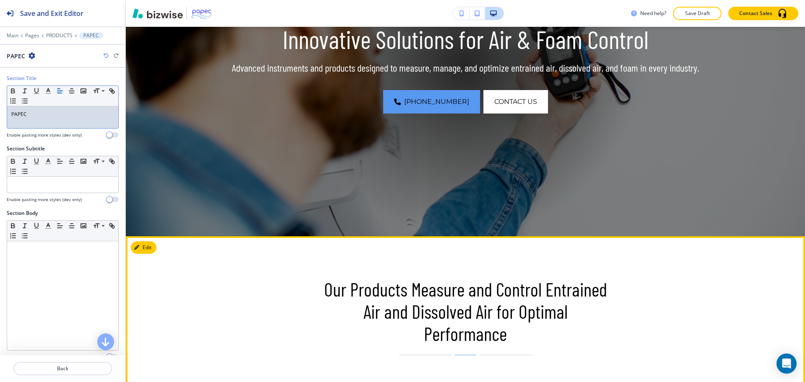
scroll to position [0, 0]
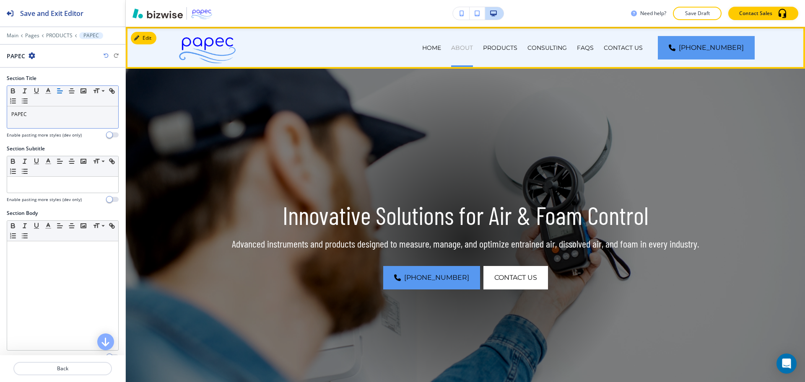
click at [473, 47] on p "ABOUT" at bounding box center [462, 48] width 22 height 8
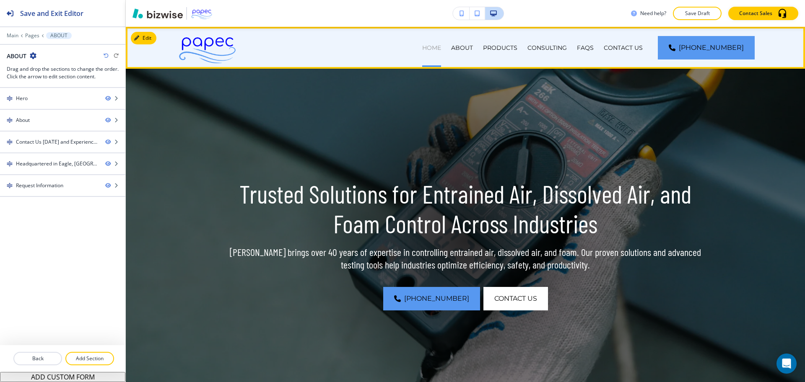
click at [441, 47] on p "HOME" at bounding box center [431, 48] width 19 height 8
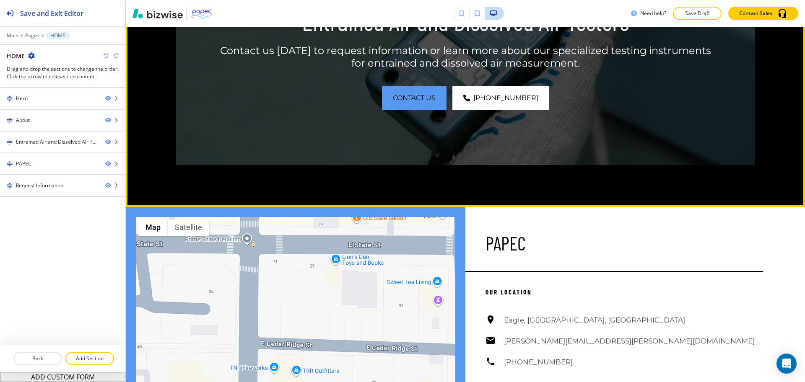
scroll to position [1346, 0]
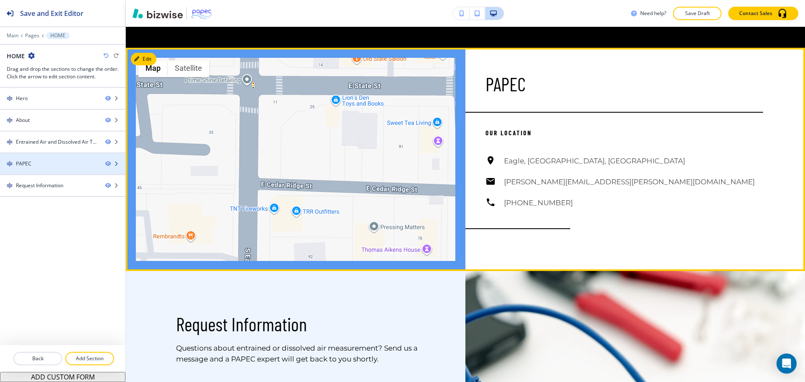
click at [23, 160] on div "PAPEC" at bounding box center [24, 164] width 16 height 8
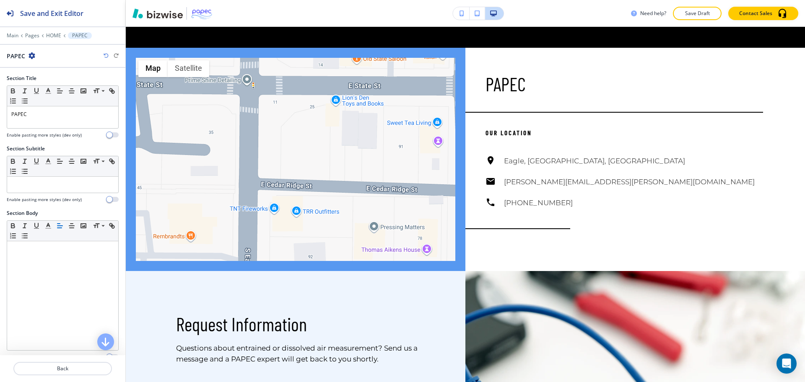
scroll to position [1365, 0]
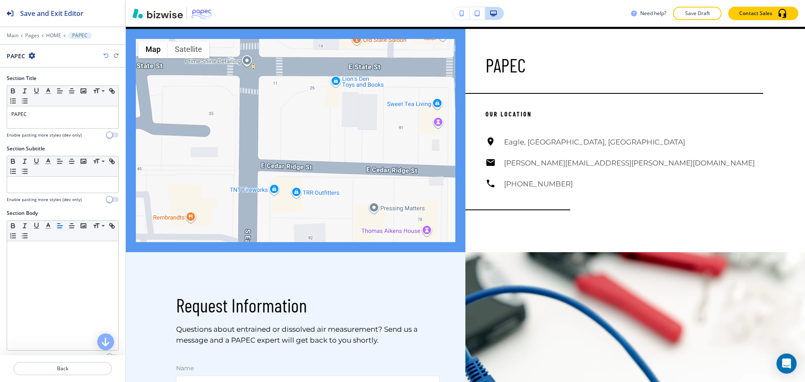
click at [29, 57] on icon "button" at bounding box center [32, 55] width 7 height 7
click at [44, 79] on button "Duplicate Section" at bounding box center [55, 85] width 54 height 15
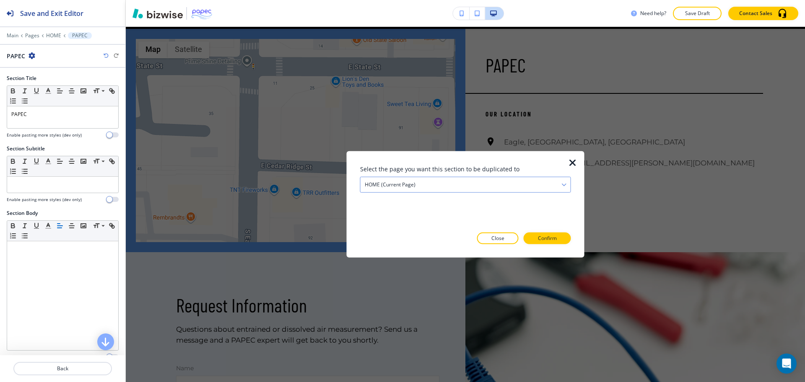
click at [402, 188] on h4 "HOME (current page)" at bounding box center [390, 185] width 51 height 8
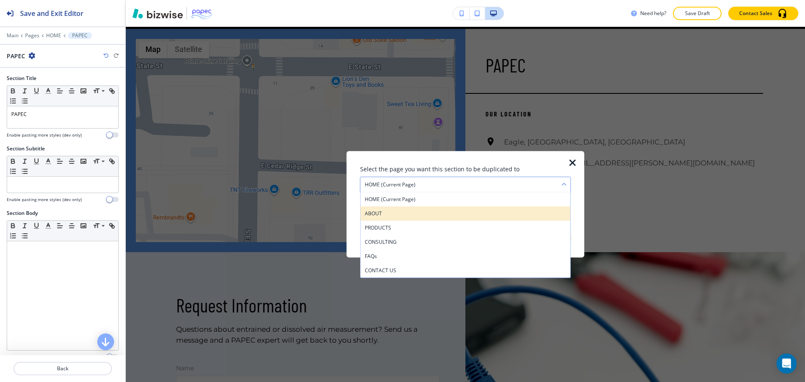
click at [398, 213] on h4 "ABOUT" at bounding box center [466, 214] width 202 height 8
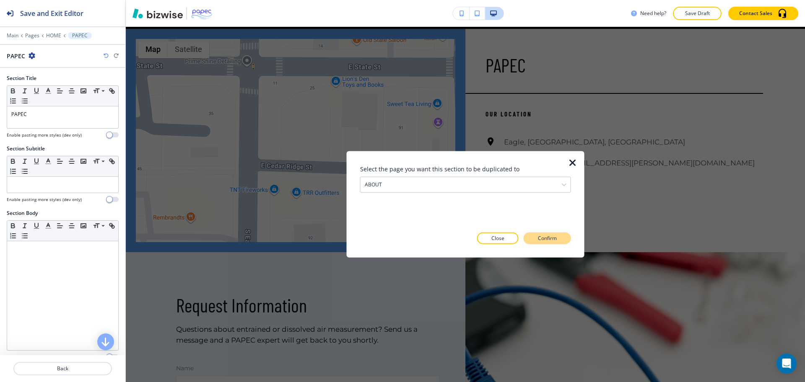
click at [549, 240] on p "Confirm" at bounding box center [547, 239] width 19 height 8
click at [549, 240] on p "Take me there" at bounding box center [540, 239] width 34 height 8
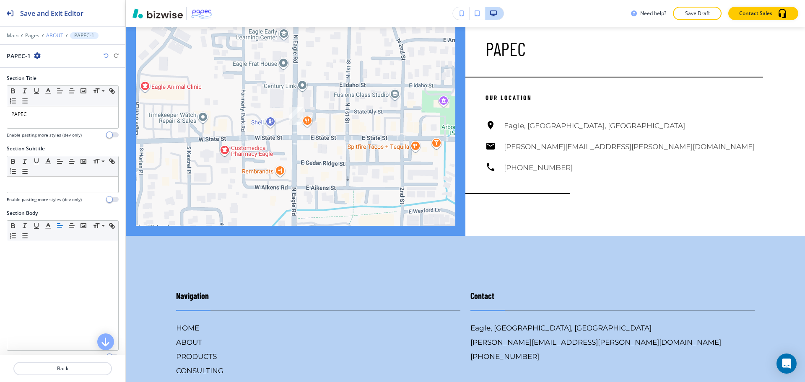
scroll to position [2014, 0]
click at [53, 34] on p "ABOUT" at bounding box center [54, 36] width 17 height 6
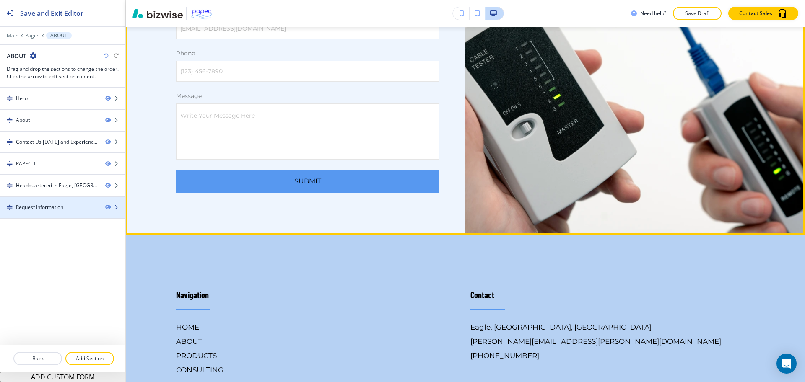
scroll to position [1366, 0]
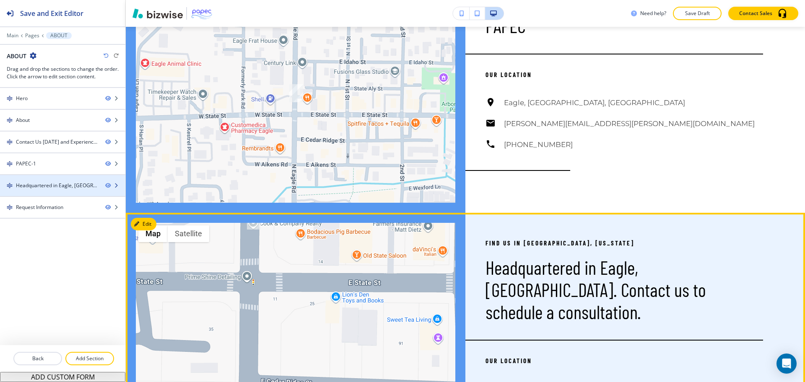
click at [44, 184] on div "Headquartered in Eagle, [GEOGRAPHIC_DATA]. Contact us to schedule a consultatio…" at bounding box center [57, 186] width 83 height 8
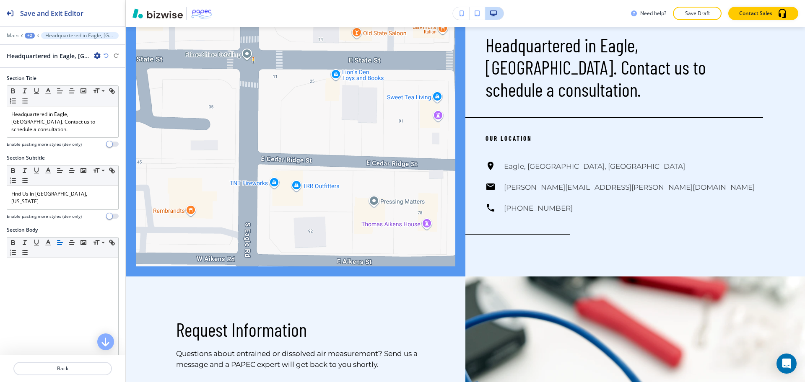
scroll to position [1590, 0]
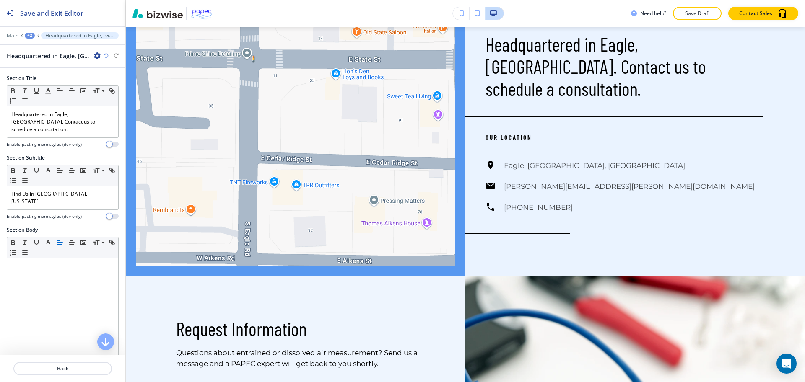
click at [96, 56] on icon "button" at bounding box center [97, 55] width 7 height 7
click at [110, 99] on p "Delete Section" at bounding box center [120, 100] width 43 height 8
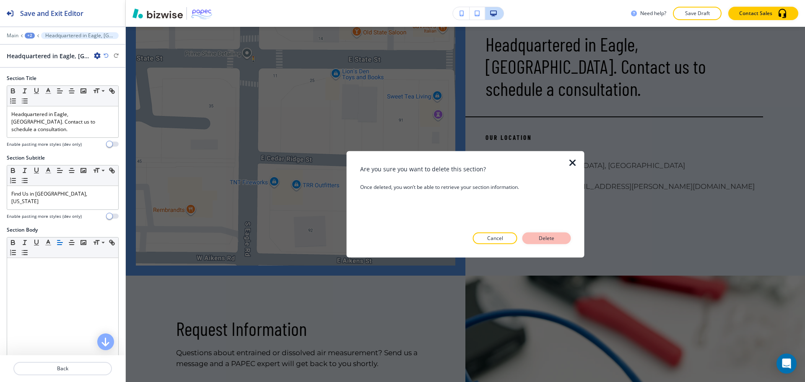
click at [559, 235] on button "Delete" at bounding box center [547, 239] width 49 height 12
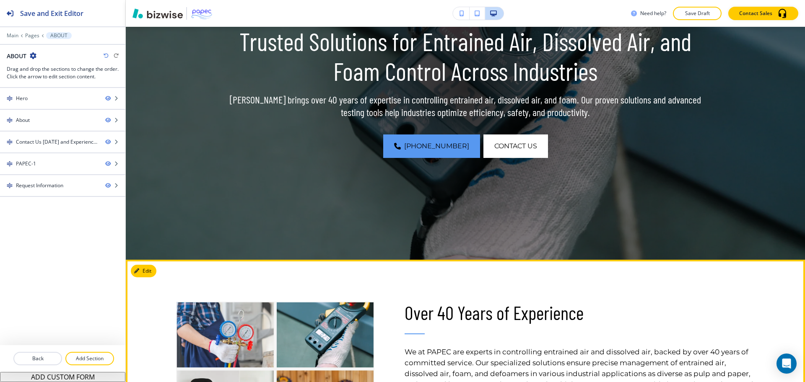
scroll to position [0, 0]
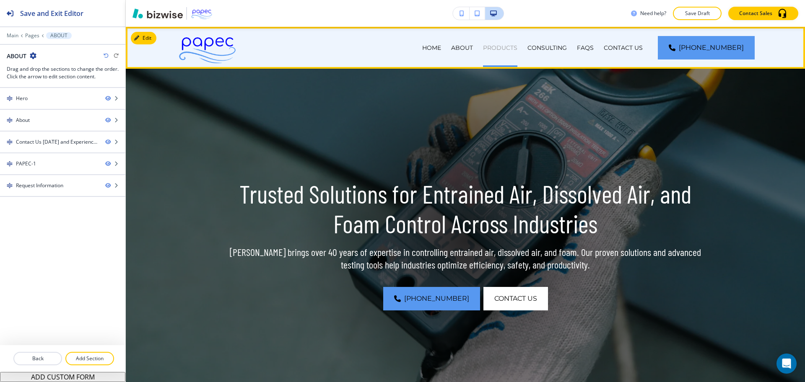
click at [516, 45] on p "PRODUCTS" at bounding box center [500, 48] width 34 height 8
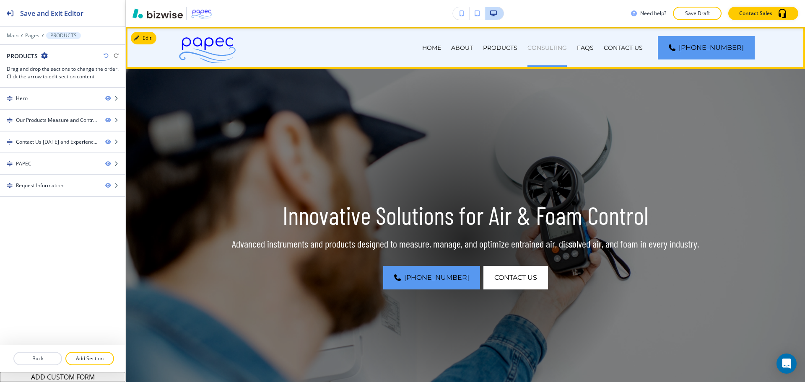
click at [567, 49] on p "CONSULTING" at bounding box center [547, 48] width 39 height 8
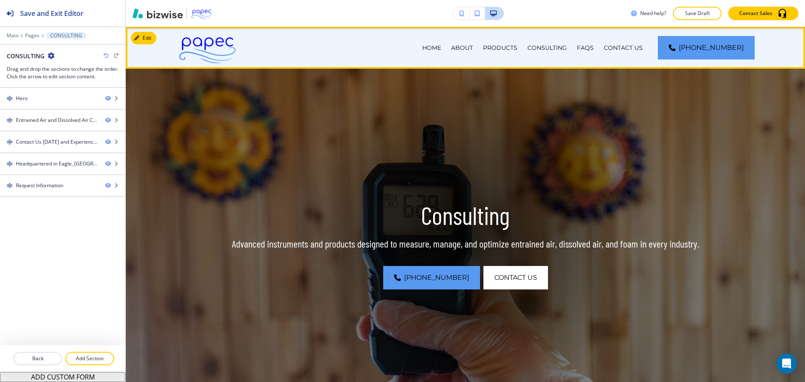
click at [599, 42] on div "FAQs" at bounding box center [585, 48] width 27 height 42
click at [594, 47] on p "FAQs" at bounding box center [585, 48] width 17 height 8
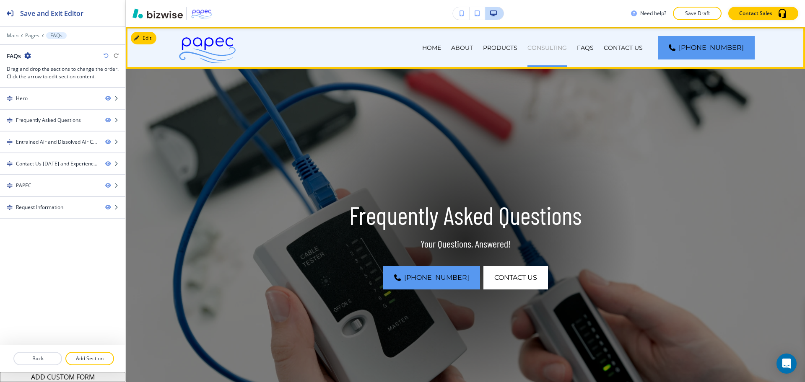
click at [565, 46] on p "CONSULTING" at bounding box center [547, 48] width 39 height 8
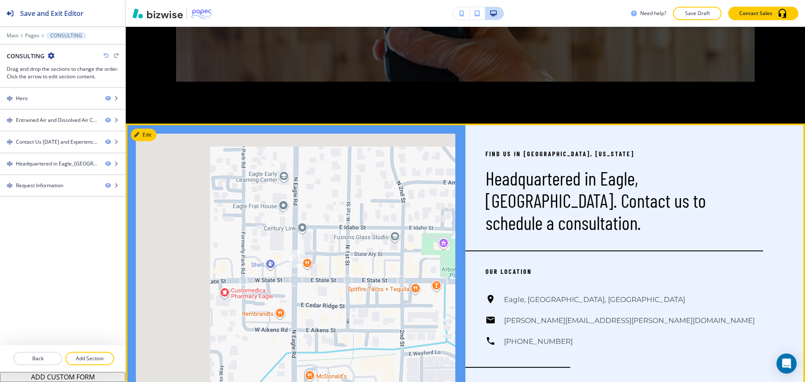
scroll to position [1249, 0]
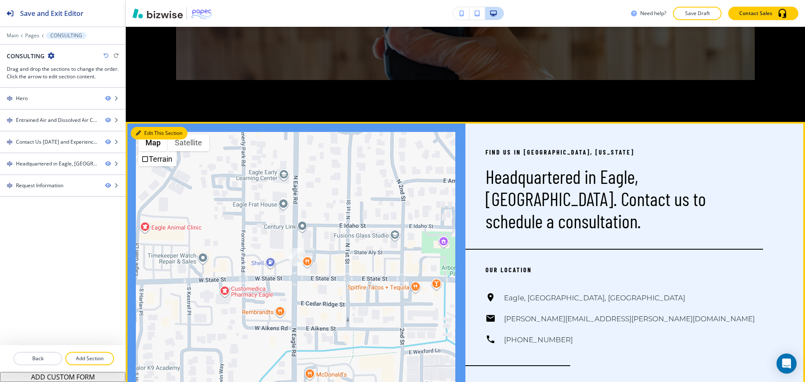
click at [146, 131] on button "Edit This Section" at bounding box center [159, 133] width 57 height 13
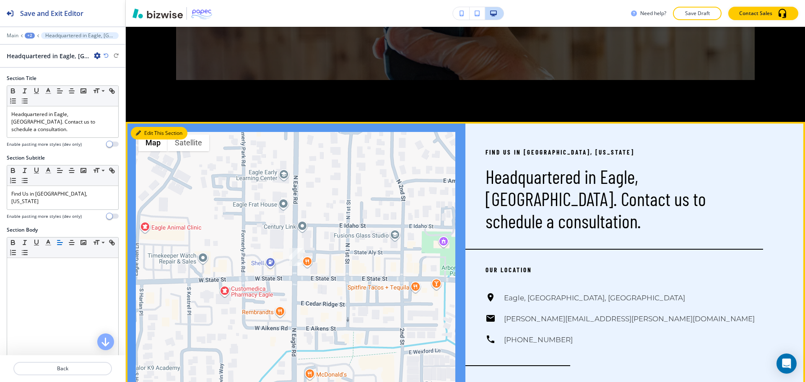
scroll to position [1345, 0]
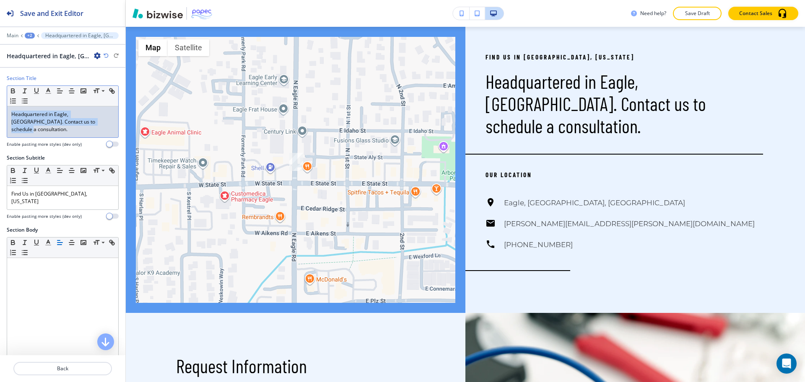
click at [84, 117] on p "Headquartered in Eagle, [GEOGRAPHIC_DATA]. Contact us to schedule a consultatio…" at bounding box center [62, 122] width 103 height 23
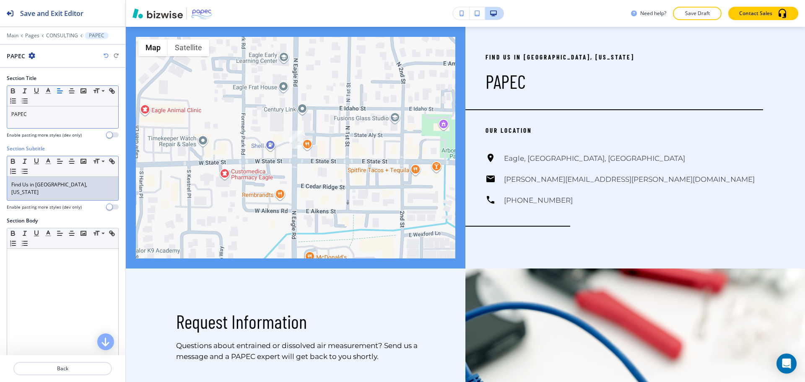
click at [66, 187] on p "Find Us in [GEOGRAPHIC_DATA], [US_STATE]" at bounding box center [62, 188] width 103 height 15
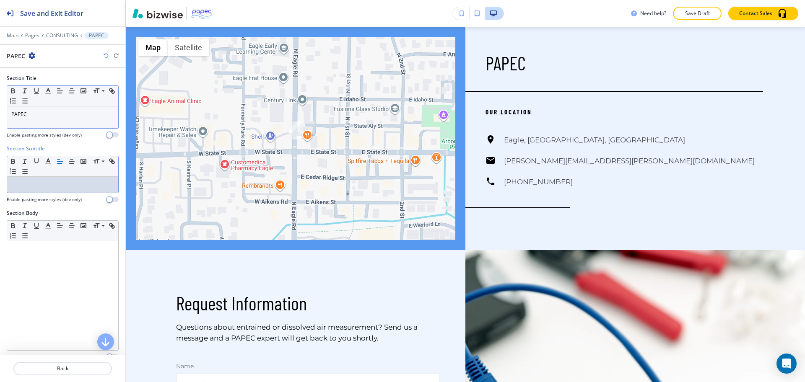
scroll to position [203, 0]
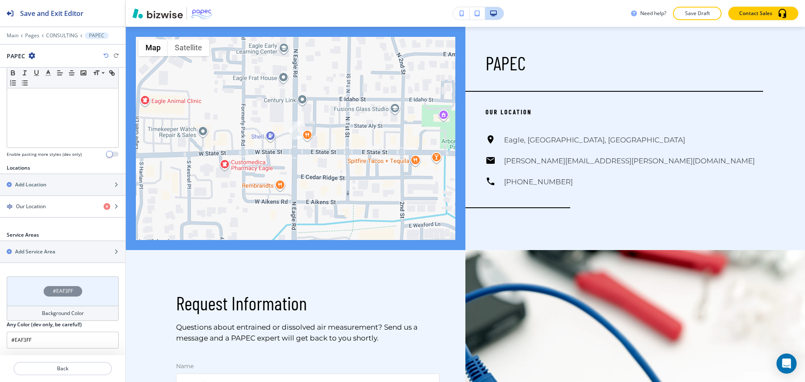
click at [64, 313] on h4 "Background Color" at bounding box center [63, 314] width 42 height 8
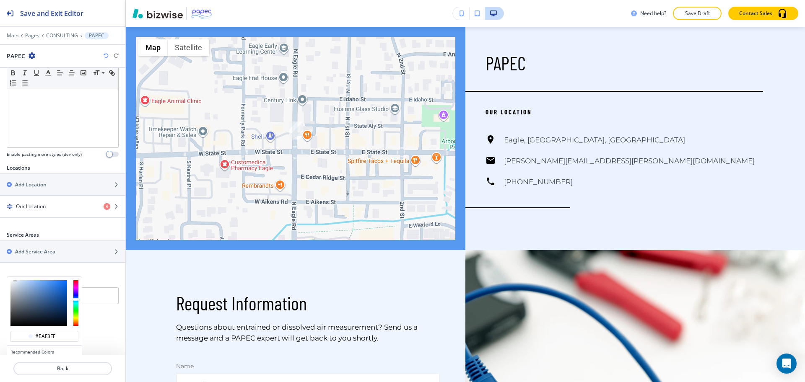
scroll to position [243, 0]
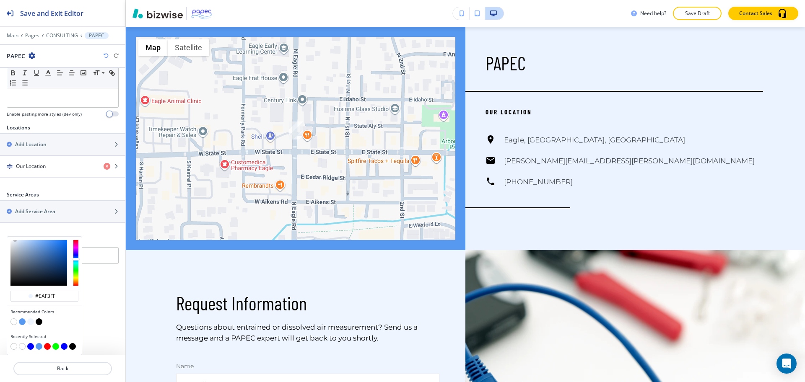
click at [13, 320] on button "button" at bounding box center [13, 322] width 7 height 7
type input "#FFFFFF"
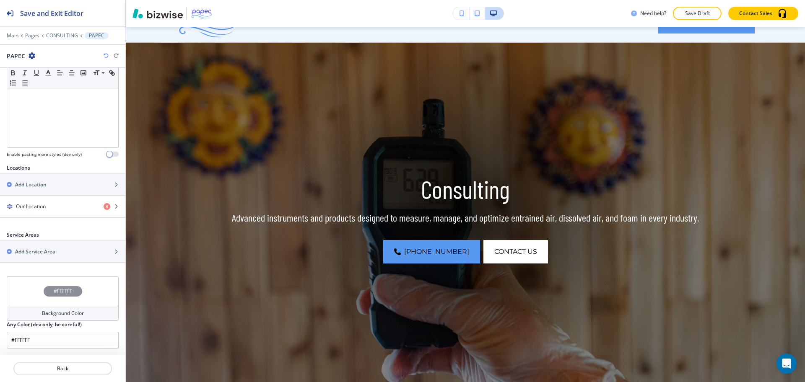
scroll to position [0, 0]
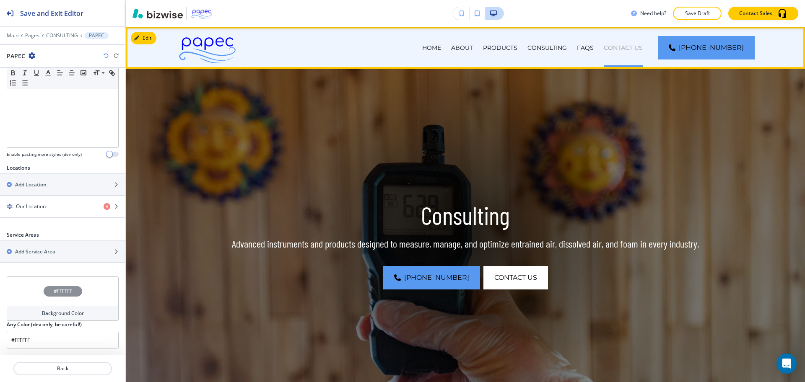
click at [632, 49] on p "CONTACT US" at bounding box center [623, 48] width 39 height 8
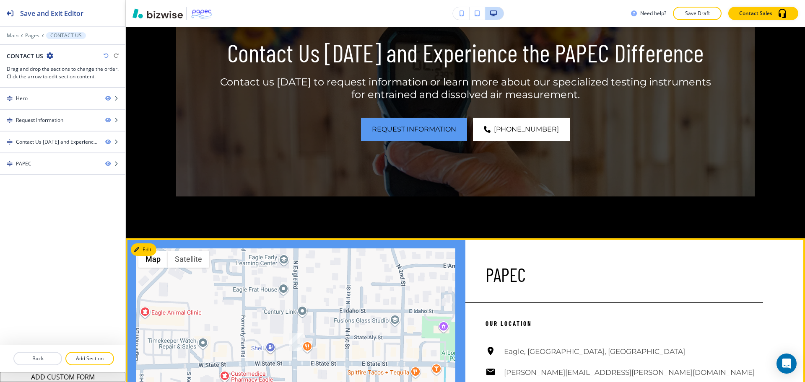
scroll to position [750, 0]
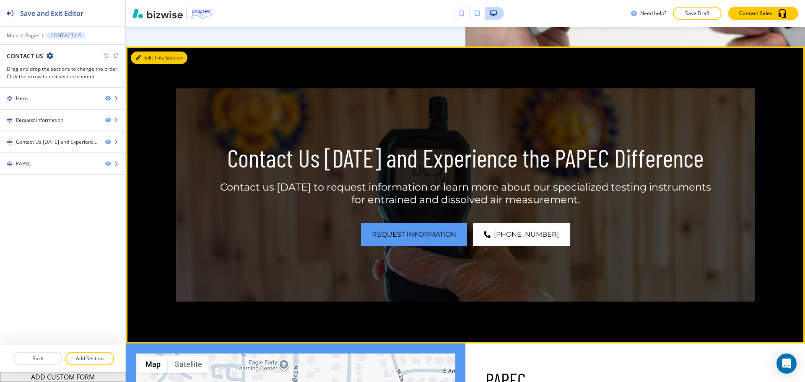
click at [148, 60] on button "Edit This Section" at bounding box center [159, 58] width 57 height 13
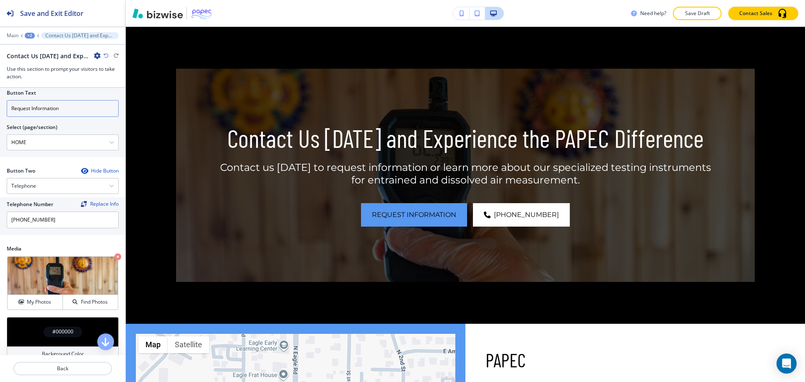
scroll to position [315, 0]
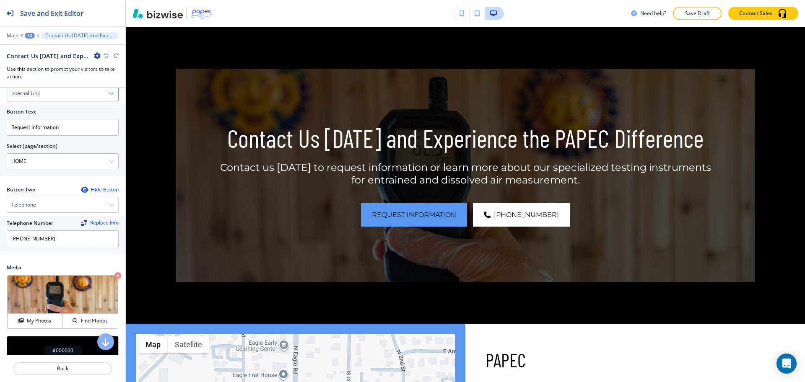
click at [35, 96] on h4 "Internal Link" at bounding box center [25, 94] width 29 height 8
click at [31, 148] on h4 "Email" at bounding box center [62, 151] width 103 height 8
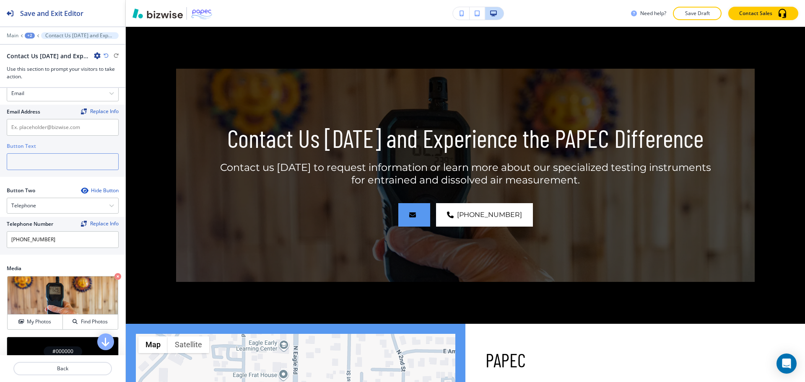
click at [31, 159] on input "text" at bounding box center [63, 161] width 112 height 17
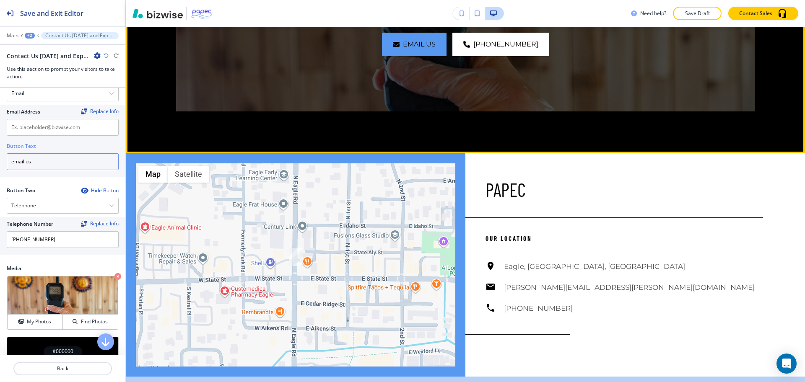
scroll to position [944, 0]
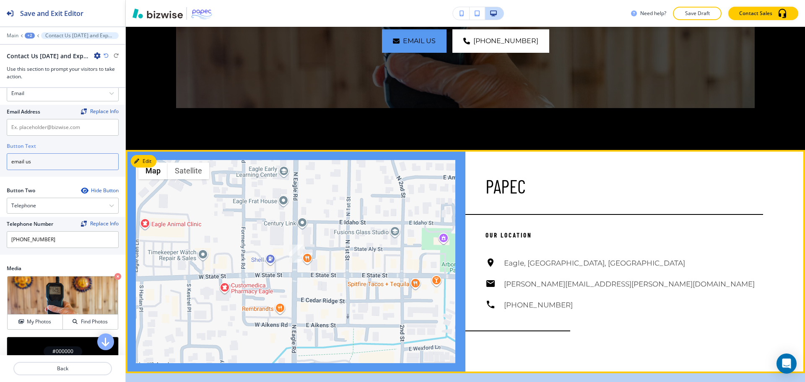
type input "email us"
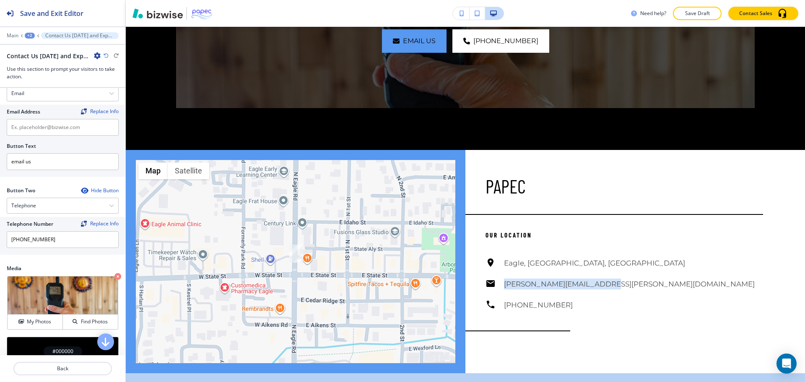
drag, startPoint x: 614, startPoint y: 284, endPoint x: 501, endPoint y: 284, distance: 113.2
click at [501, 284] on div "Eagle, [GEOGRAPHIC_DATA], [GEOGRAPHIC_DATA] [PERSON_NAME][EMAIL_ADDRESS][PERSON…" at bounding box center [625, 284] width 278 height 53
copy h6 "[PERSON_NAME][EMAIL_ADDRESS][PERSON_NAME][DOMAIN_NAME]"
paste input "[PERSON_NAME][EMAIL_ADDRESS][PERSON_NAME][DOMAIN_NAME]"
click at [74, 129] on input "[PERSON_NAME][EMAIL_ADDRESS][PERSON_NAME][DOMAIN_NAME]" at bounding box center [63, 127] width 112 height 17
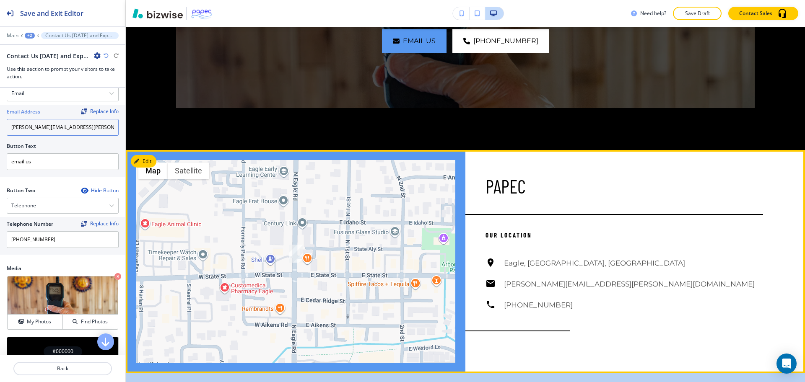
type input "[PERSON_NAME][EMAIL_ADDRESS][PERSON_NAME][DOMAIN_NAME]"
click at [550, 248] on div "Our Location [GEOGRAPHIC_DATA], [GEOGRAPHIC_DATA], [GEOGRAPHIC_DATA] [PERSON_NA…" at bounding box center [625, 263] width 278 height 96
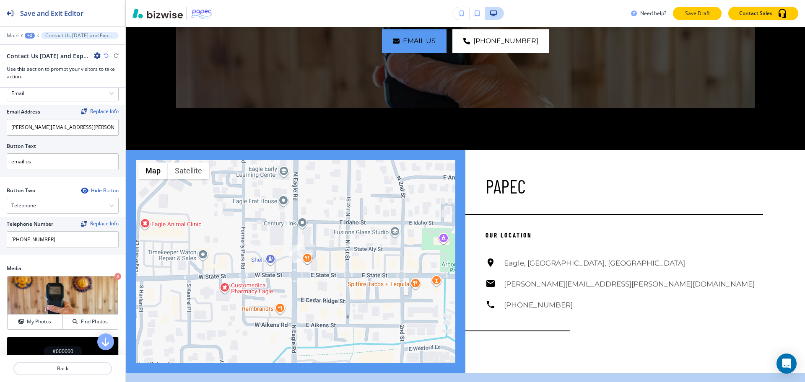
click at [710, 8] on button "Save Draft" at bounding box center [697, 13] width 49 height 13
